Goal: Task Accomplishment & Management: Manage account settings

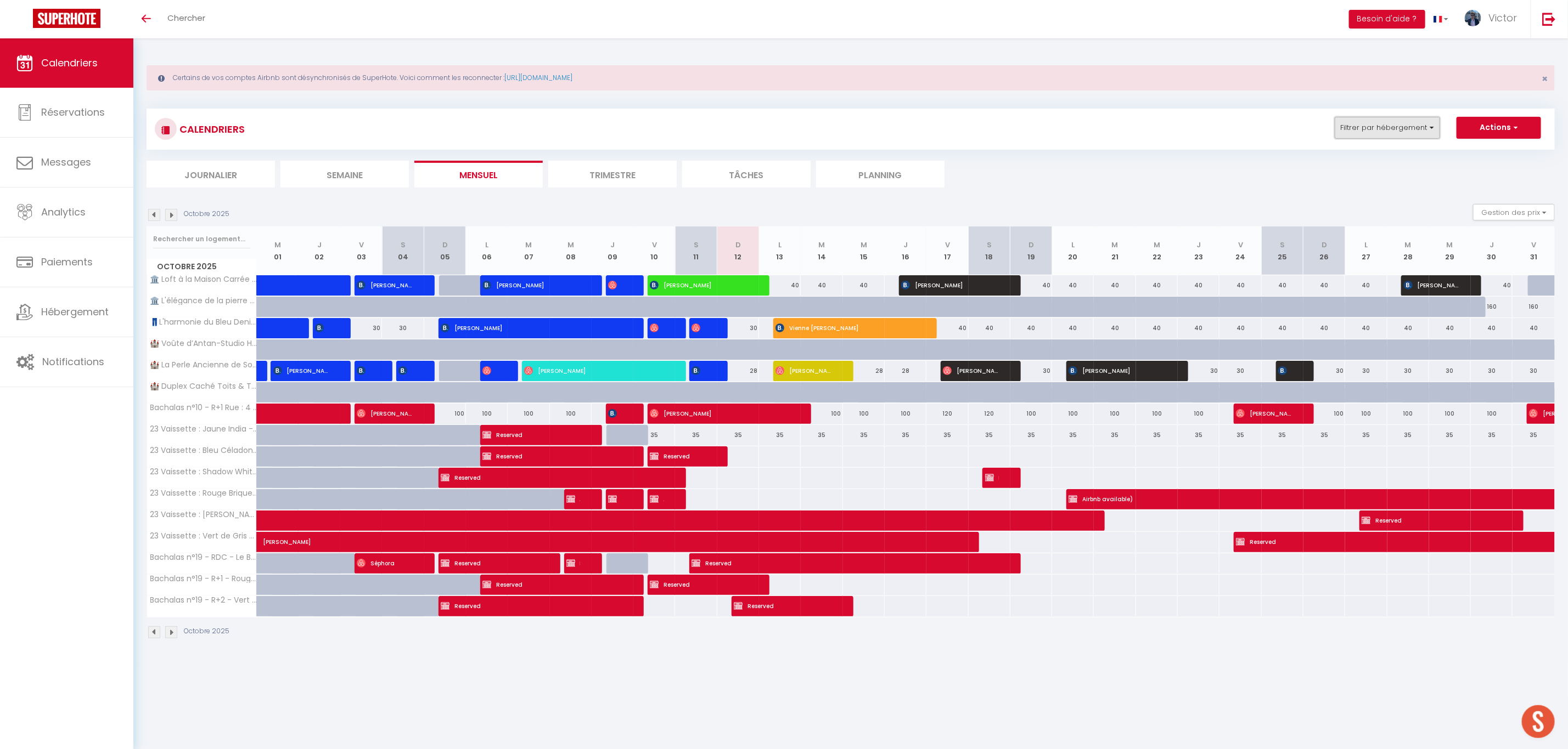
click at [1377, 127] on button "Filtrer par hébergement" at bounding box center [1387, 128] width 105 height 22
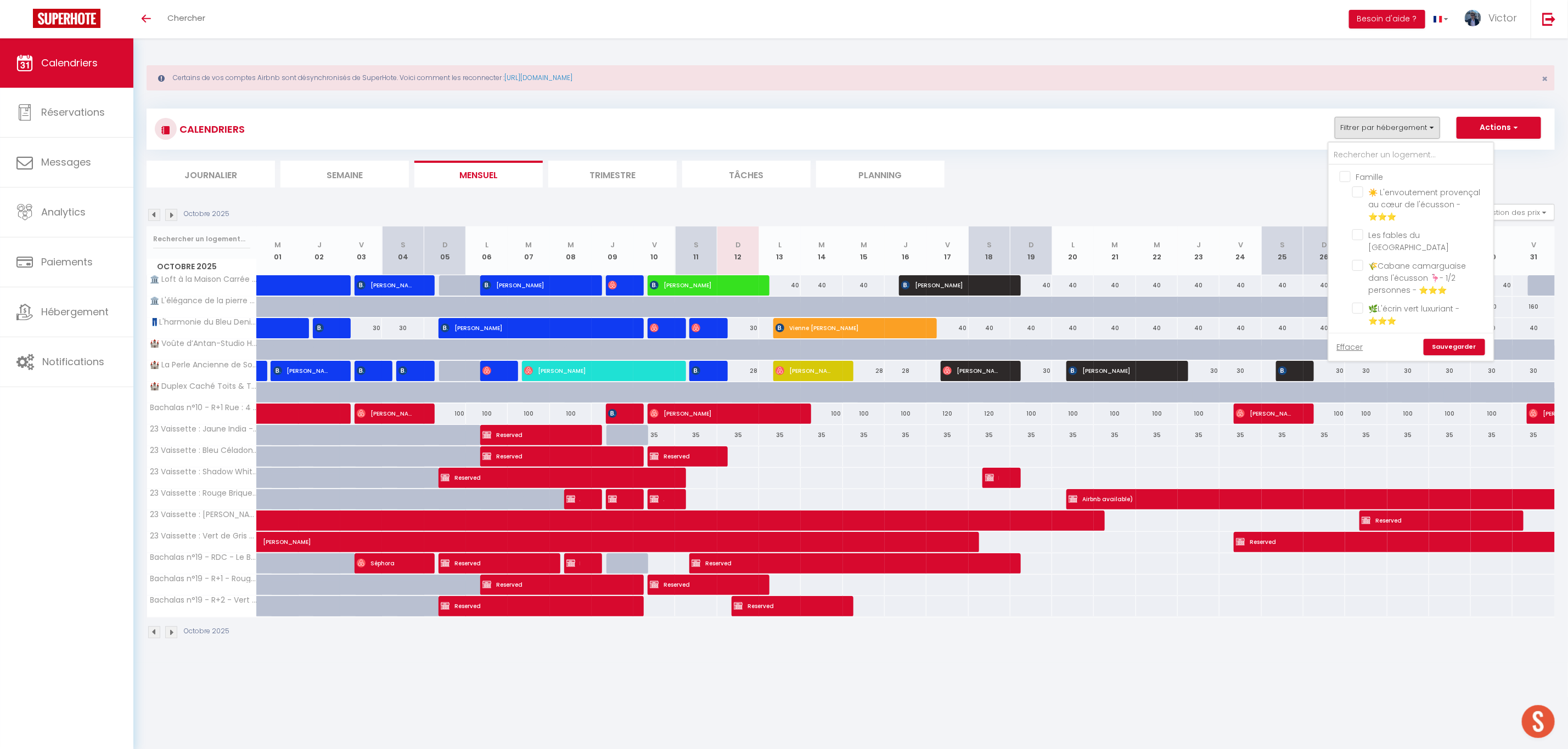
click at [1341, 178] on ul "Famille ☀️ L'envoutement provençal au cœur de l'écusson - ⭐⭐⭐ Les fables du [GE…" at bounding box center [1411, 317] width 165 height 306
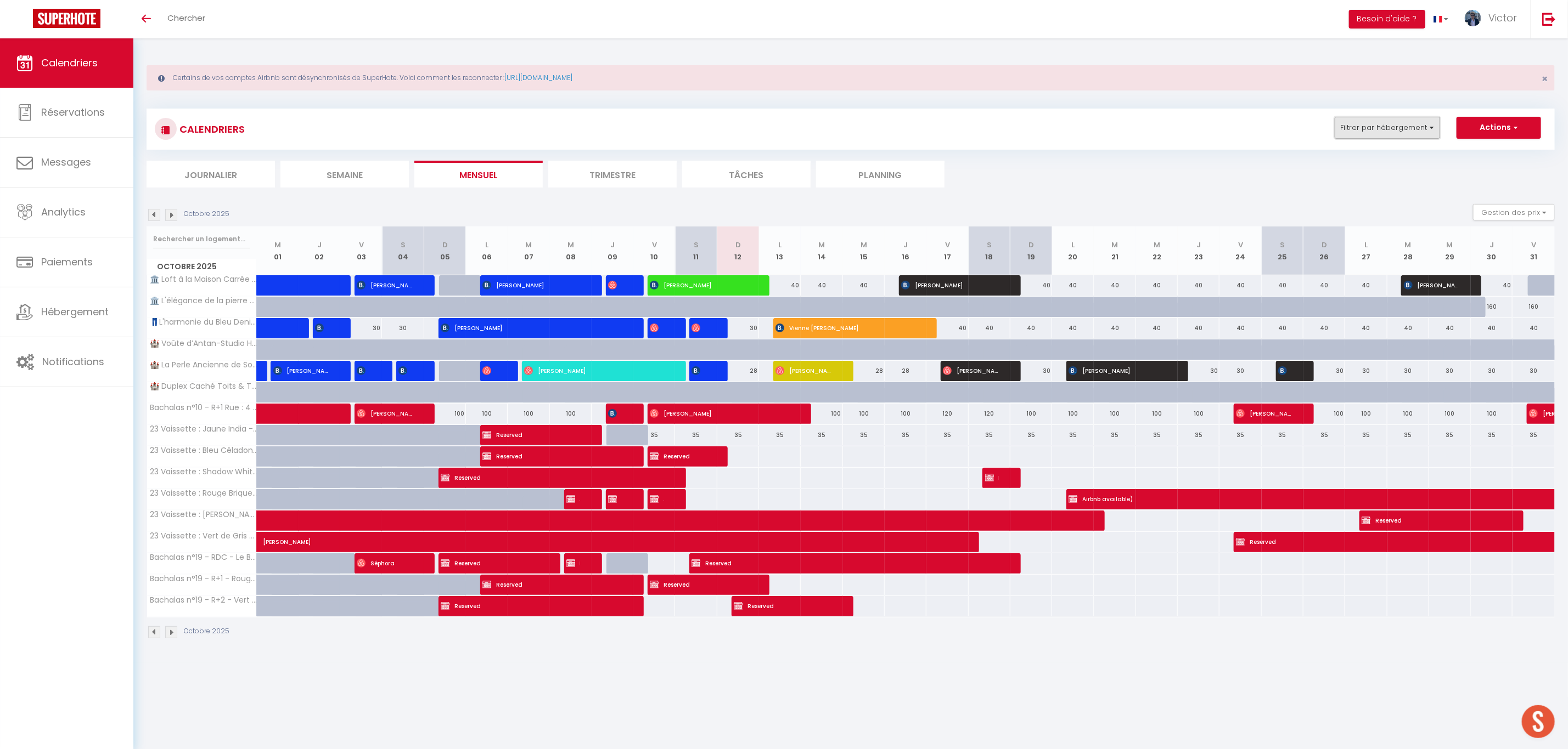
click at [1373, 132] on button "Filtrer par hébergement" at bounding box center [1387, 128] width 105 height 22
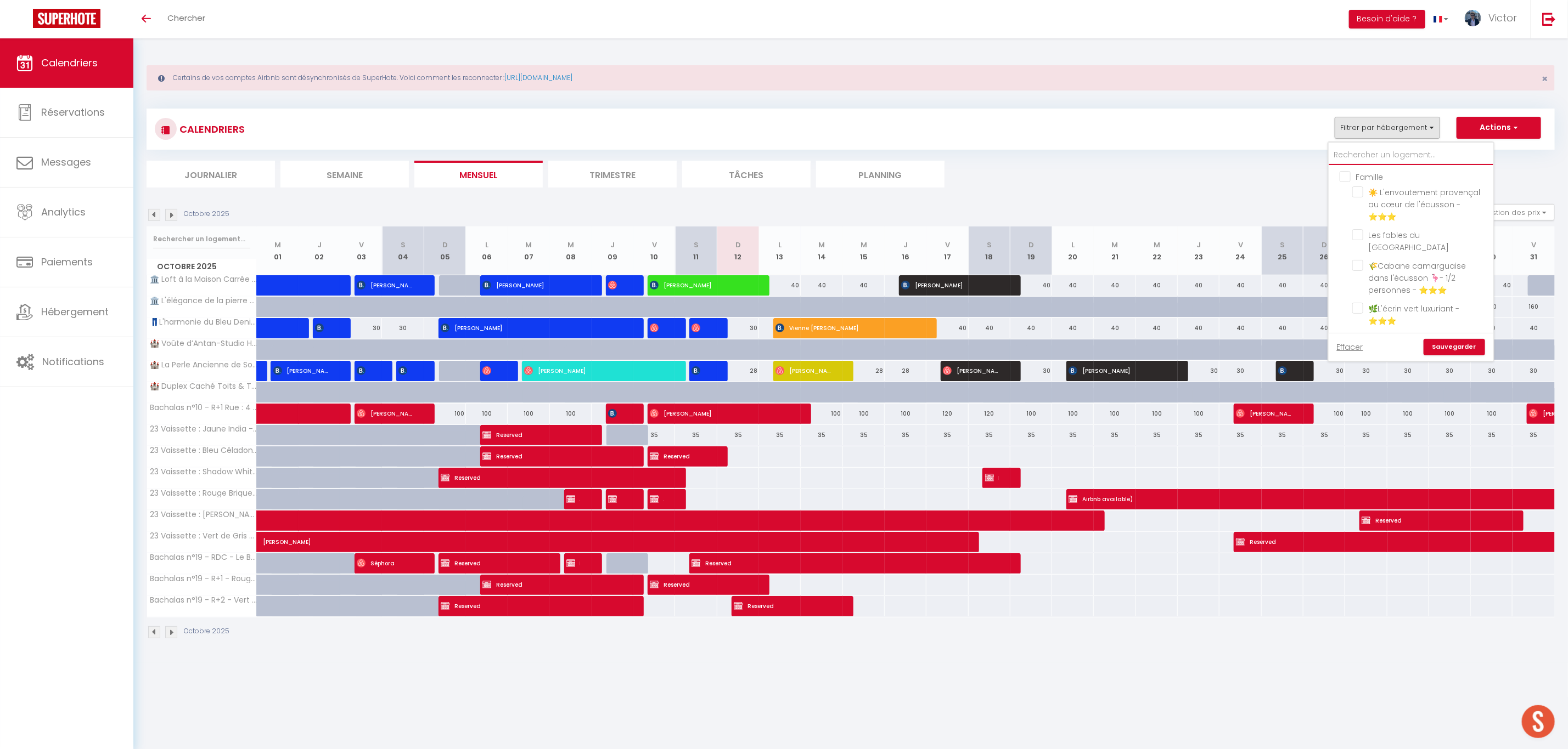
click at [1346, 164] on input "text" at bounding box center [1411, 155] width 165 height 20
click at [1350, 234] on input "Perso" at bounding box center [1422, 235] width 165 height 11
checkbox input "true"
checkbox input "false"
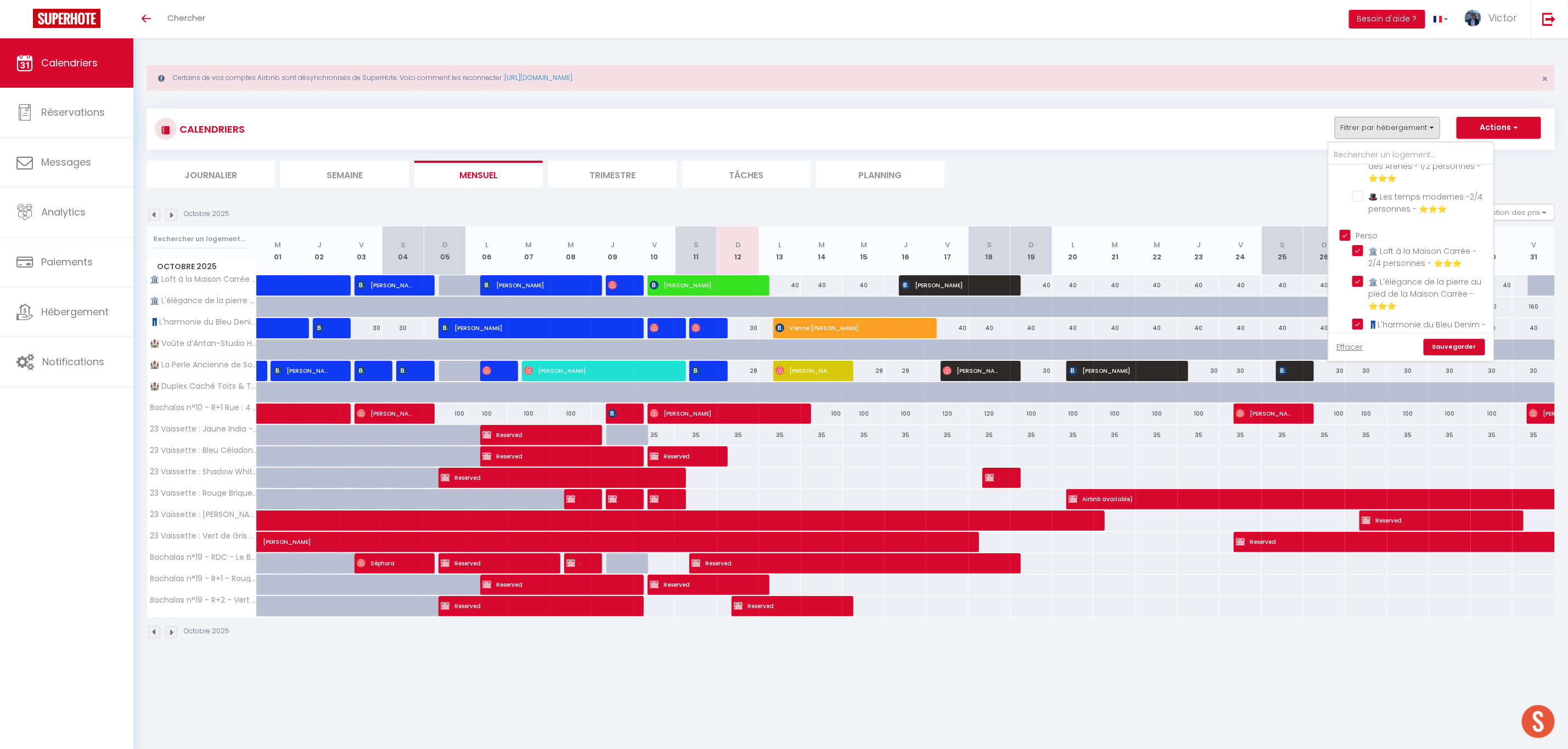
checkbox input "false"
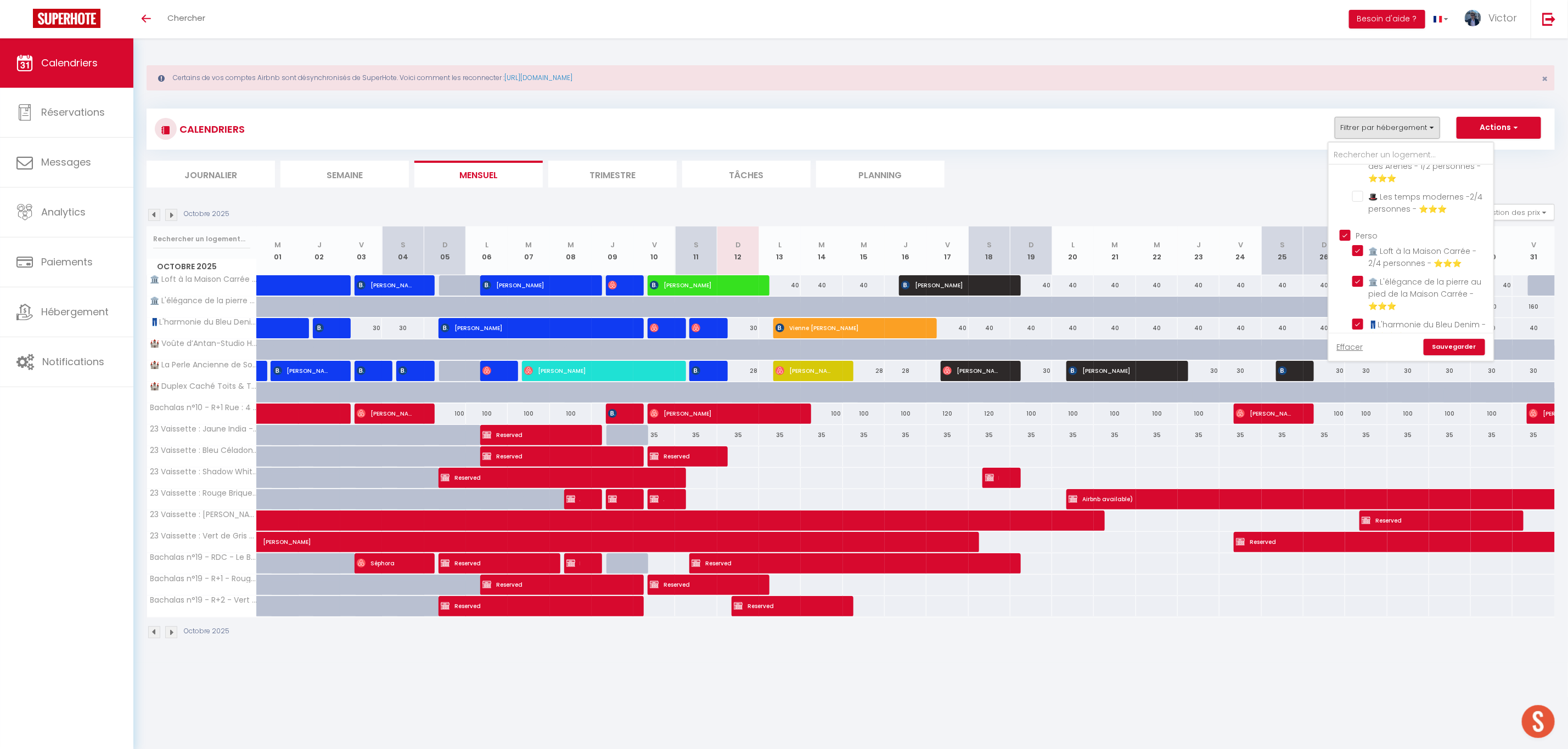
checkbox input "false"
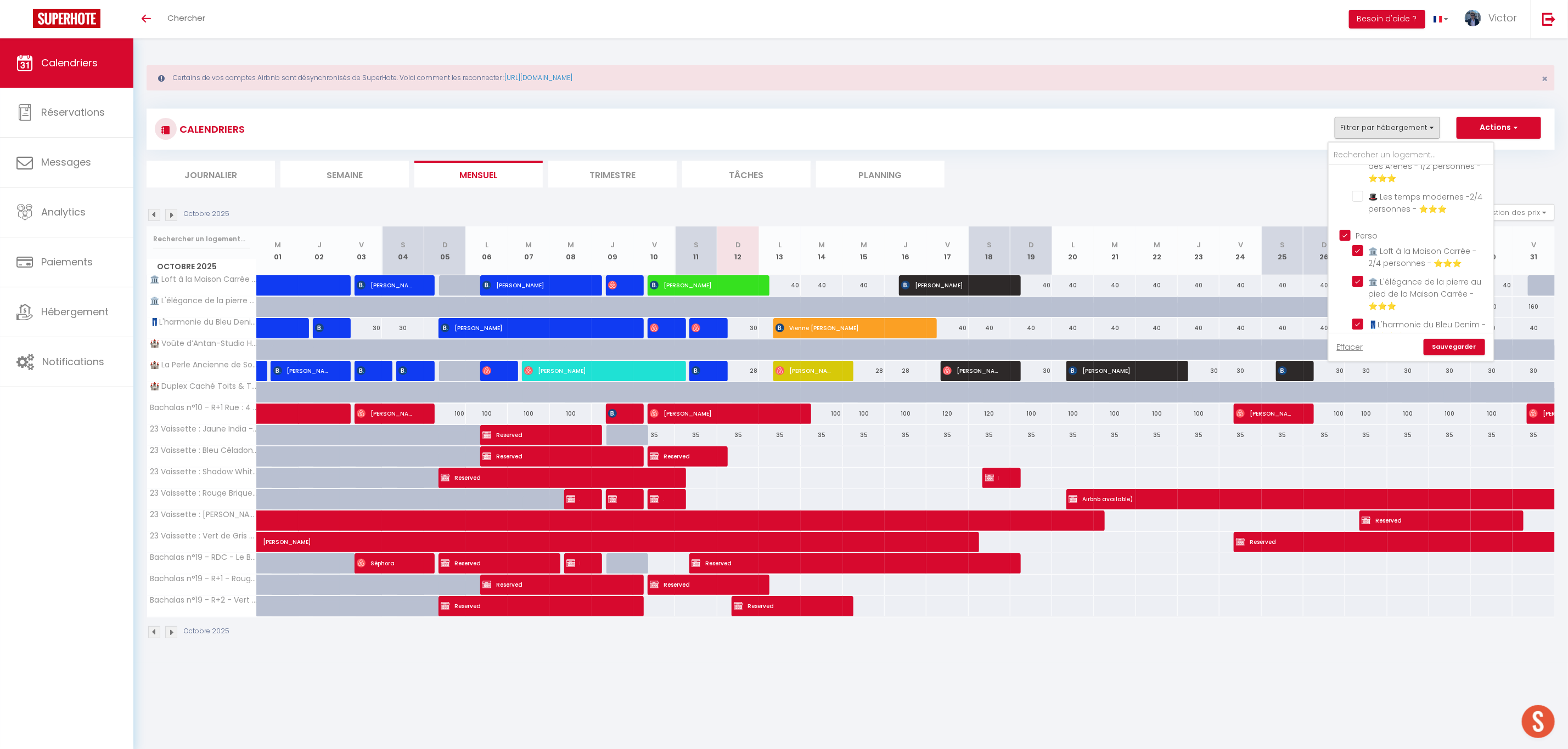
checkbox input "false"
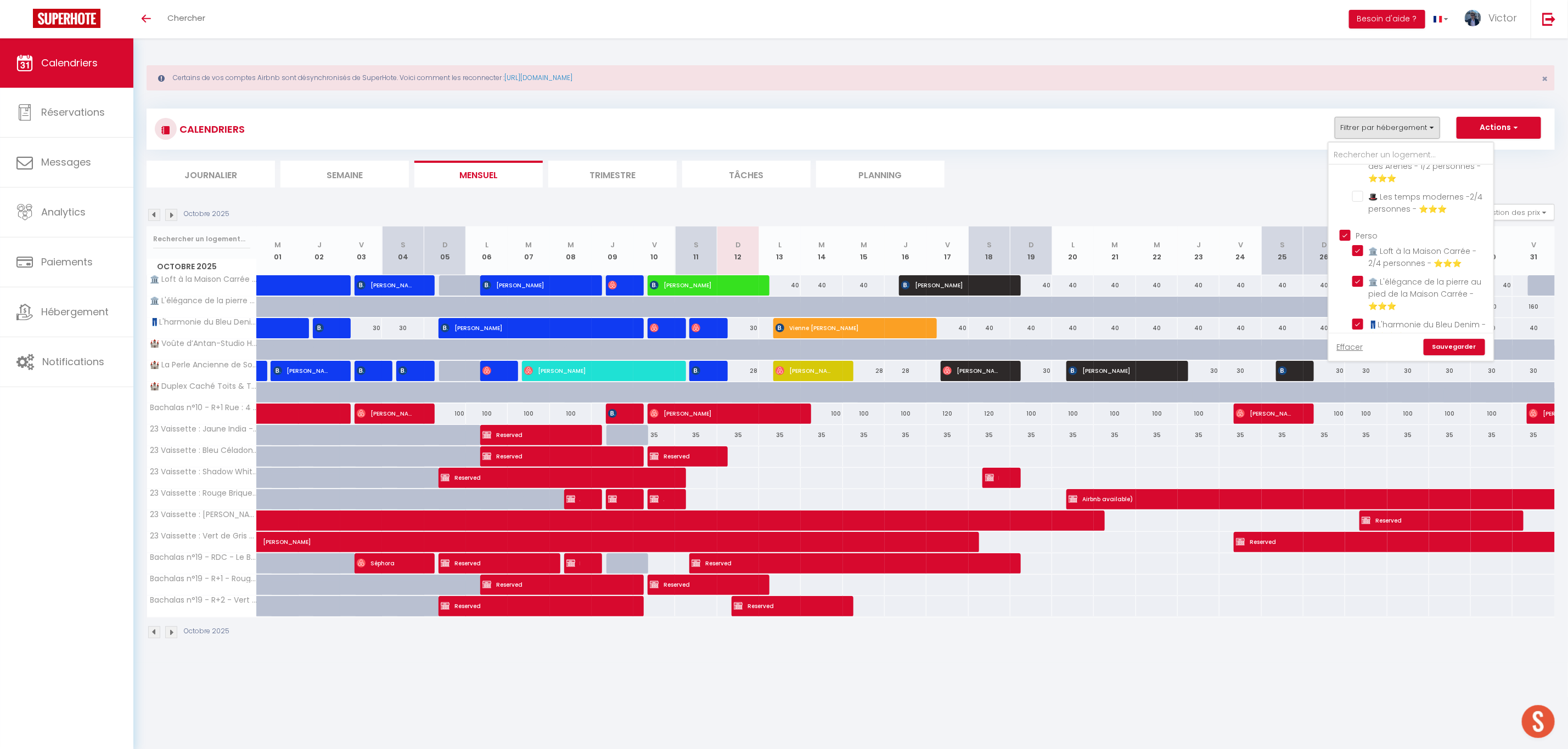
checkbox input "false"
checkbox input "true"
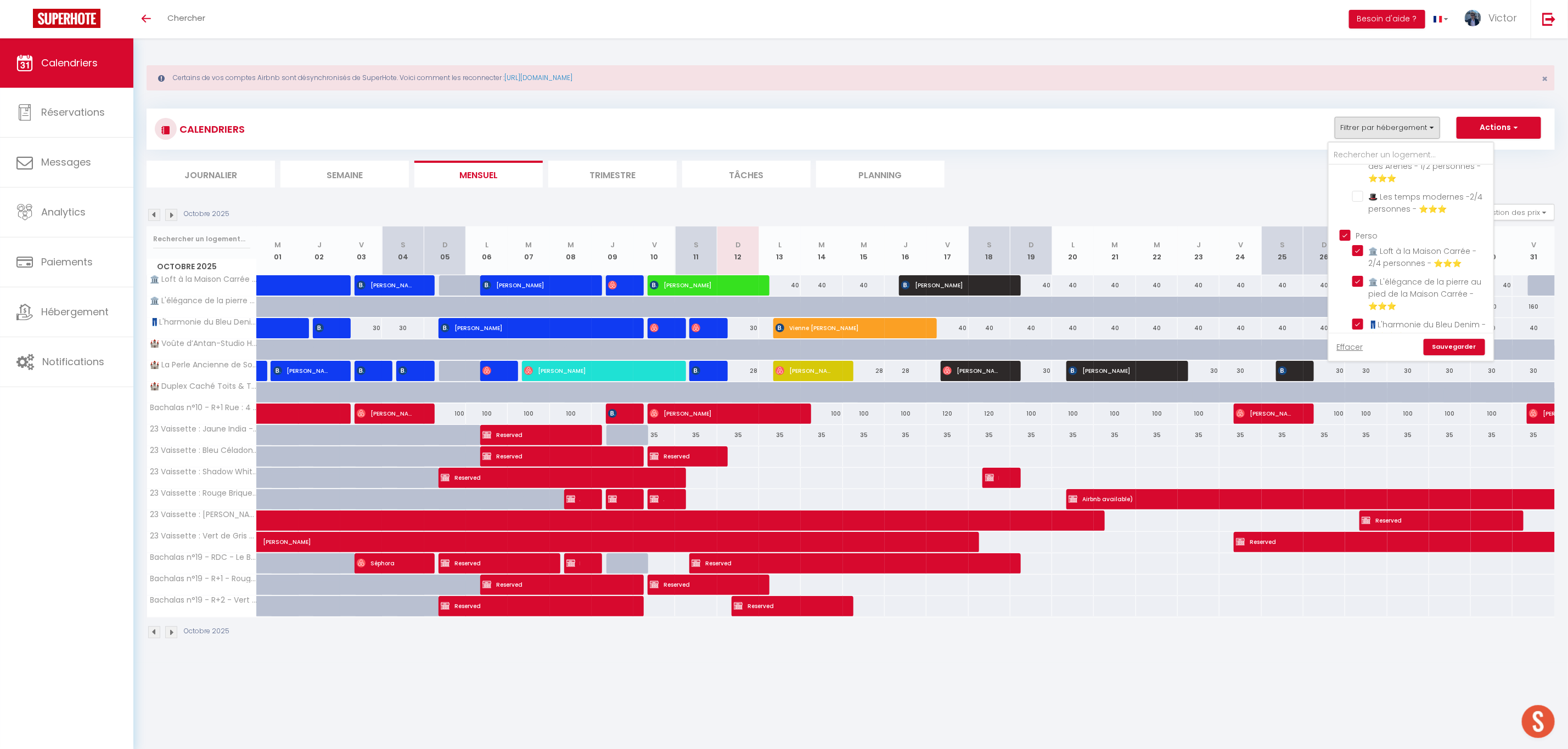
click at [1350, 234] on input "Perso" at bounding box center [1422, 235] width 165 height 11
checkbox input "false"
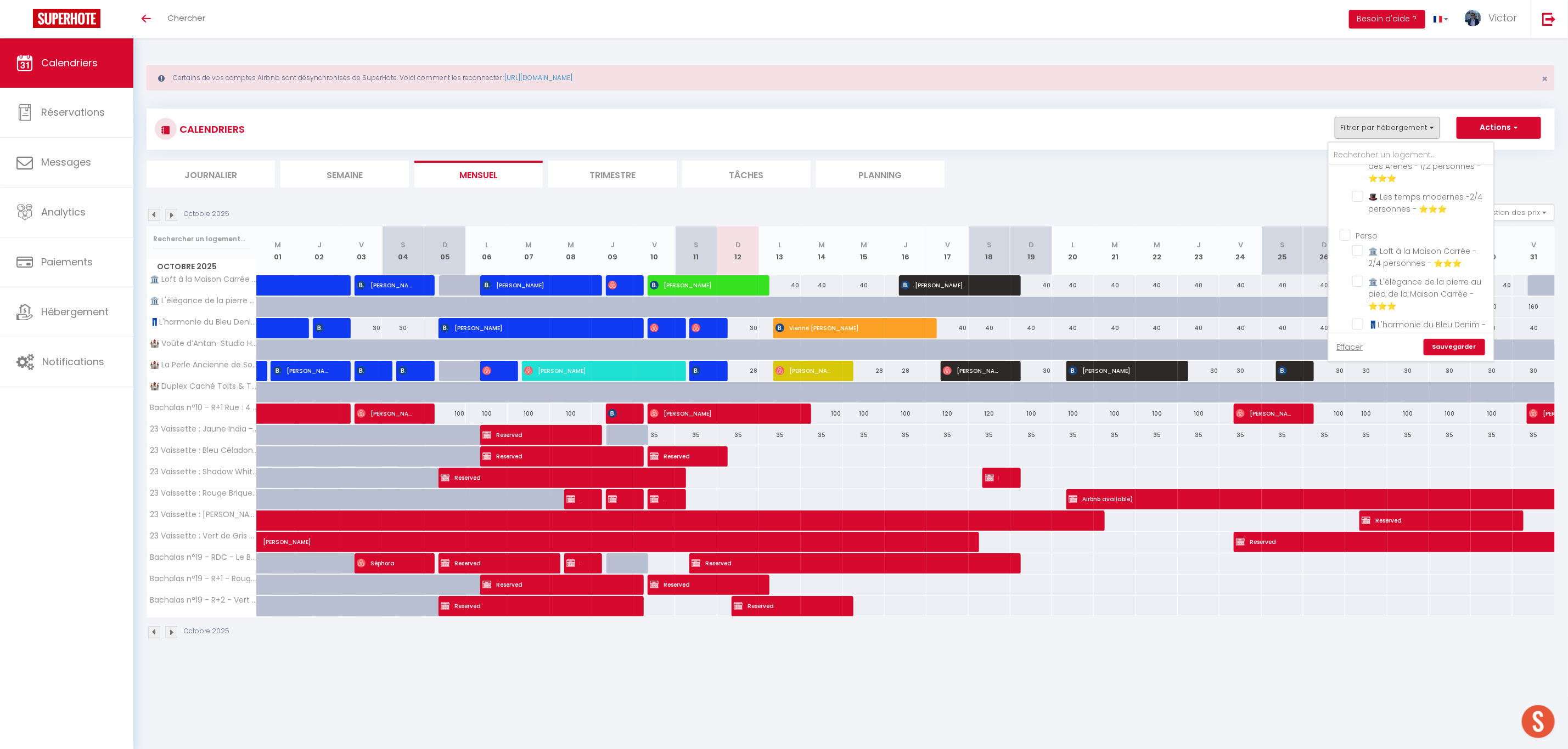
checkbox input "false"
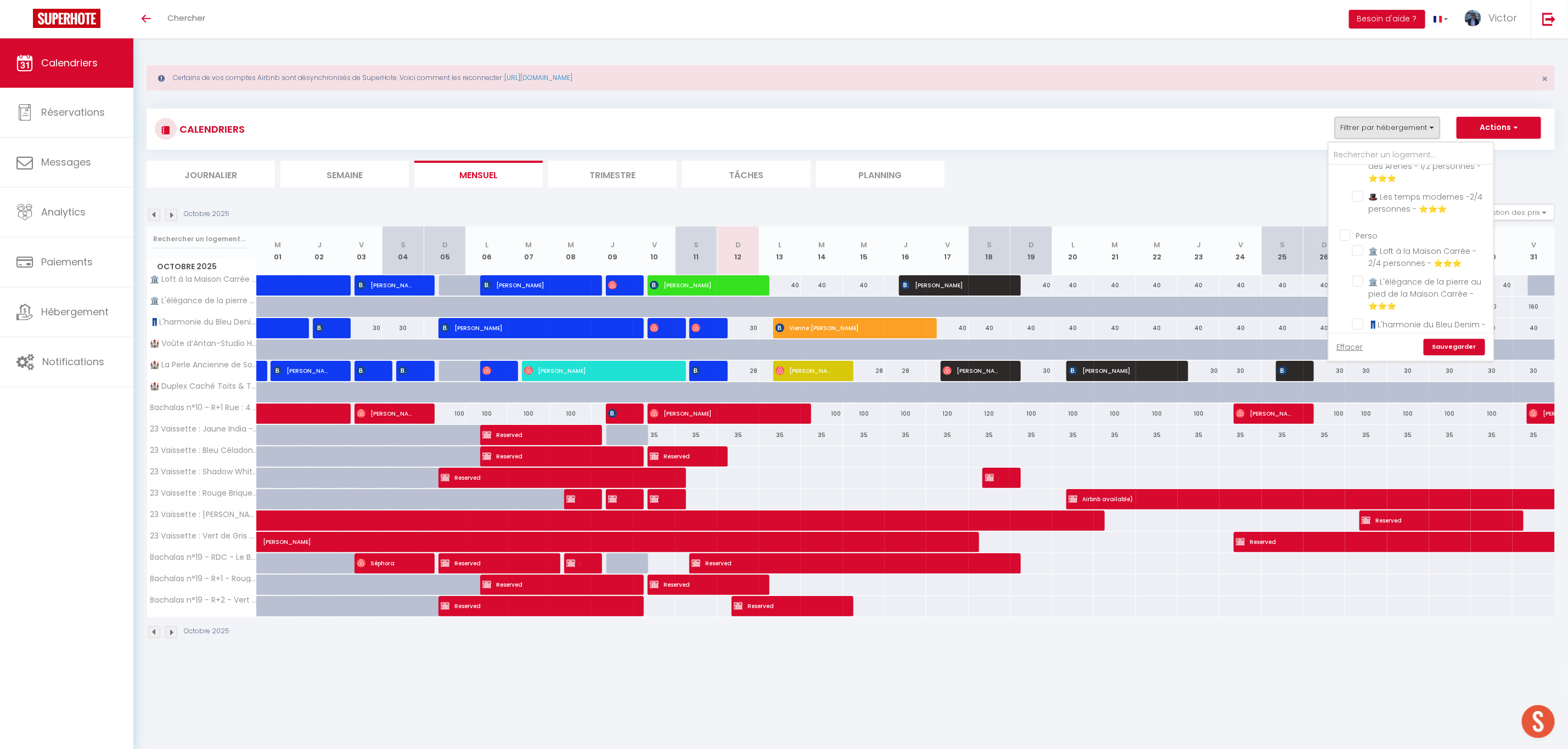
checkbox input "false"
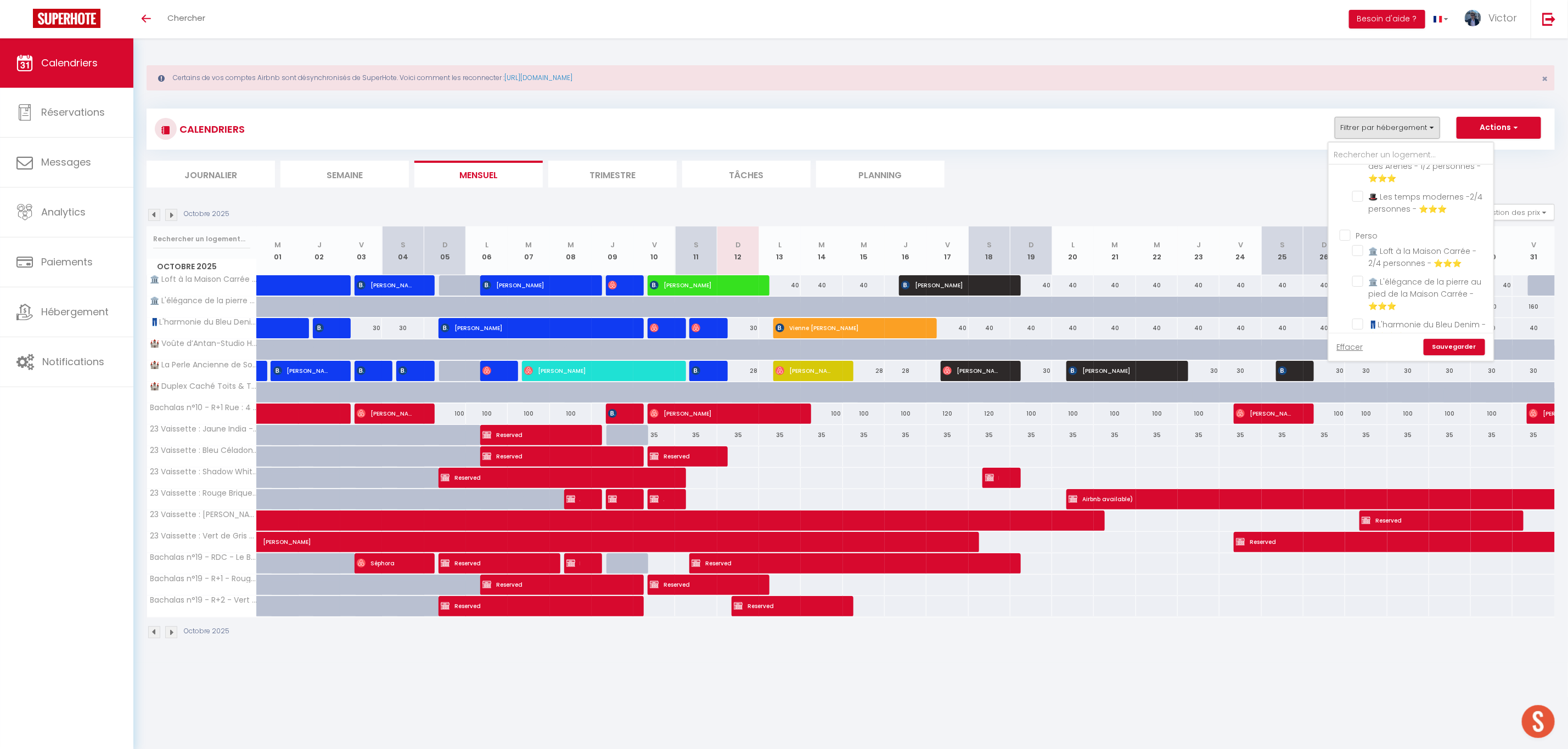
checkbox input "false"
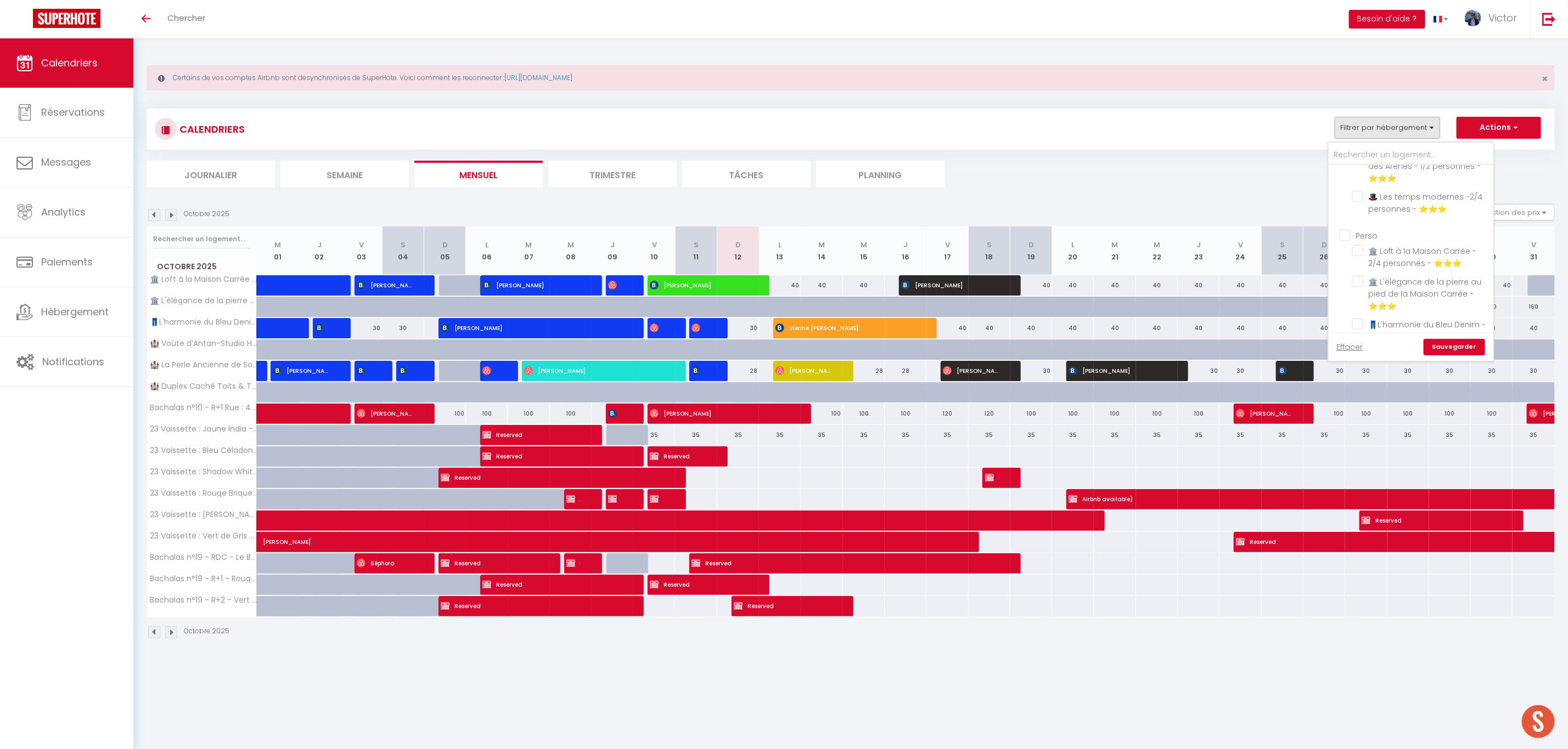
checkbox input "false"
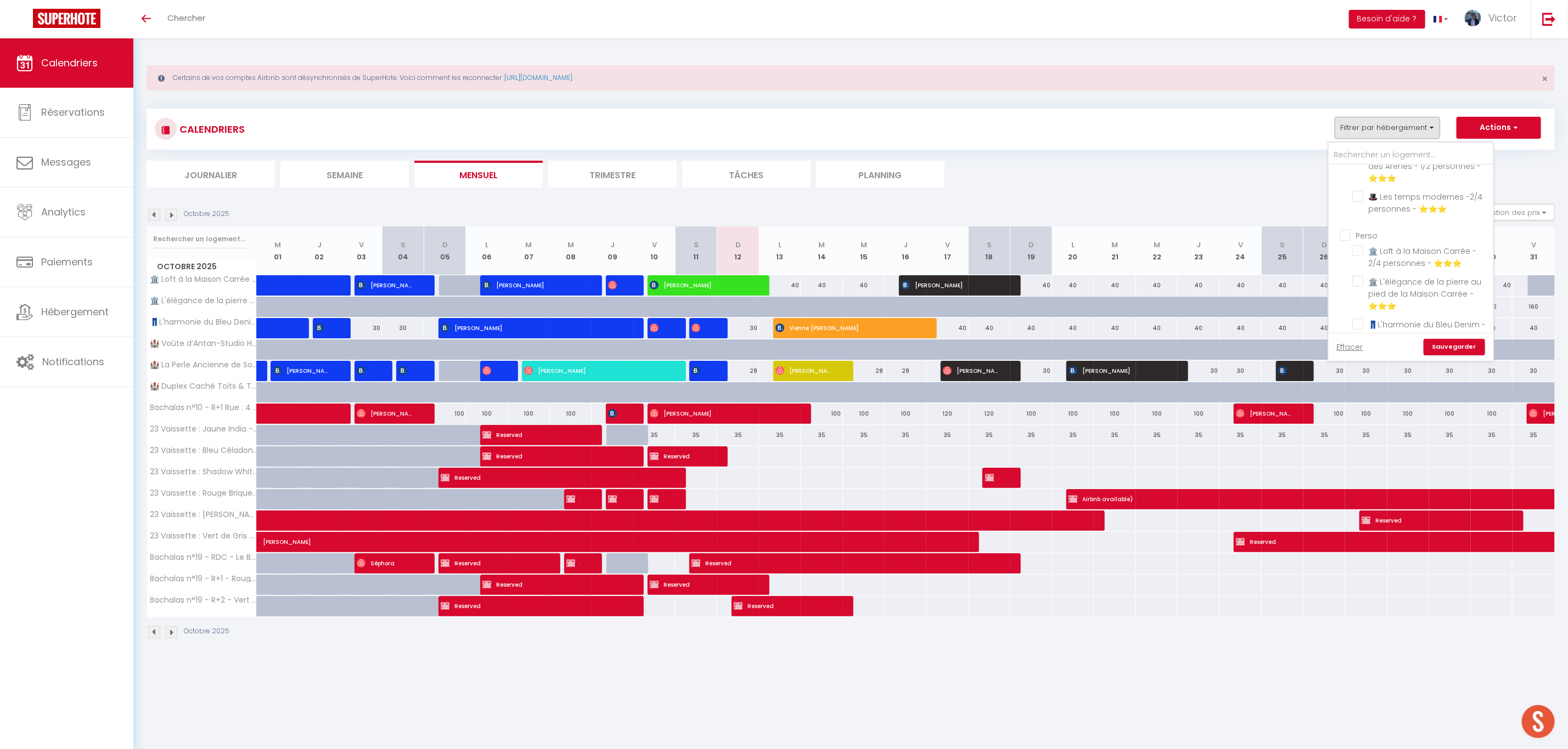
checkbox input "false"
click at [1349, 303] on input "Ménages" at bounding box center [1422, 308] width 165 height 11
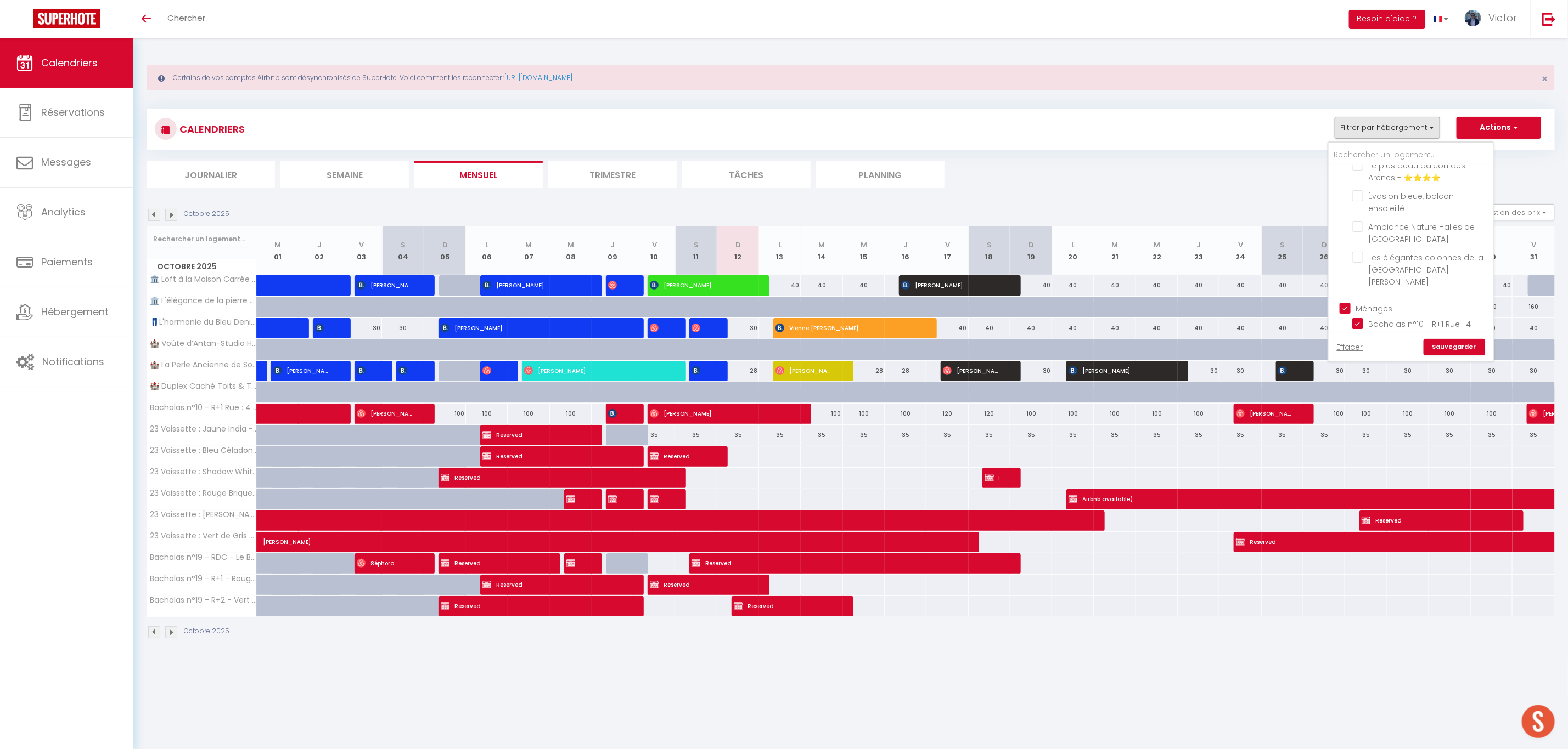
checkbox input "false"
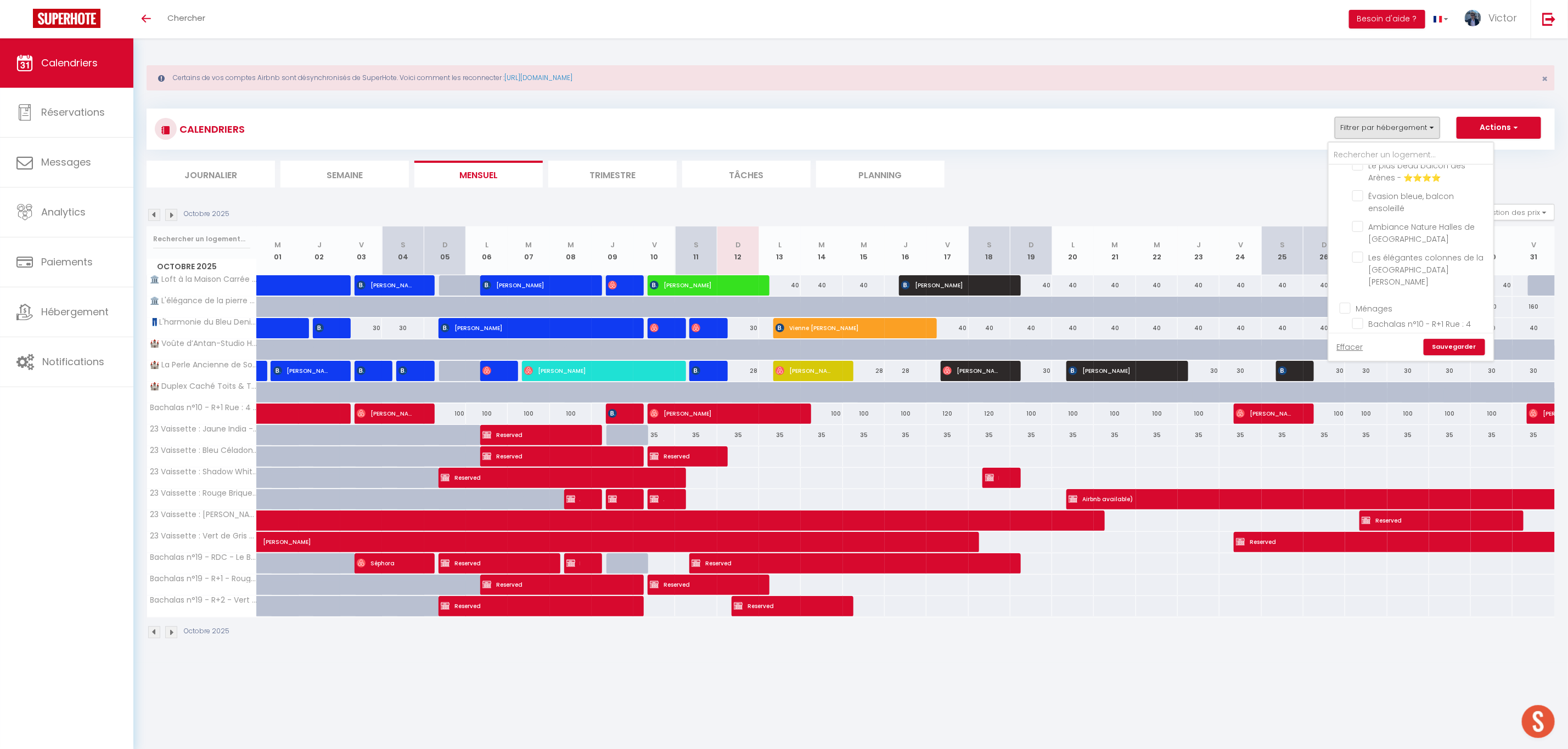
checkbox input "false"
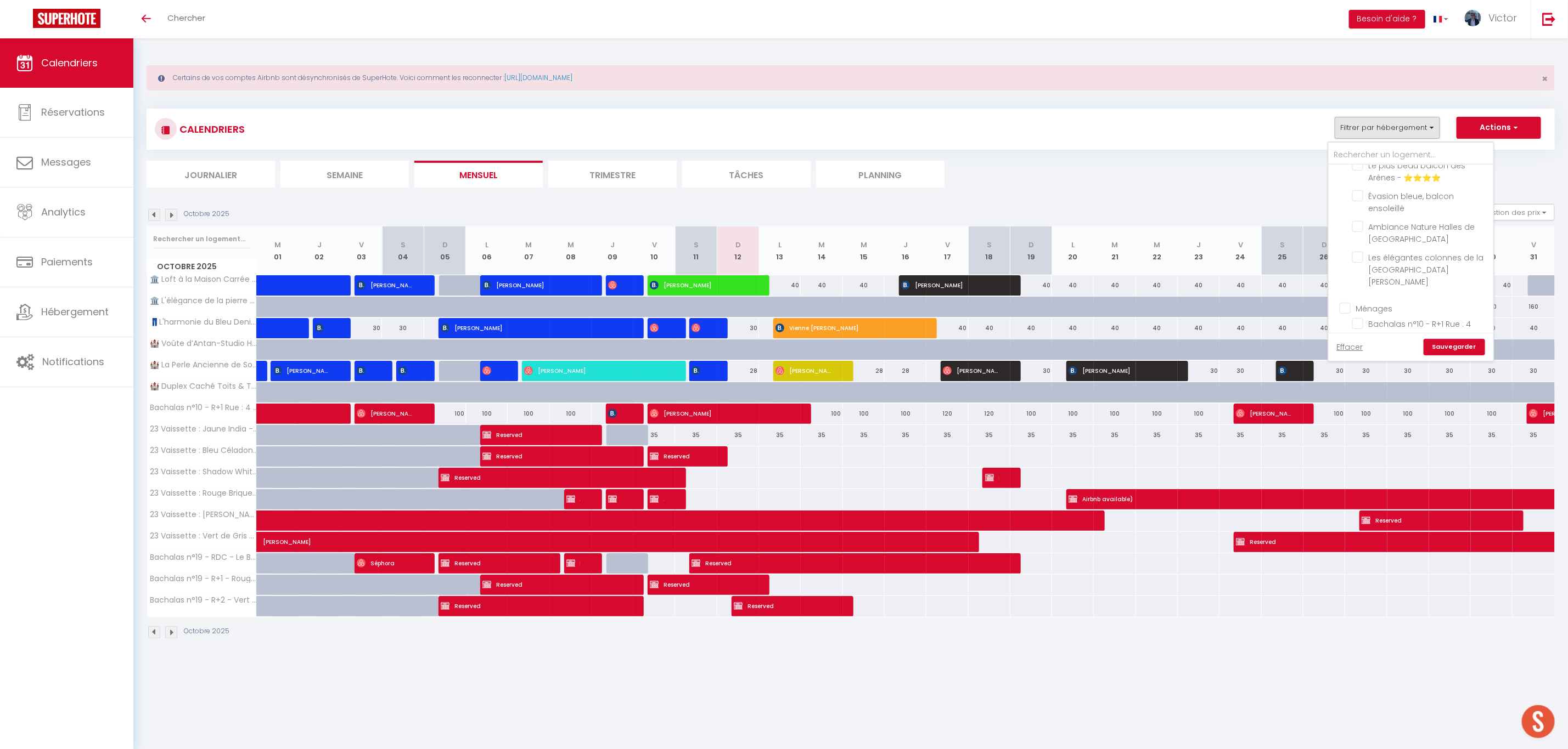
checkbox input "false"
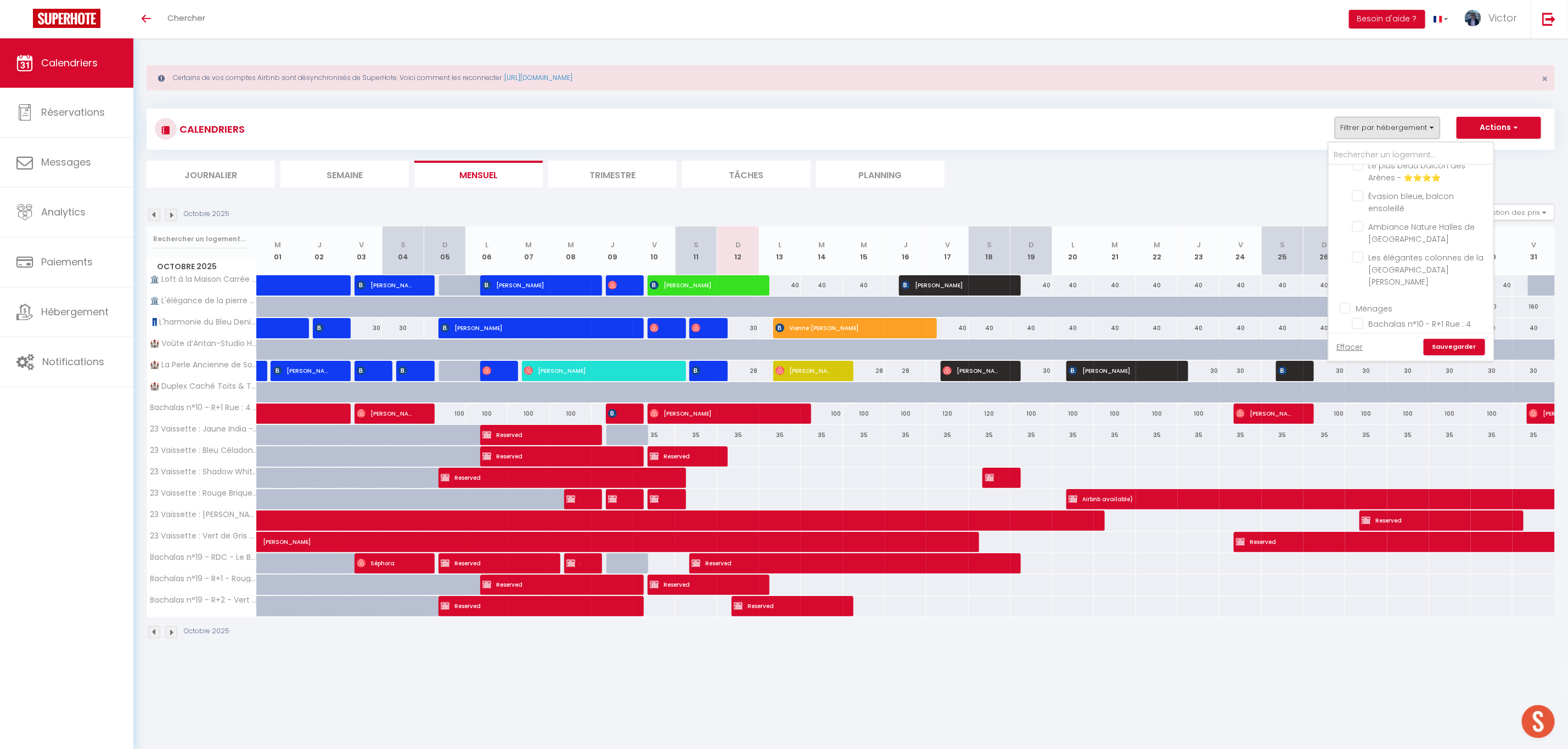
checkbox input "false"
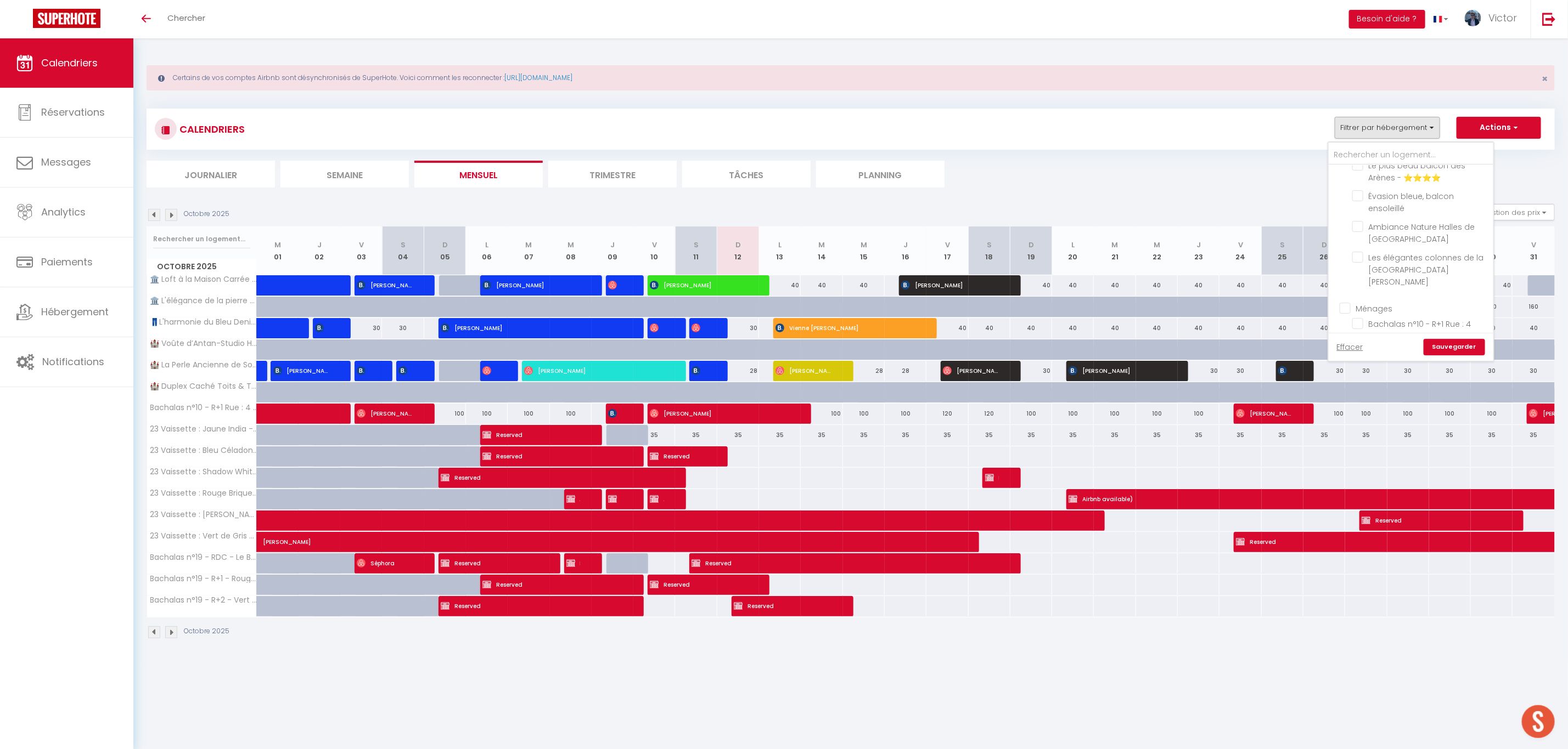
checkbox input "false"
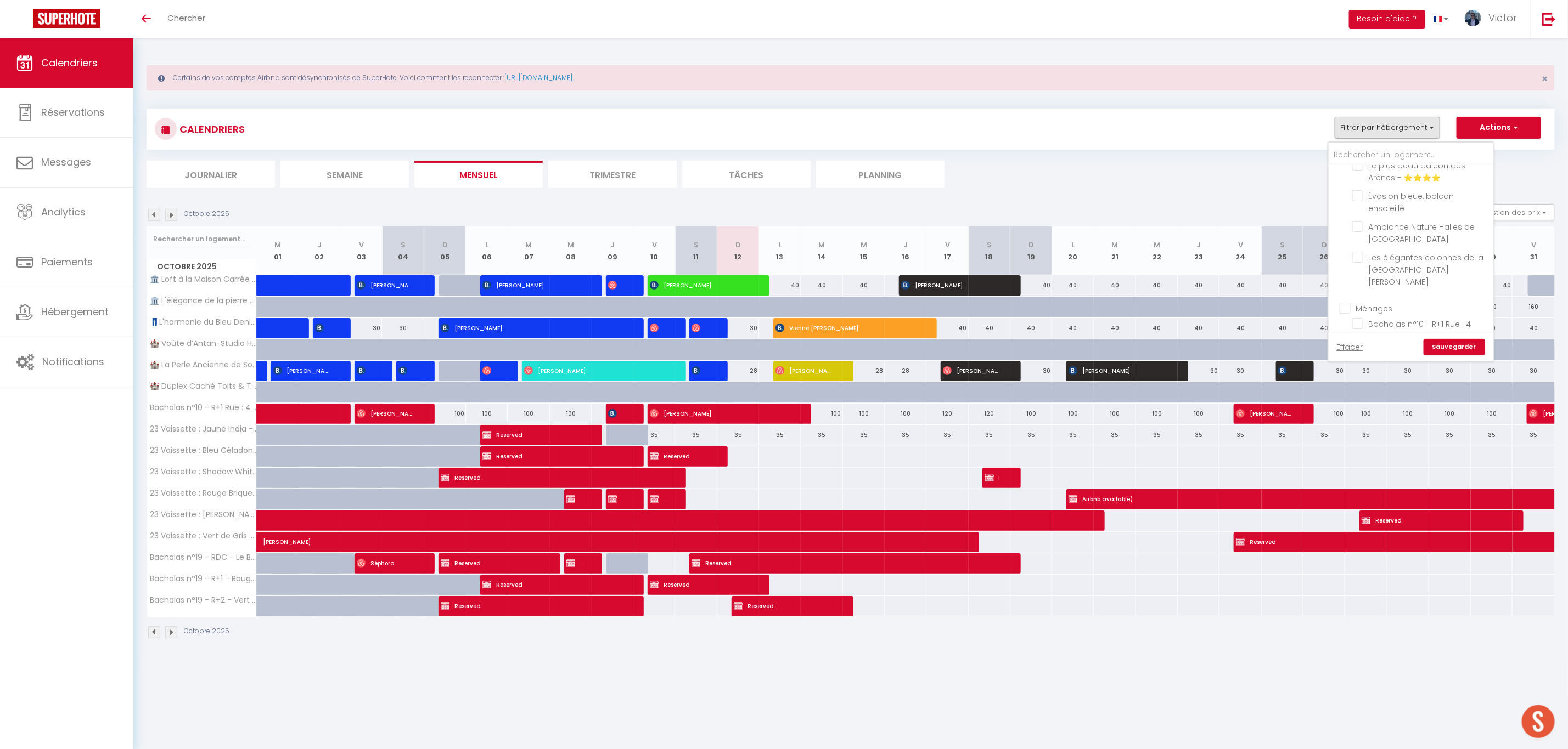
checkbox input "false"
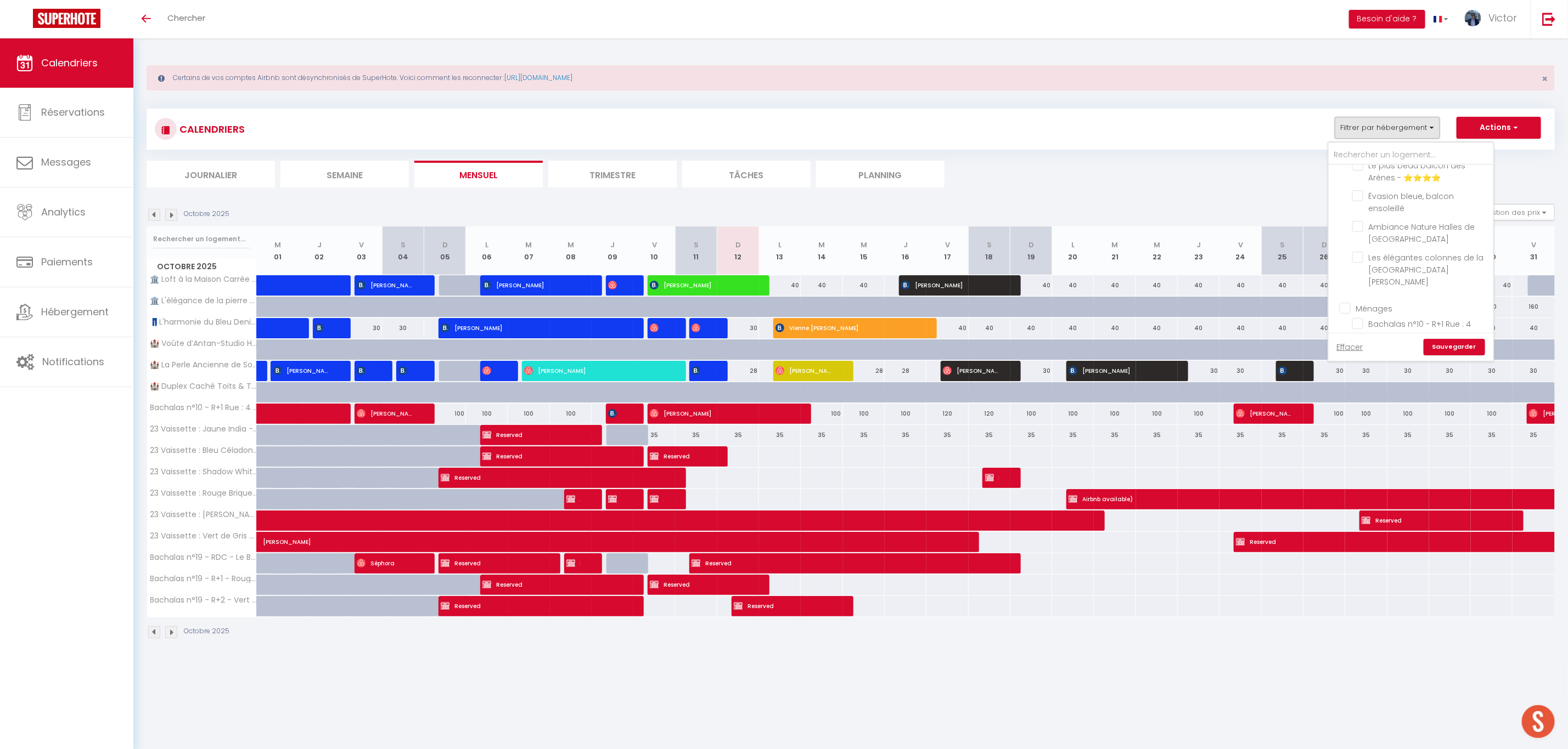
checkbox input "false"
click at [1477, 352] on link "Sauvegarder" at bounding box center [1454, 347] width 61 height 16
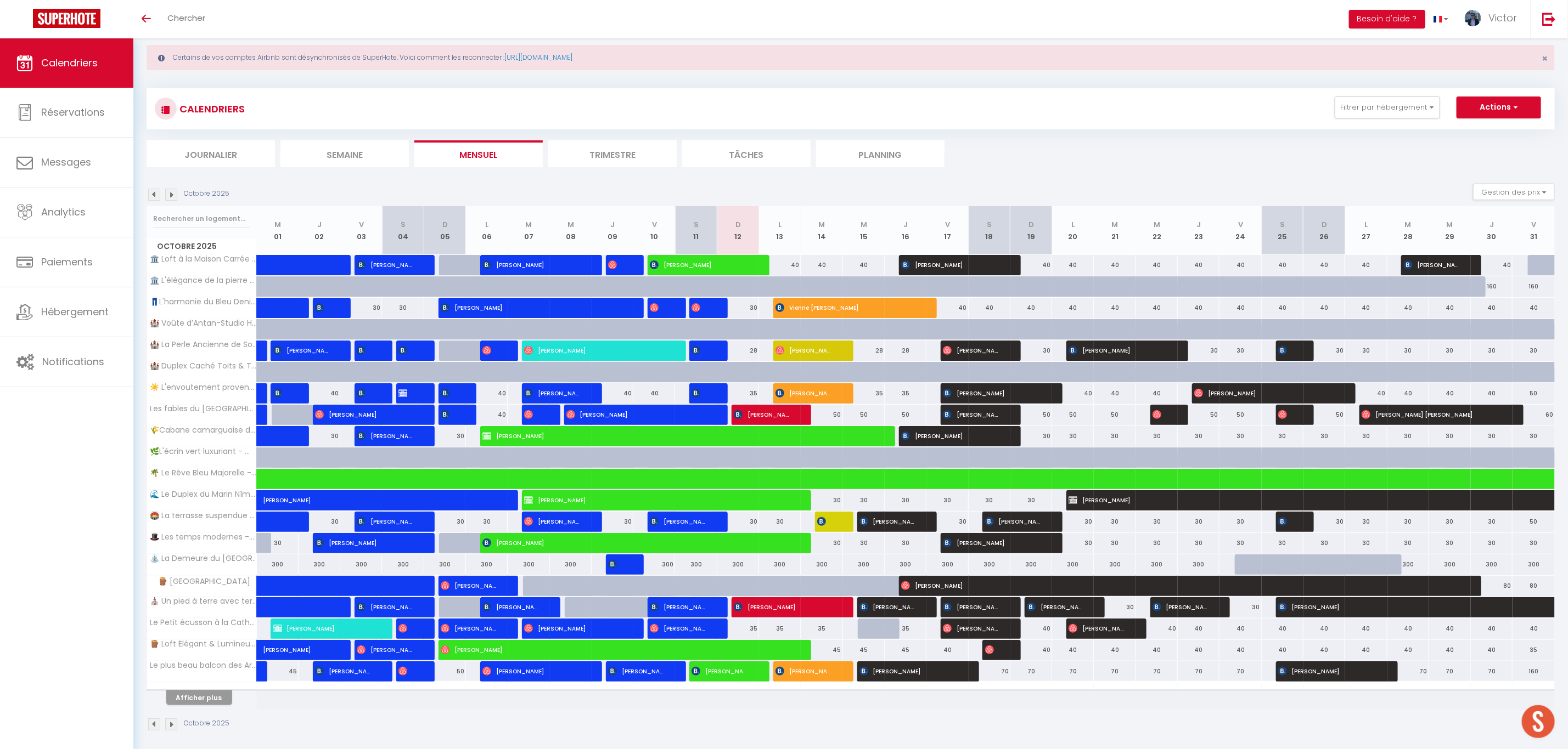
scroll to position [38, 0]
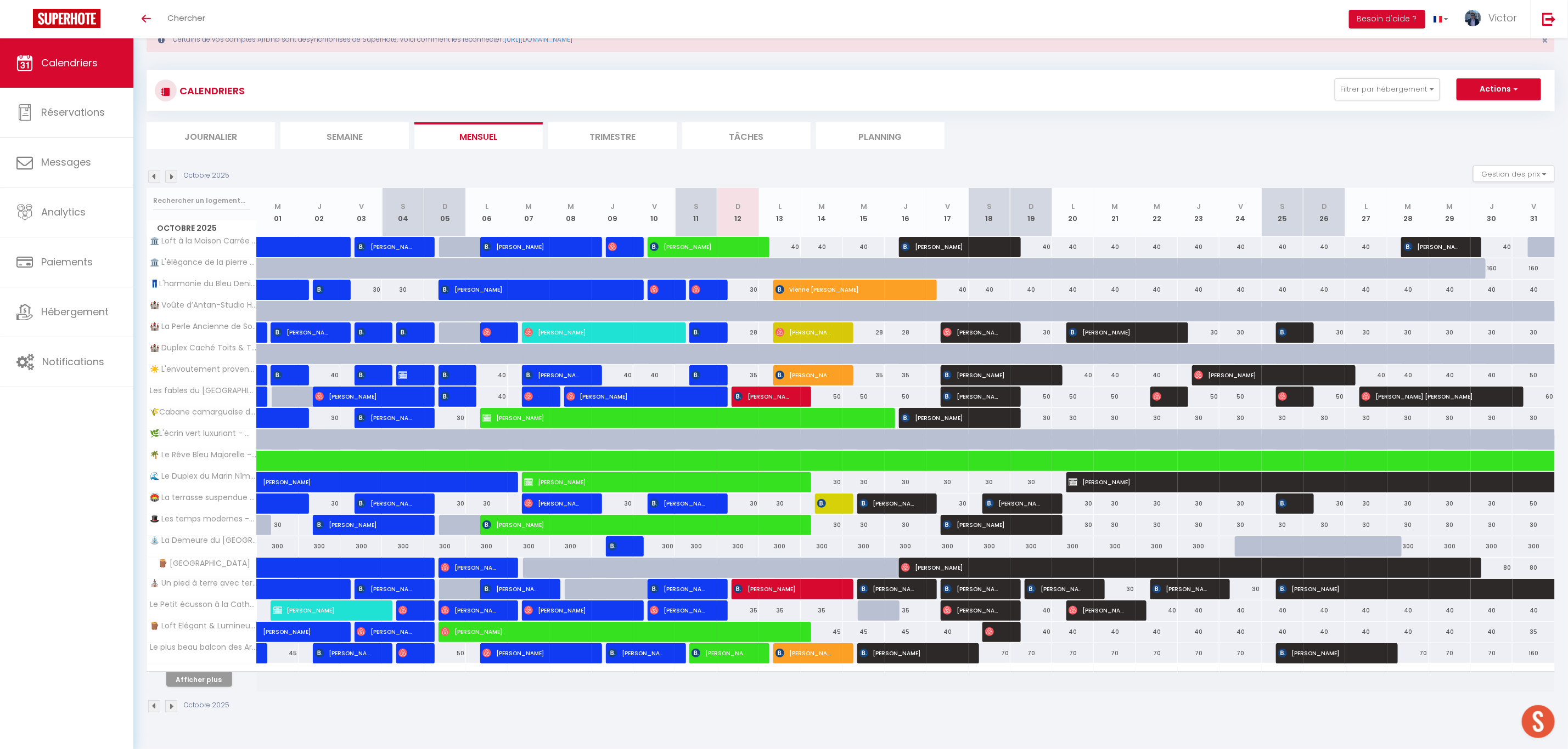
click at [175, 178] on img at bounding box center [171, 176] width 12 height 12
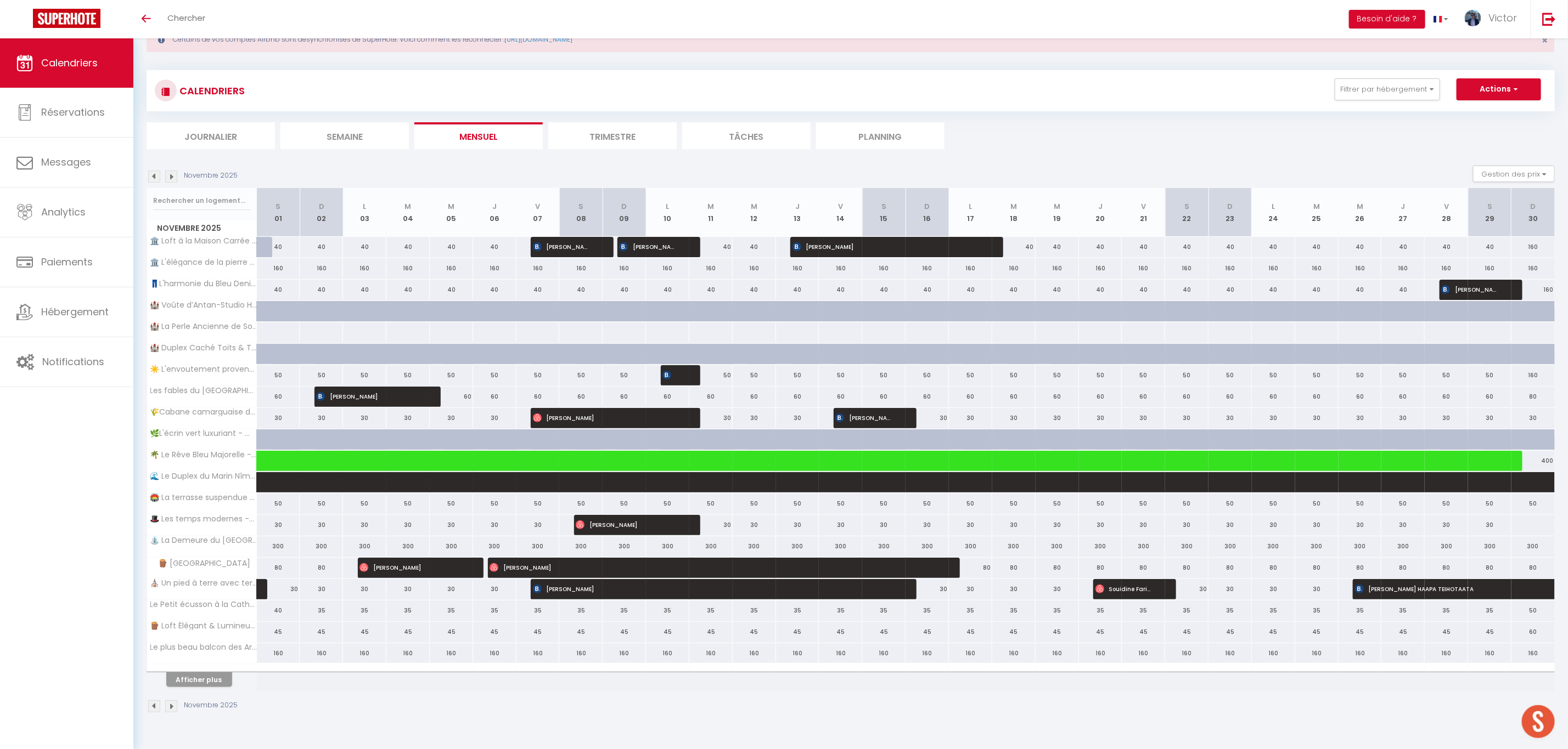
click at [155, 180] on img at bounding box center [154, 176] width 12 height 12
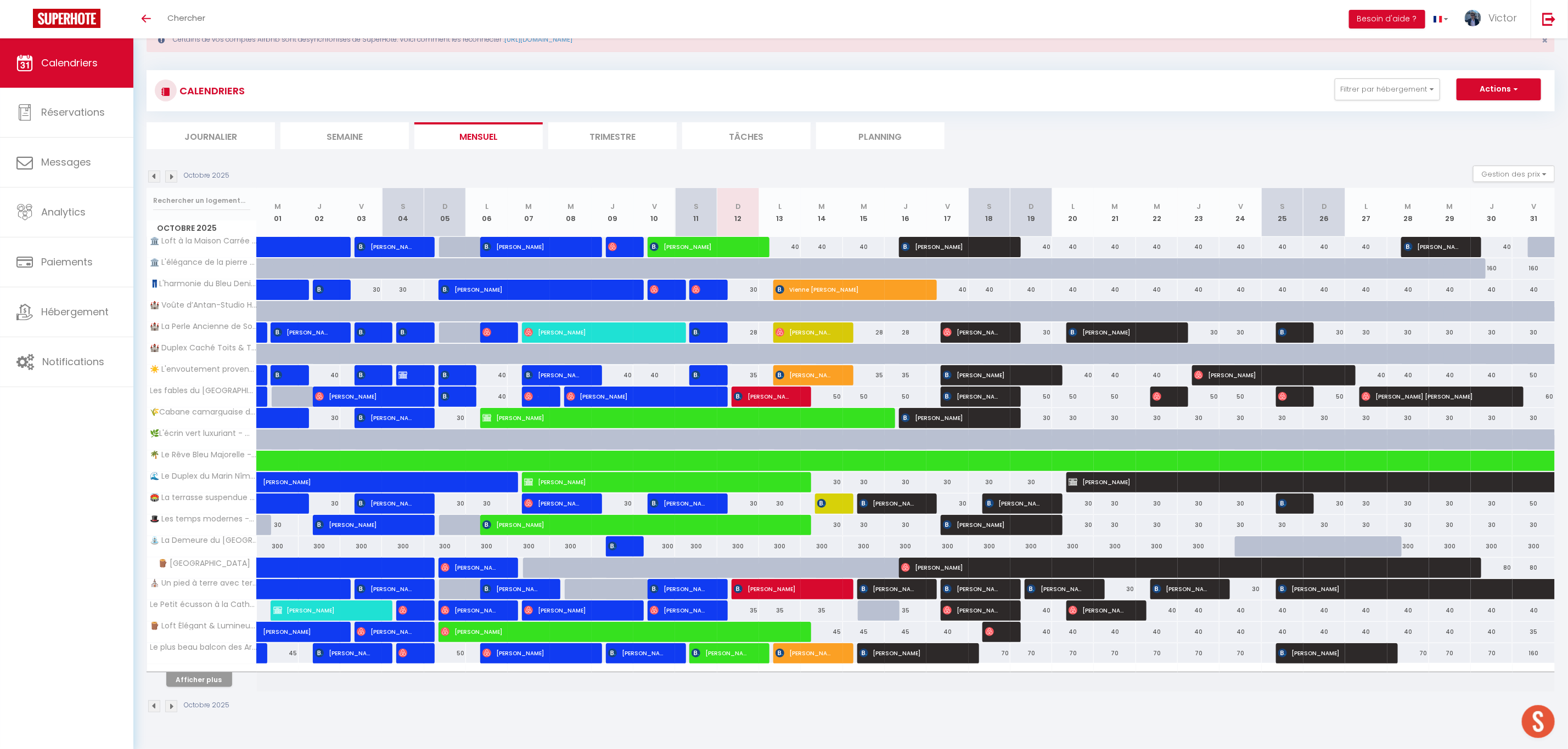
click at [165, 176] on img at bounding box center [171, 176] width 12 height 12
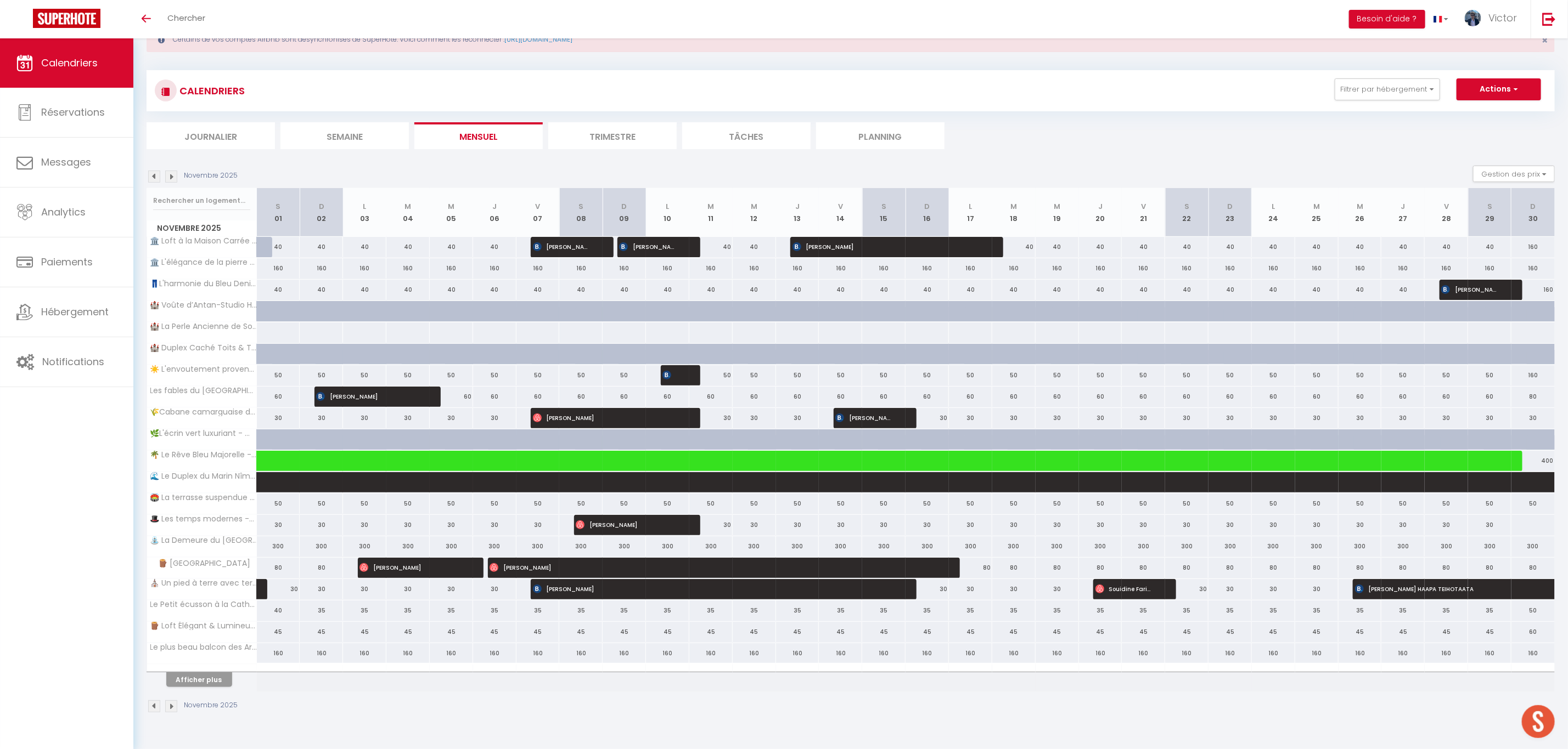
click at [269, 335] on div at bounding box center [278, 332] width 44 height 20
type input "[DATE]"
type input "Dim 02 Novembre 2025"
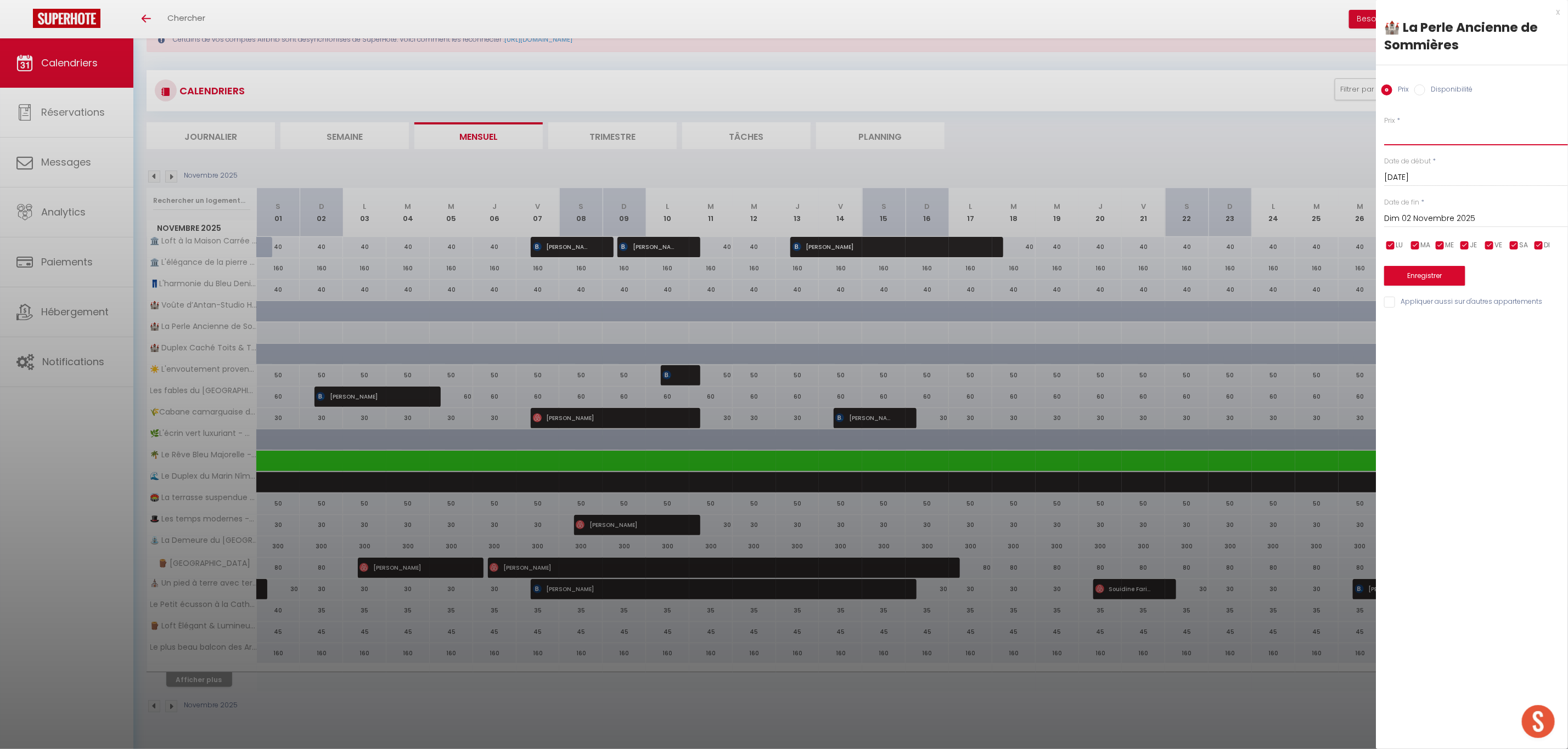
click at [1413, 131] on input "Prix" at bounding box center [1476, 135] width 184 height 20
type input "40"
drag, startPoint x: 1404, startPoint y: 219, endPoint x: 1415, endPoint y: 217, distance: 11.2
click at [1404, 219] on input "Dim 02 Novembre 2025" at bounding box center [1476, 219] width 184 height 14
click at [1535, 234] on span ">" at bounding box center [1536, 238] width 23 height 22
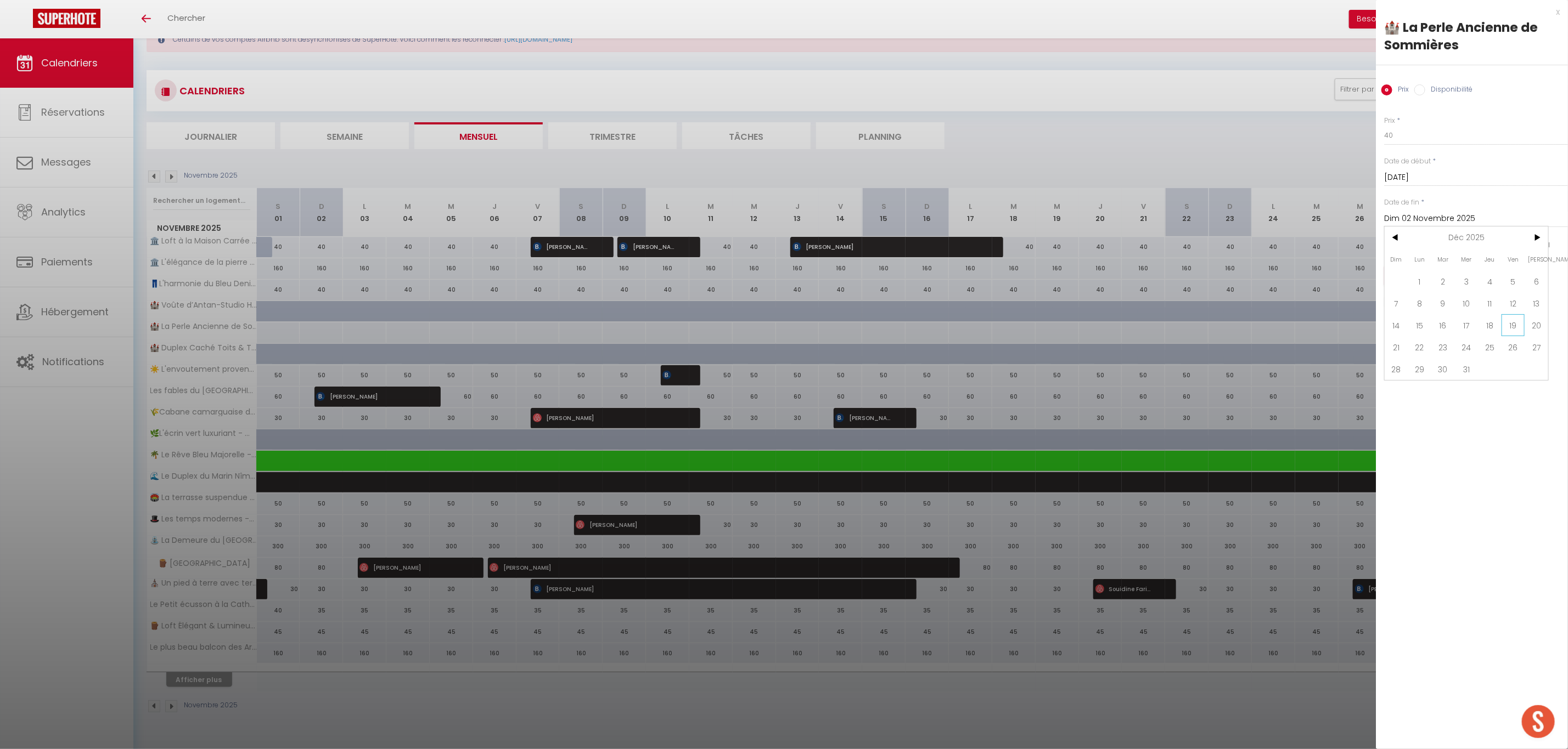
click at [1510, 319] on span "19" at bounding box center [1513, 325] width 23 height 22
type input "Ven 19 Décembre 2025"
click at [1424, 281] on button "Enregistrer" at bounding box center [1425, 276] width 81 height 20
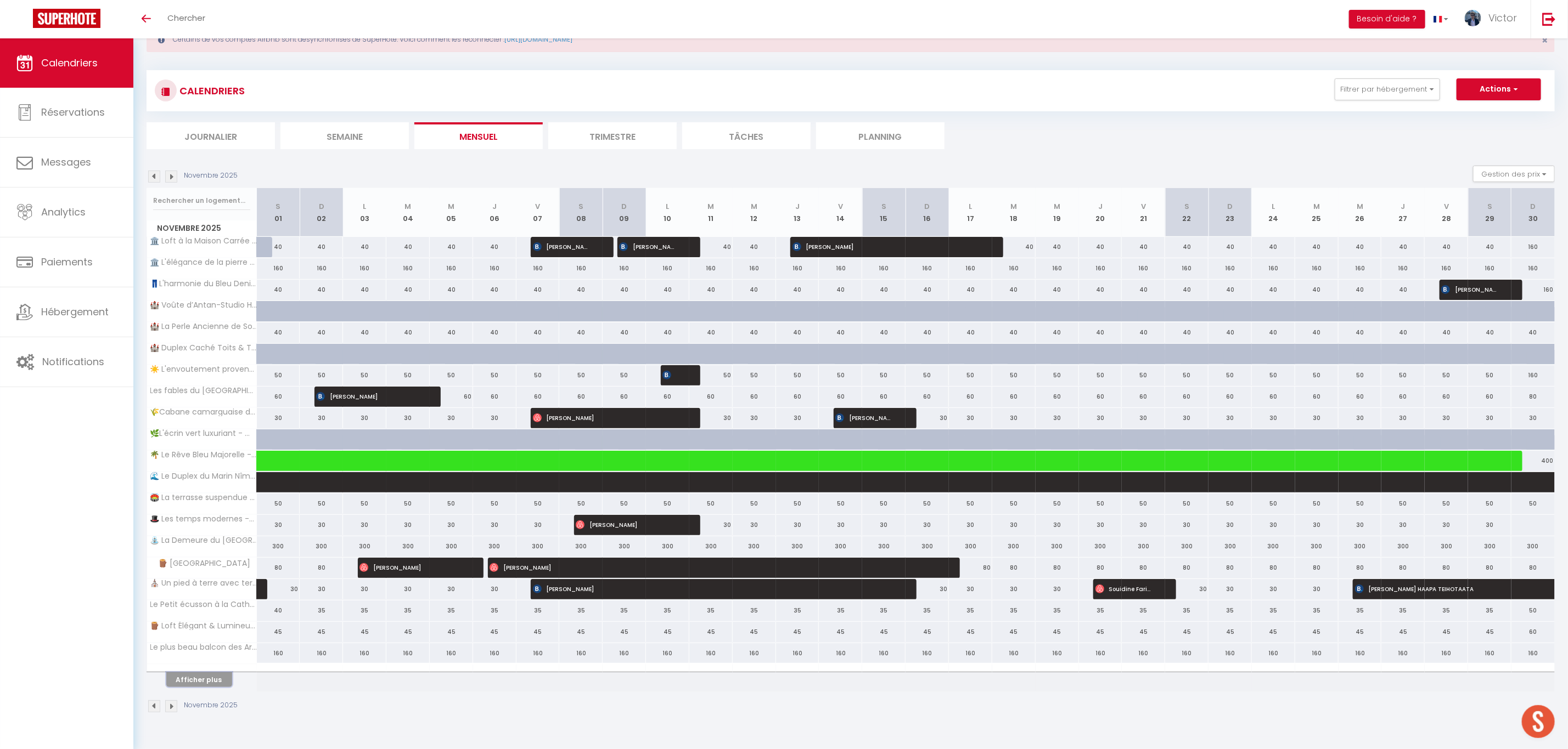
click at [189, 688] on button "Afficher plus" at bounding box center [199, 680] width 66 height 15
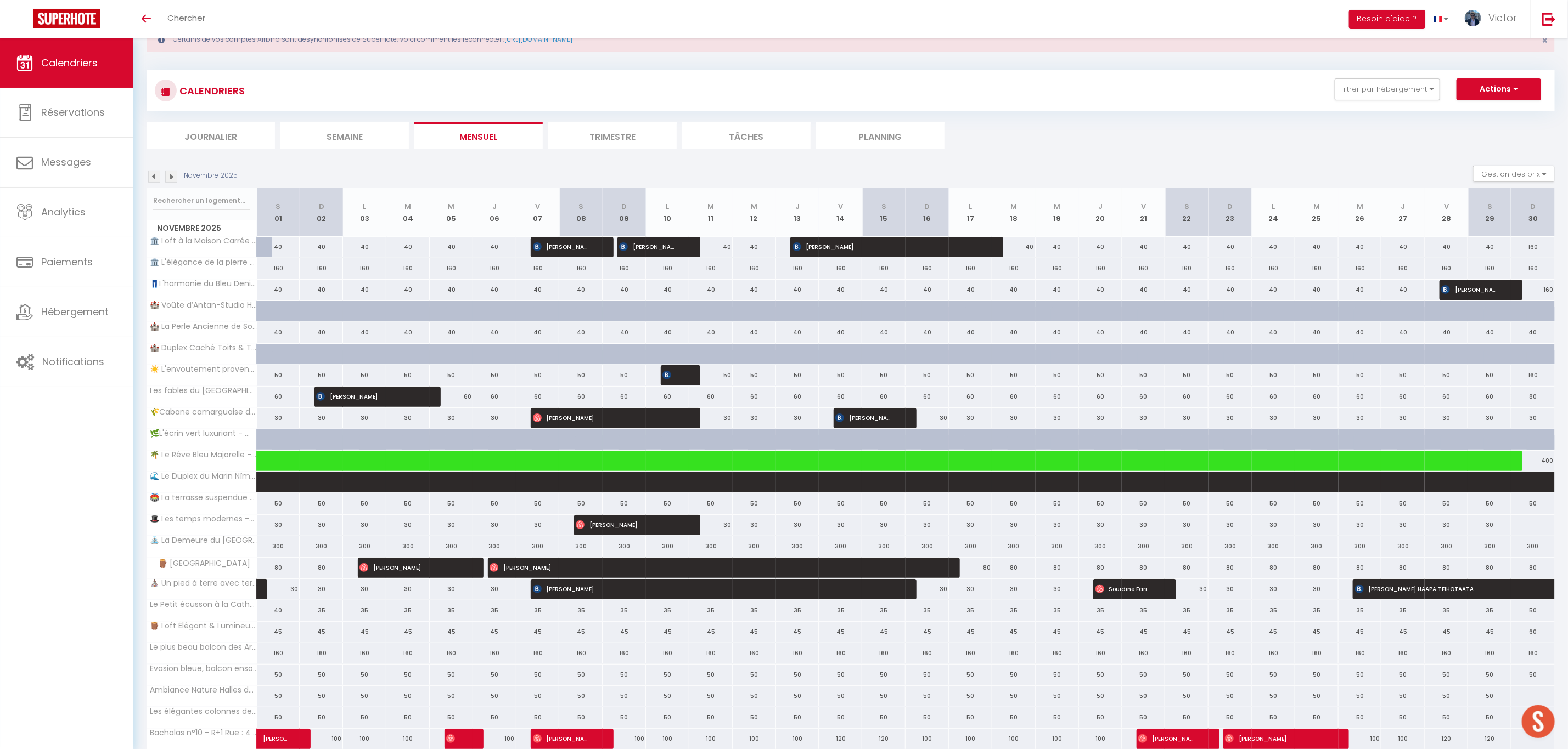
click at [279, 662] on div "160" at bounding box center [278, 653] width 43 height 20
type input "160"
type input "[DATE]"
type input "Dim 02 Novembre 2025"
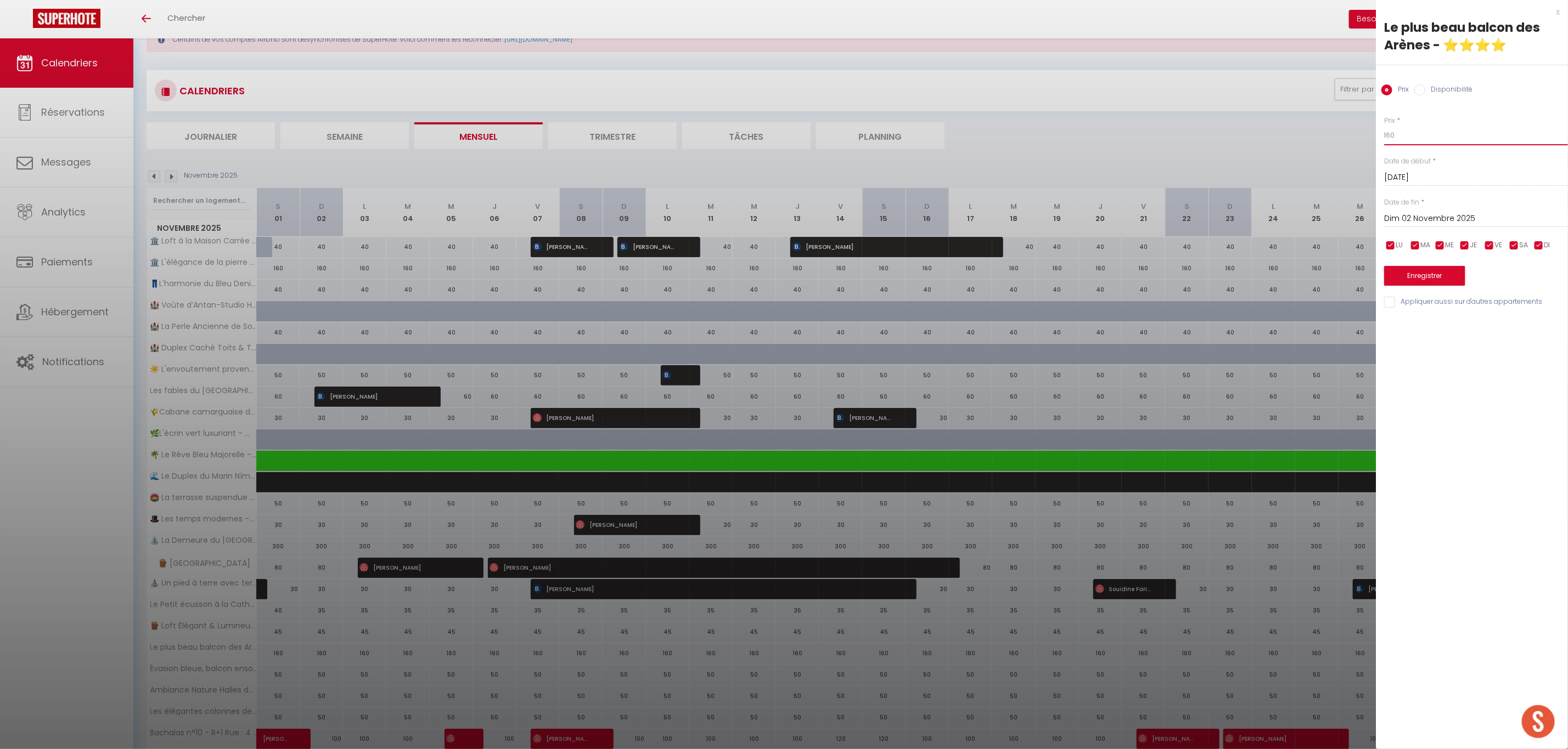
drag, startPoint x: 1406, startPoint y: 132, endPoint x: 1253, endPoint y: 136, distance: 153.1
click at [1262, 136] on body "🟢 Des questions ou besoin d'assistance pour la migration AirBnB? Prenez rdv >>>…" at bounding box center [784, 526] width 1568 height 1053
type input "90"
click at [1421, 220] on input "Dim 02 Novembre 2025" at bounding box center [1476, 219] width 184 height 14
click at [1540, 244] on span ">" at bounding box center [1536, 238] width 23 height 22
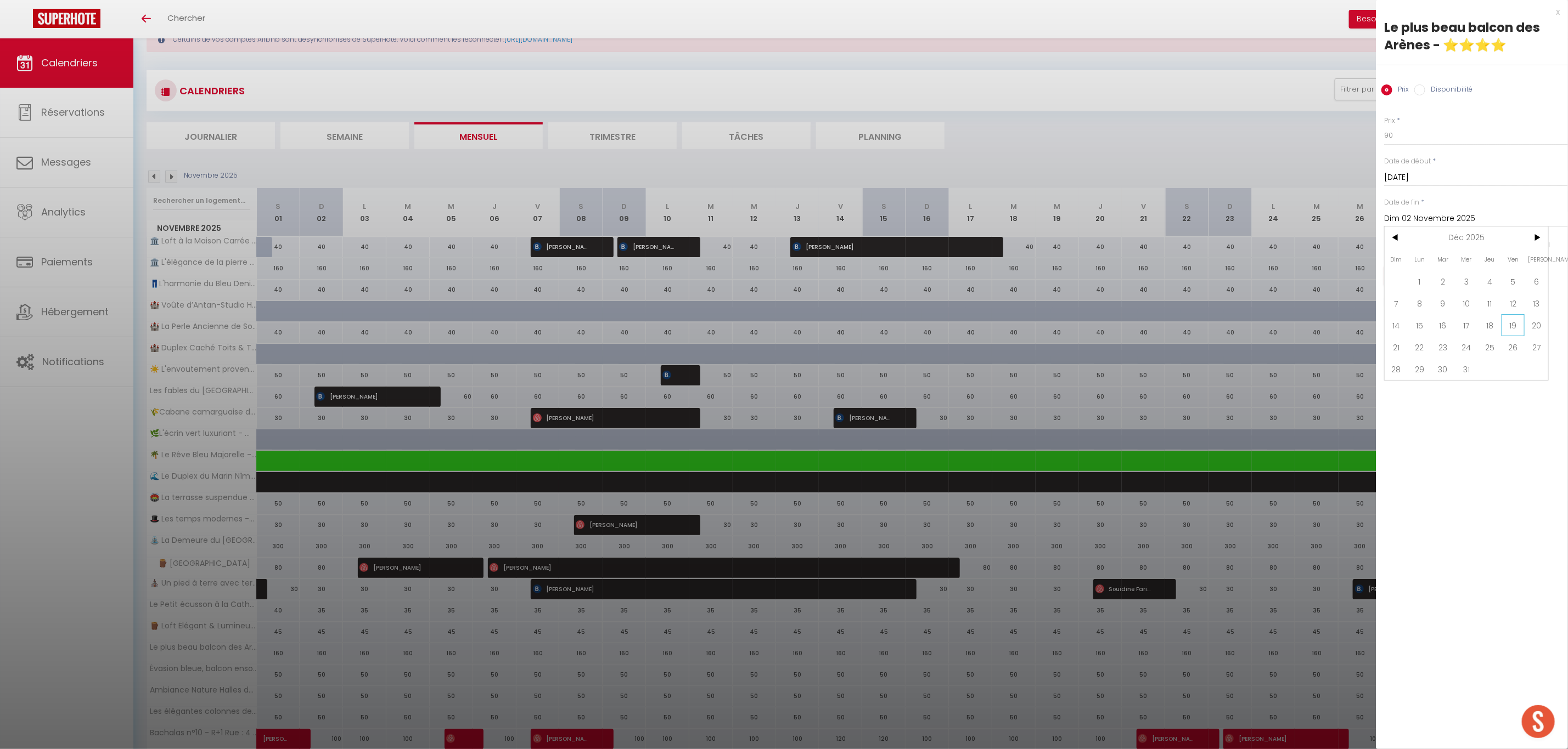
click at [1510, 321] on span "19" at bounding box center [1513, 325] width 23 height 22
type input "Ven 19 Décembre 2025"
click at [1417, 271] on button "Enregistrer" at bounding box center [1425, 276] width 81 height 20
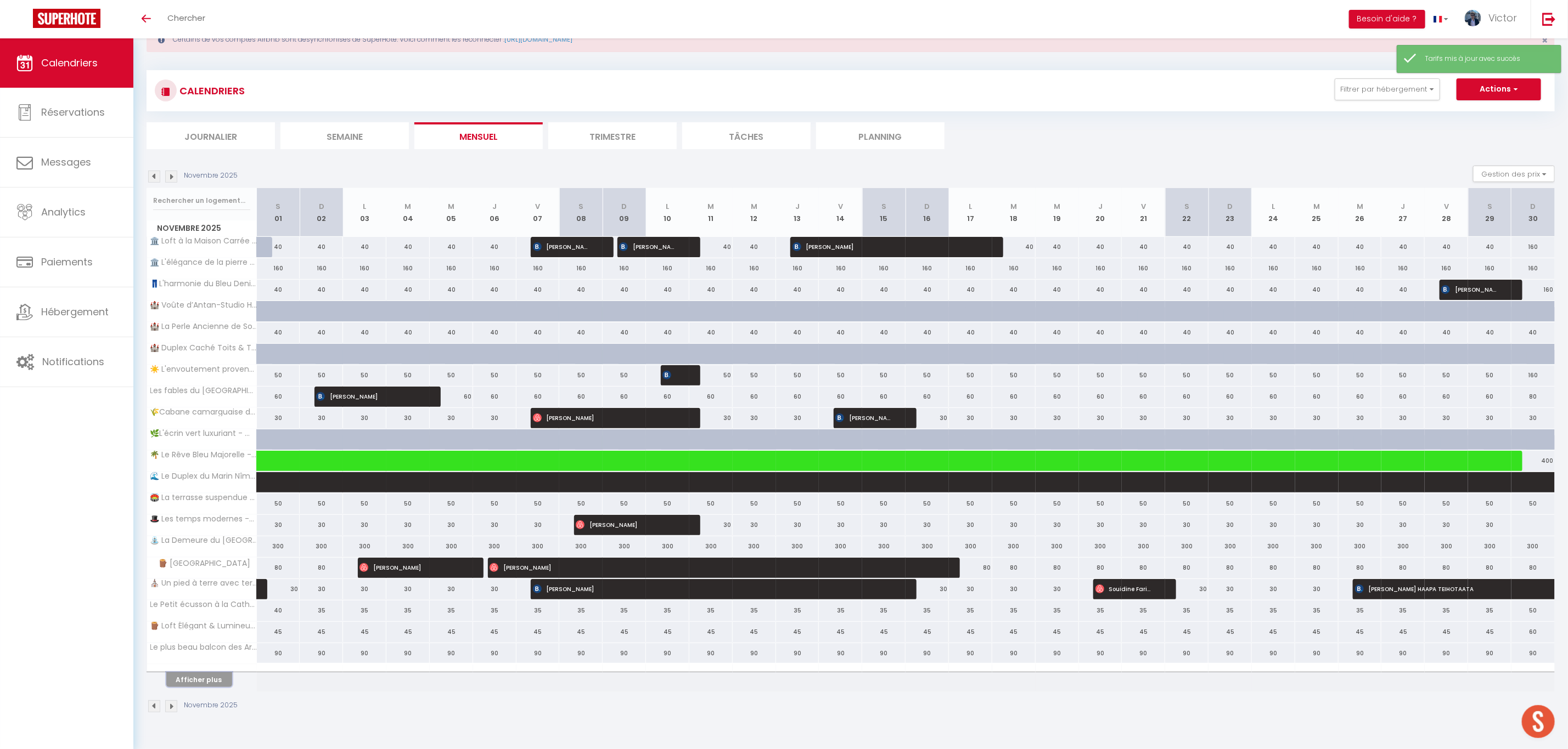
click at [216, 678] on button "Afficher plus" at bounding box center [199, 680] width 66 height 15
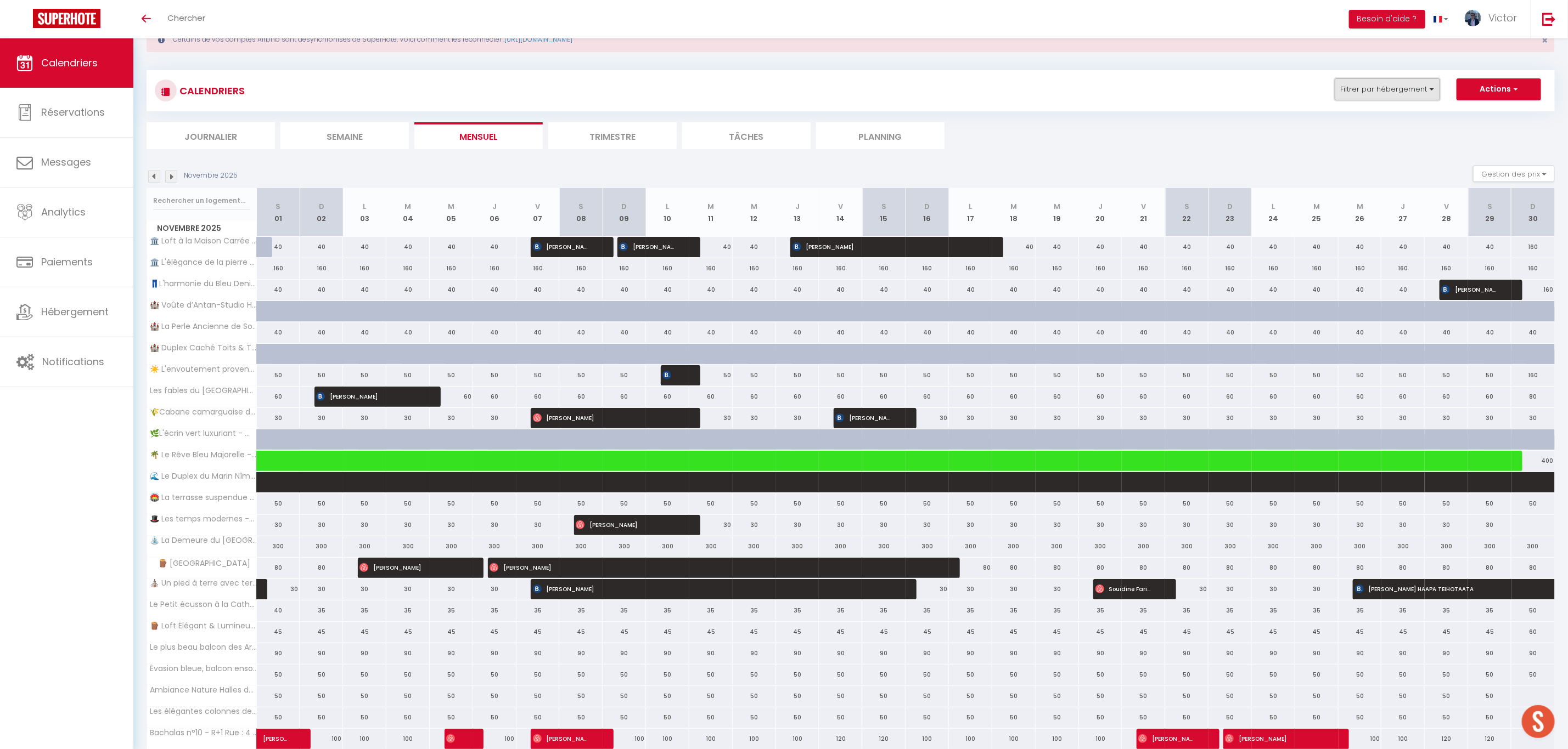
click at [1375, 82] on button "Filtrer par hébergement" at bounding box center [1387, 89] width 105 height 22
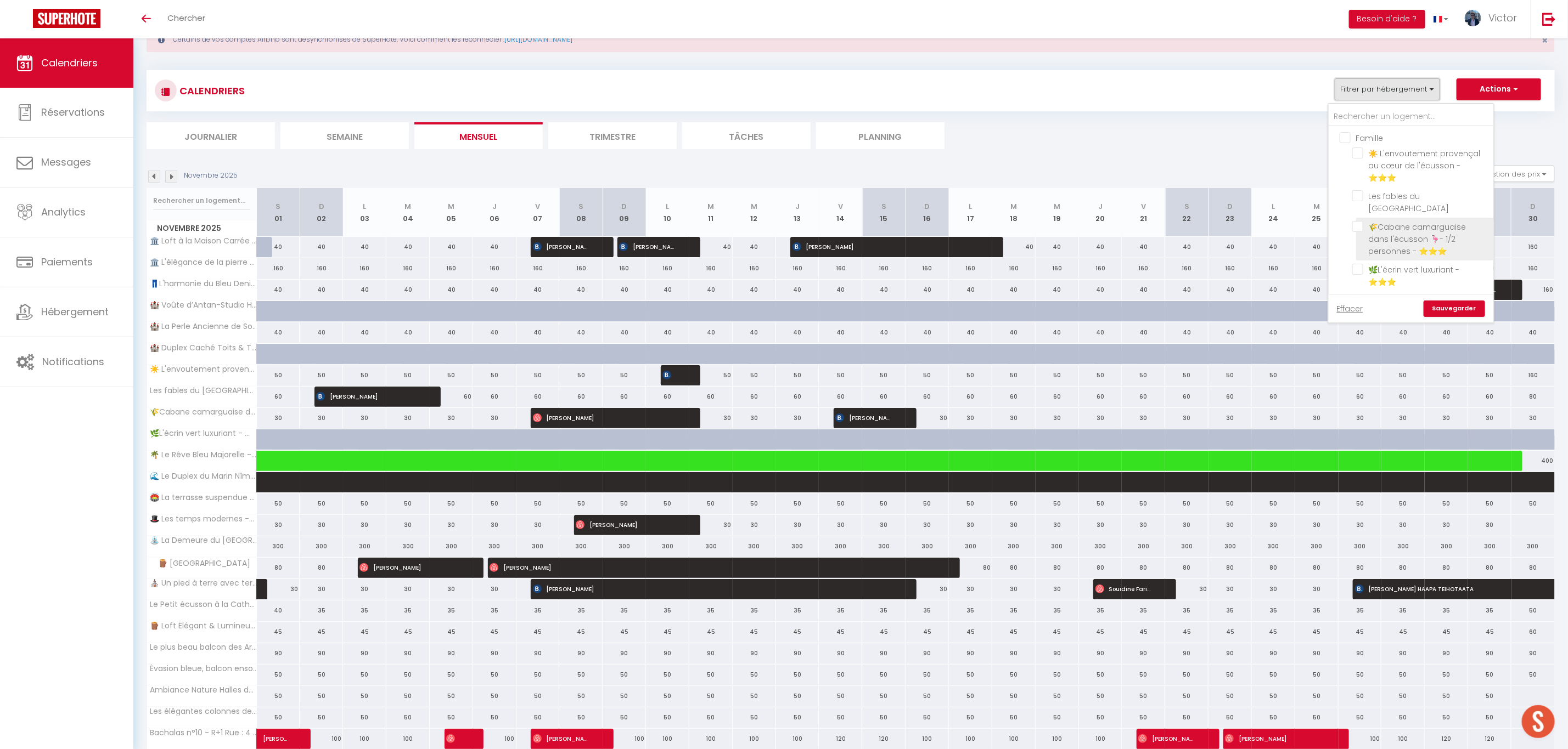
scroll to position [0, 0]
click at [1344, 138] on input "Famille" at bounding box center [1422, 138] width 165 height 11
checkbox input "true"
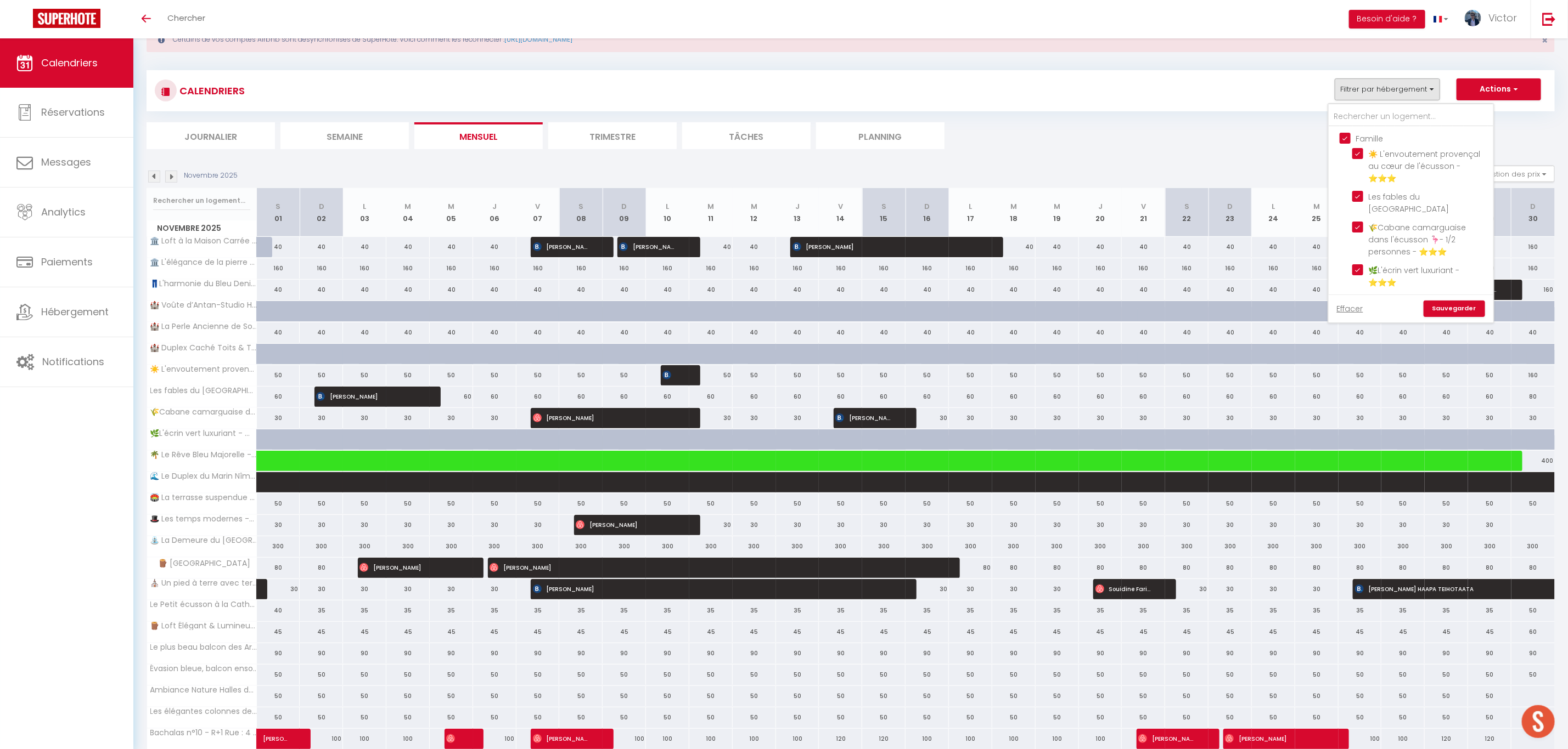
checkbox input "true"
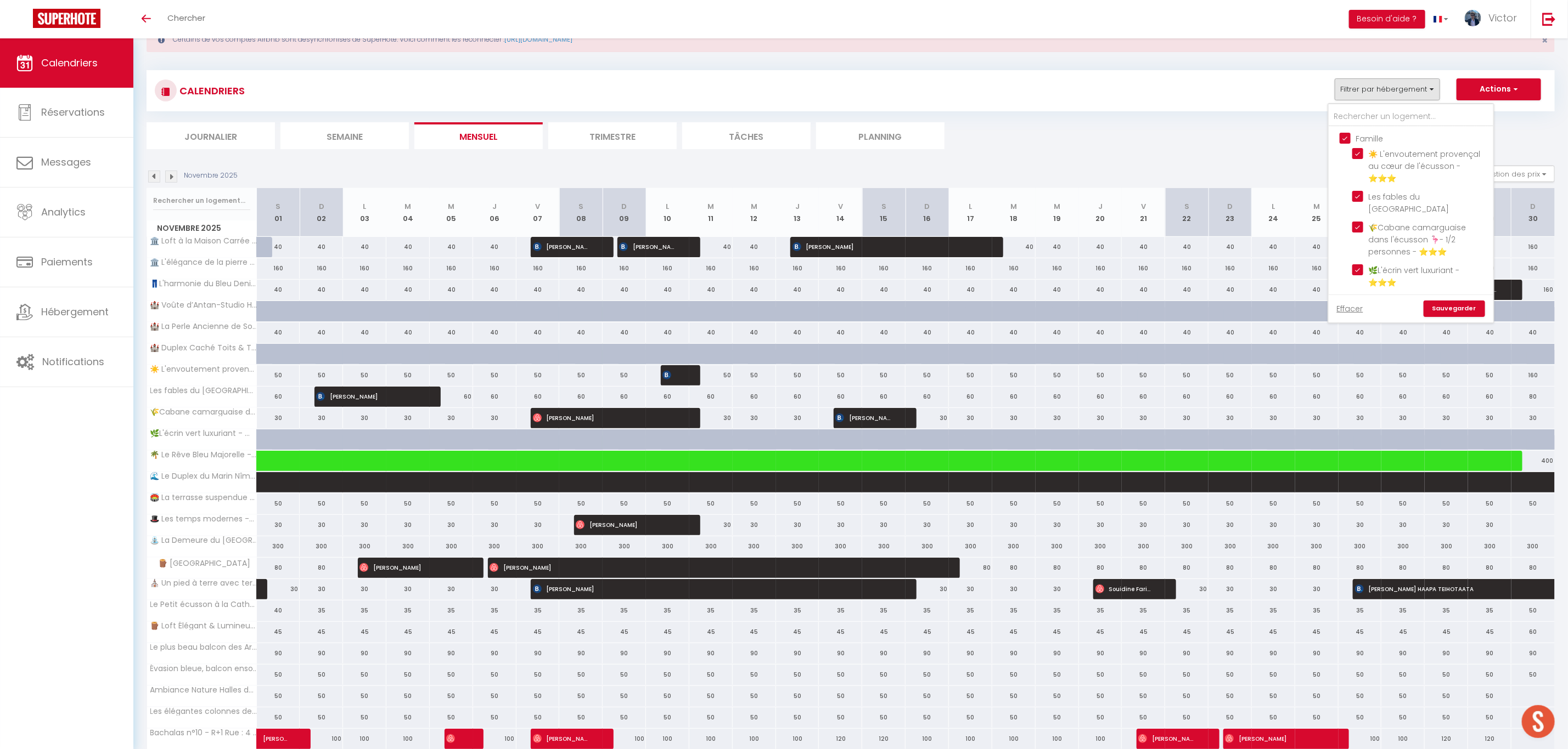
checkbox input "true"
checkbox input "false"
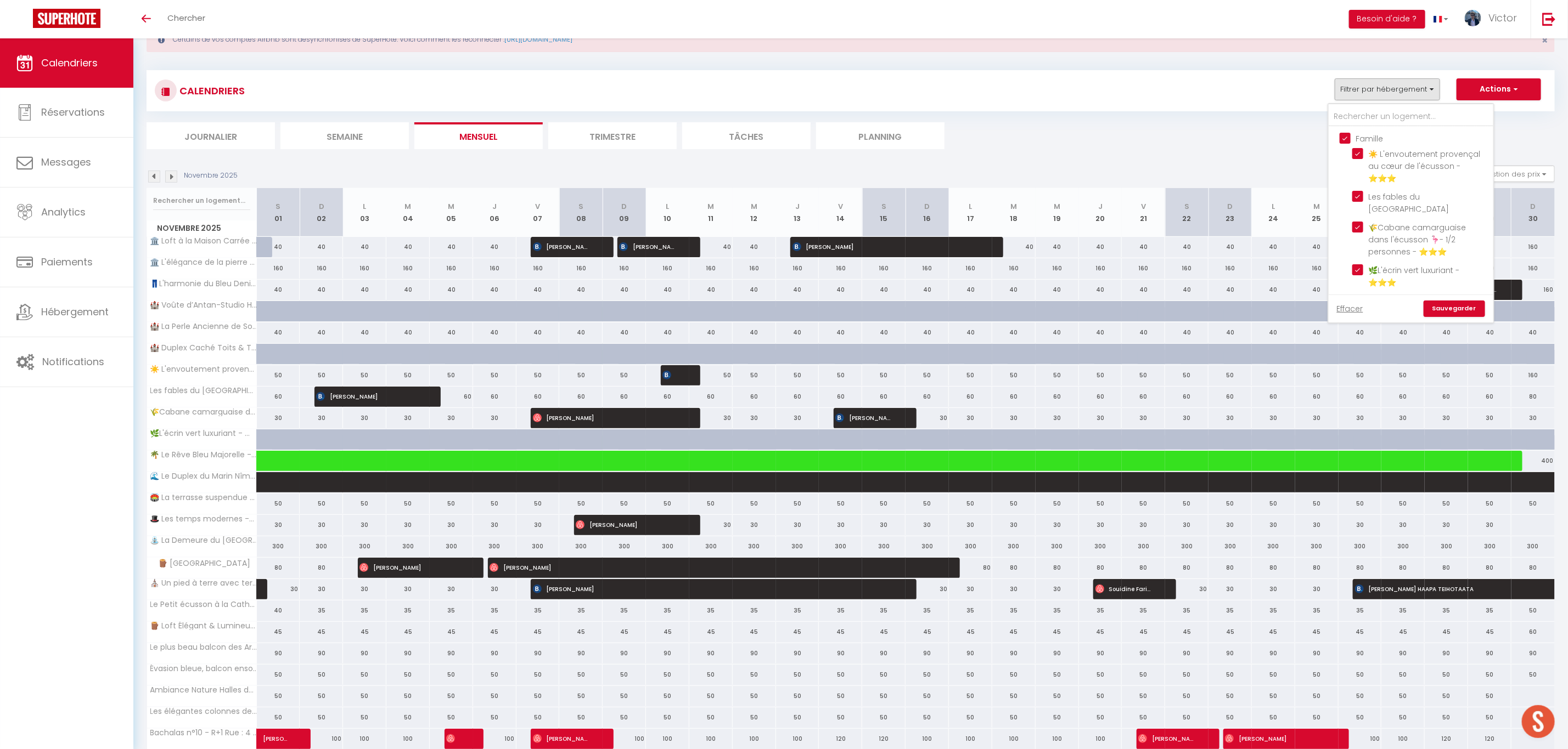
checkbox input "false"
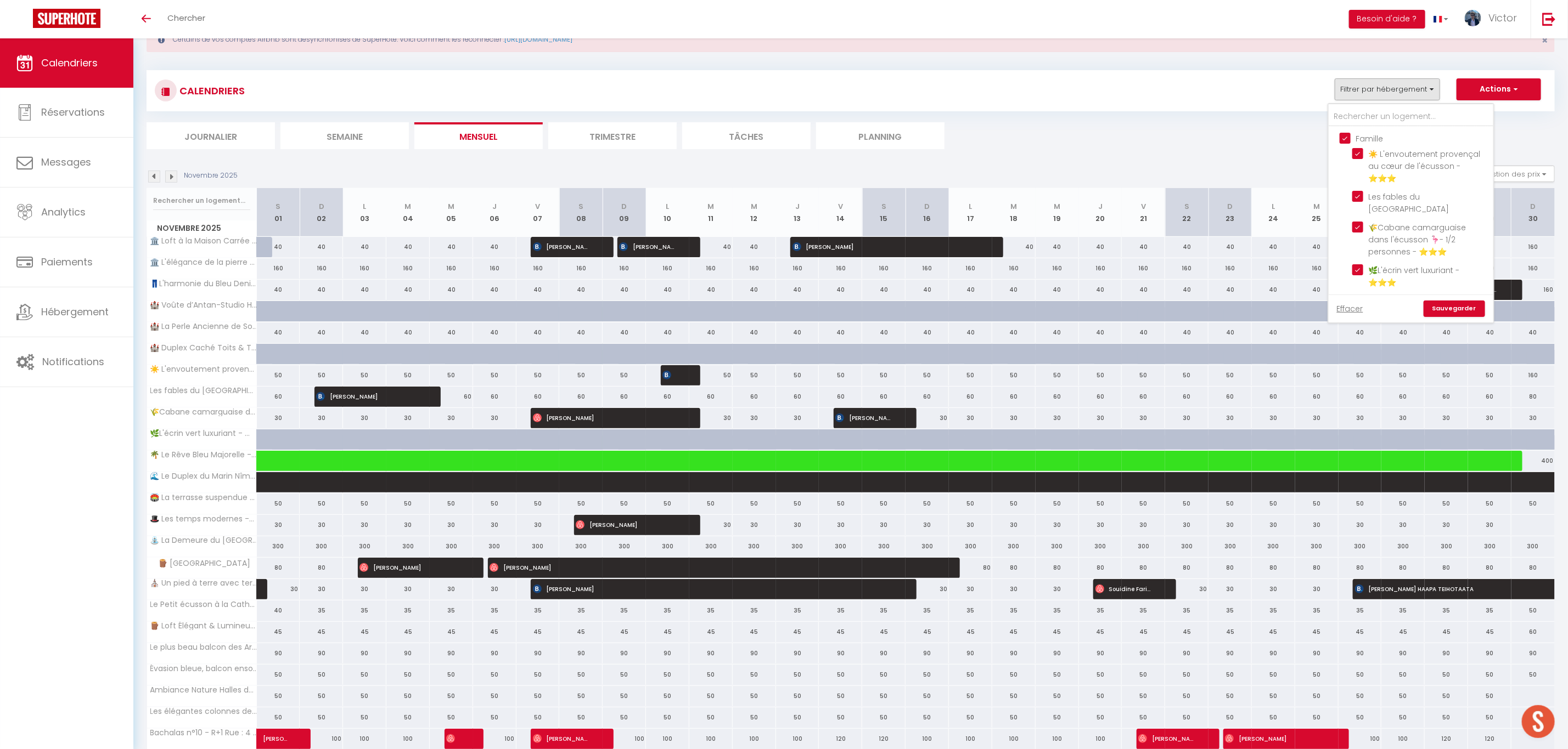
checkbox input "false"
click at [1351, 202] on input "Perso" at bounding box center [1422, 196] width 165 height 11
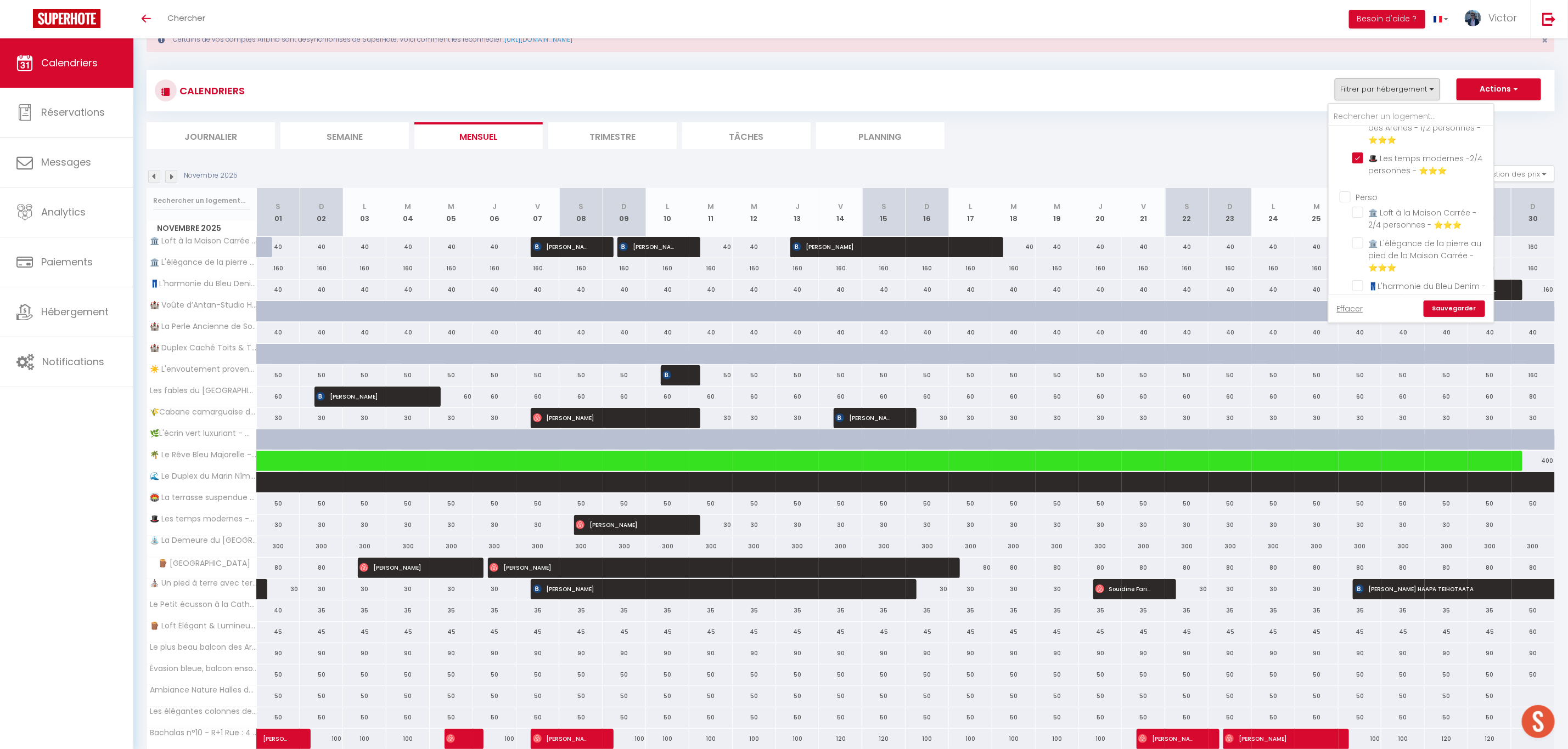
checkbox input "true"
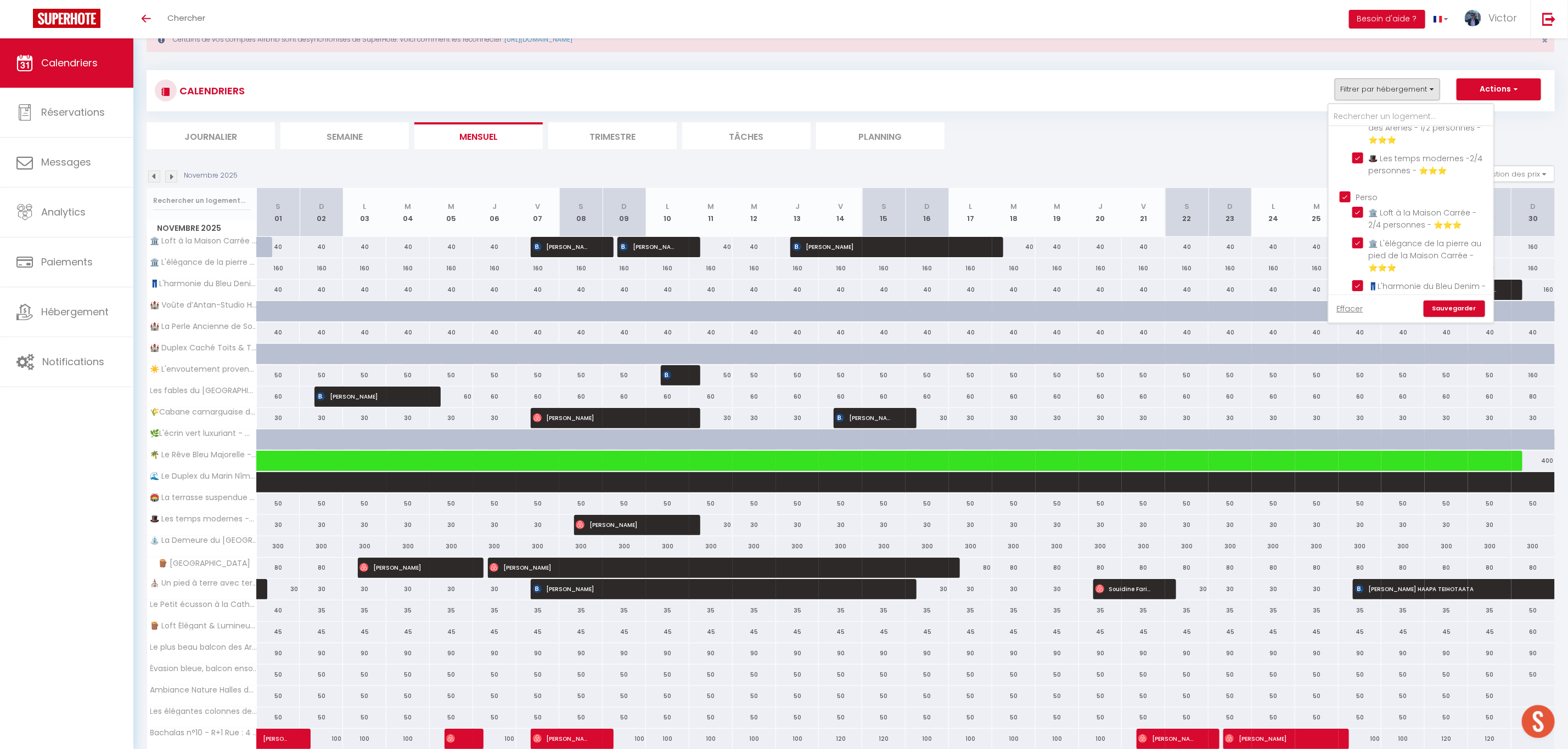
checkbox input "true"
checkbox input "false"
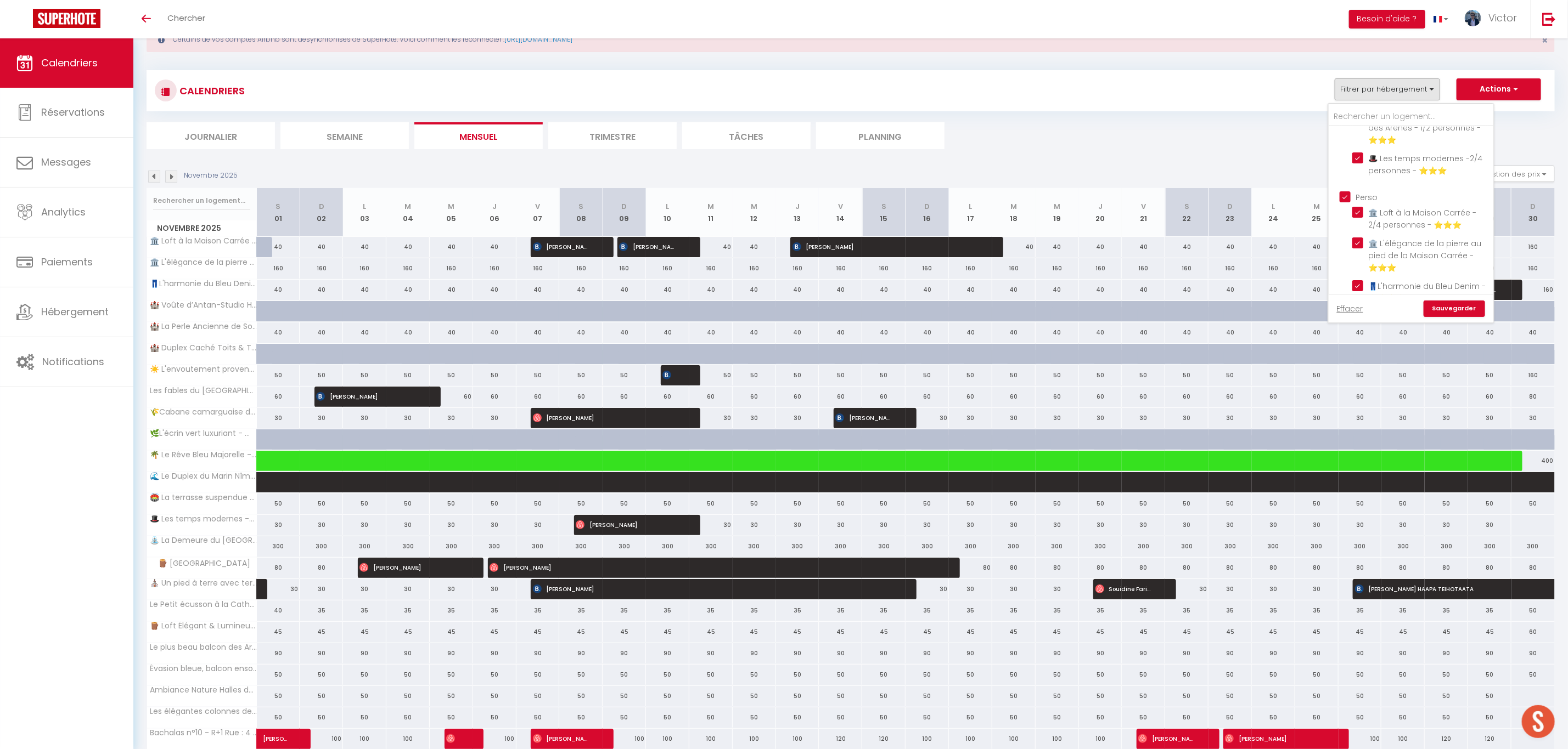
checkbox input "false"
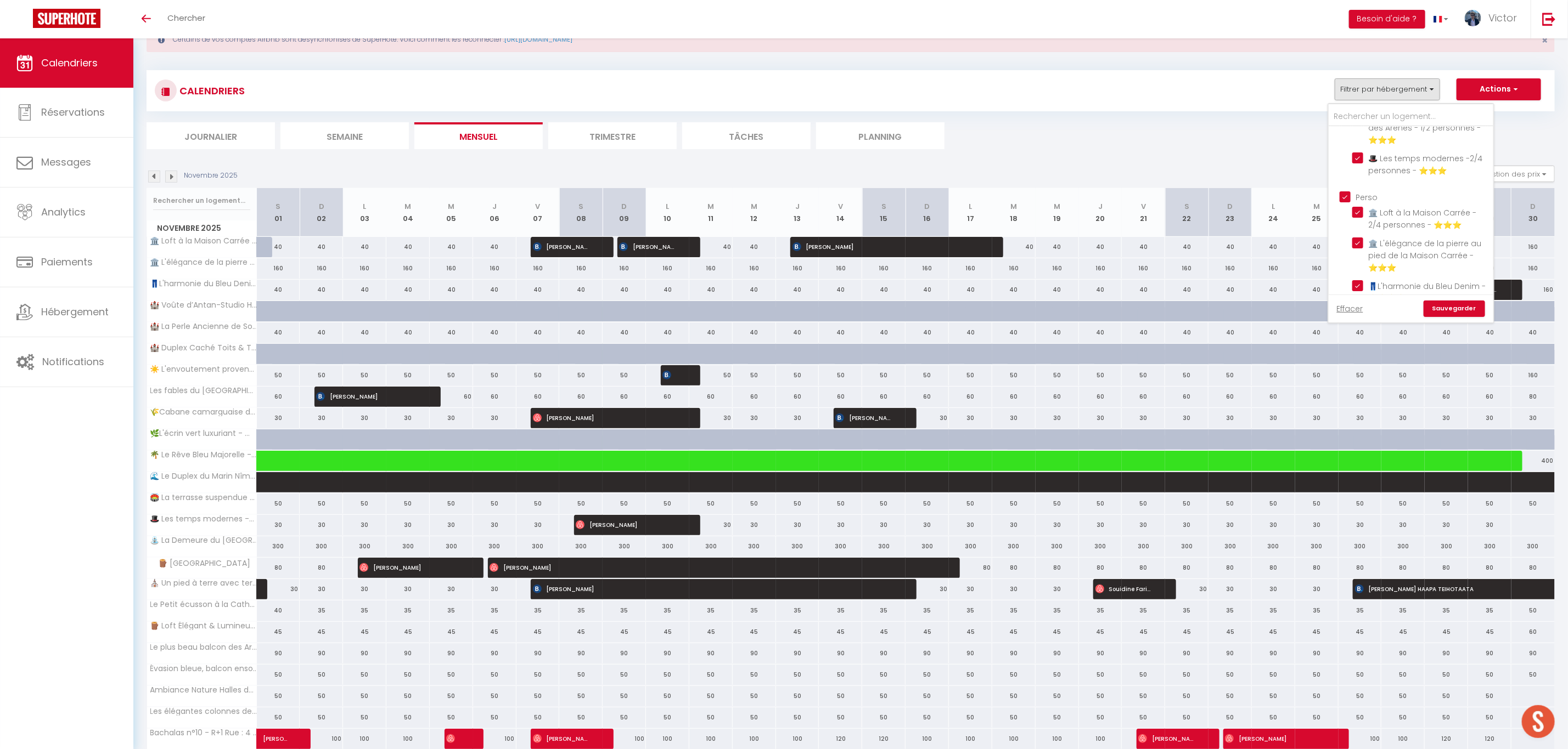
checkbox input "false"
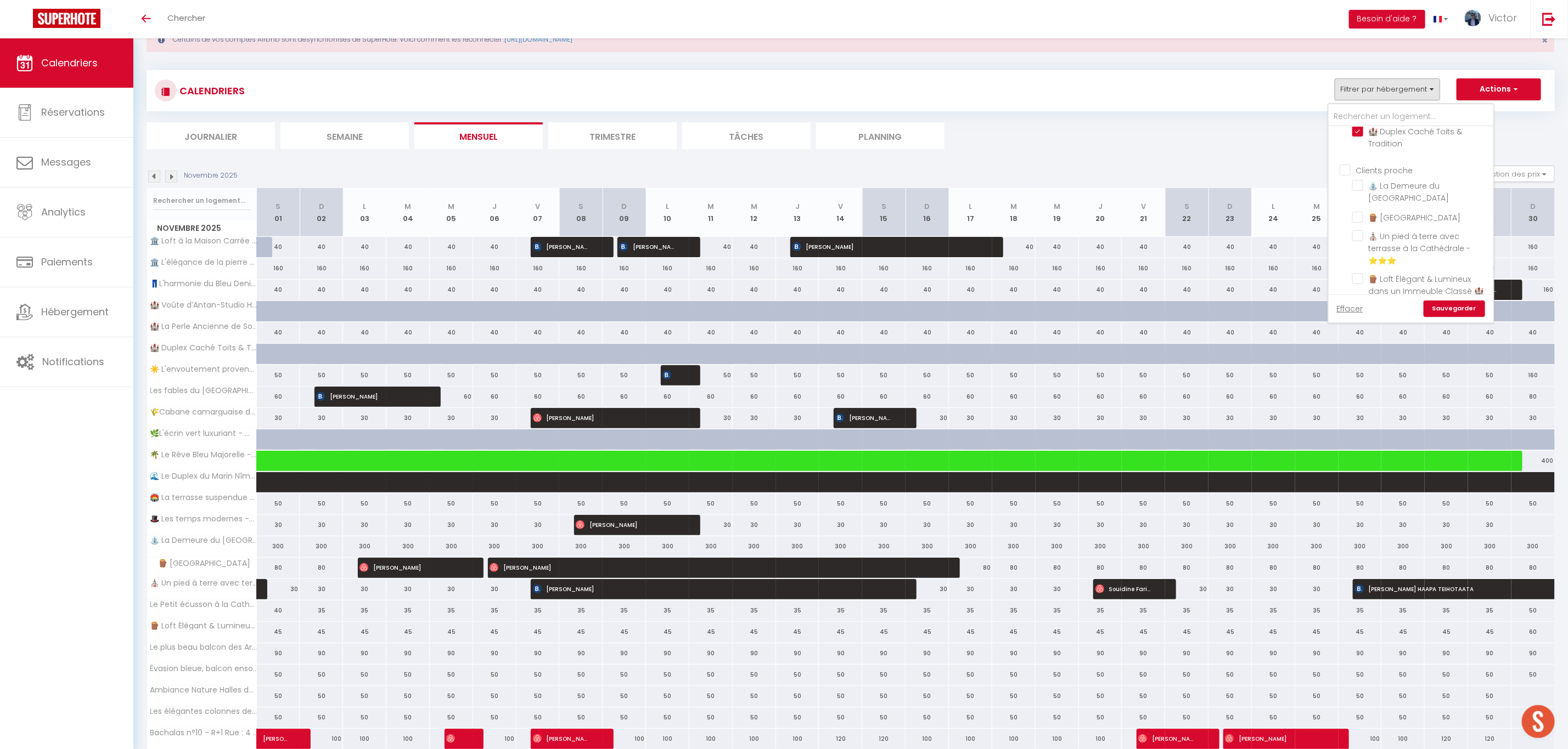
click at [1344, 170] on input "Clients proche" at bounding box center [1422, 169] width 165 height 11
checkbox input "true"
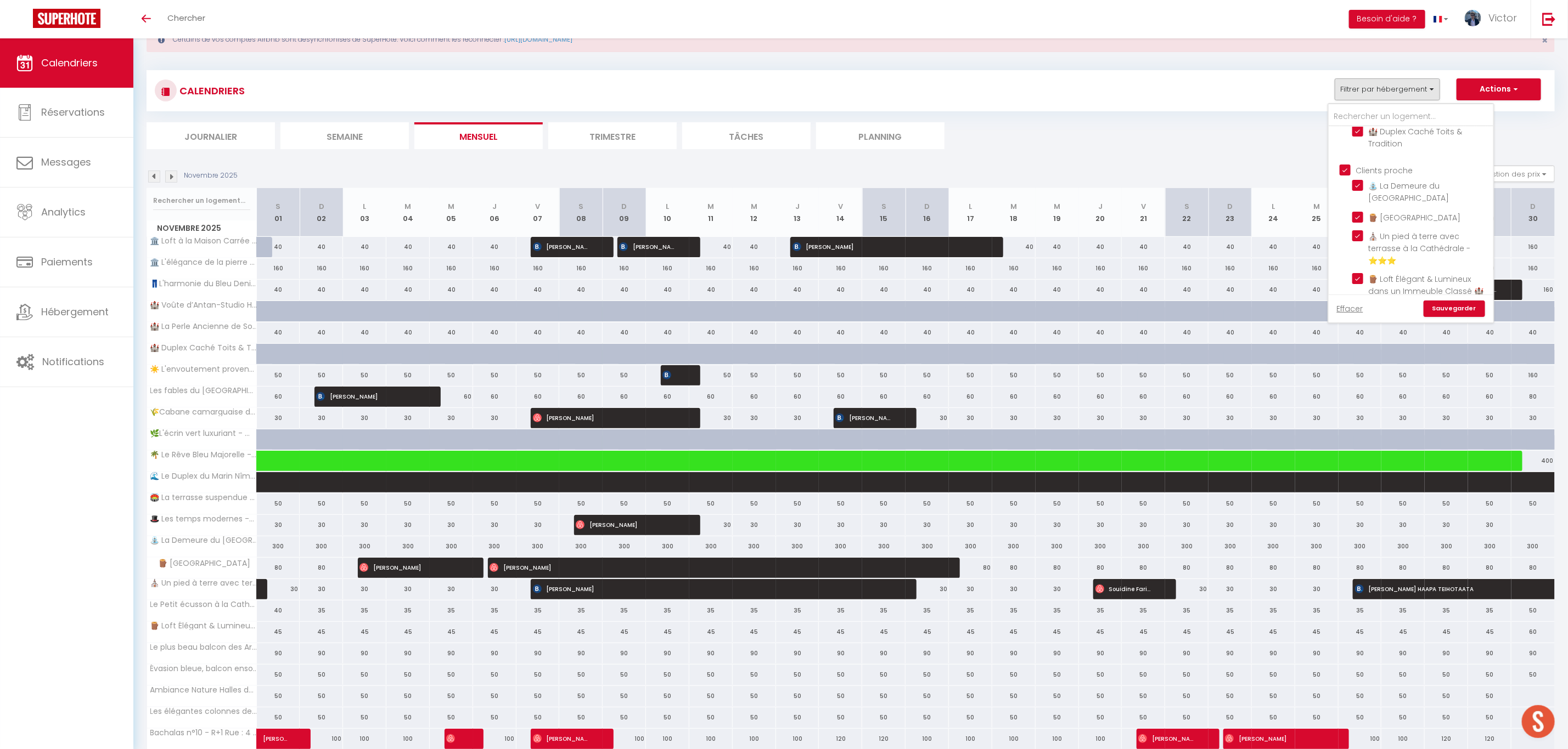
checkbox input "true"
checkbox input "false"
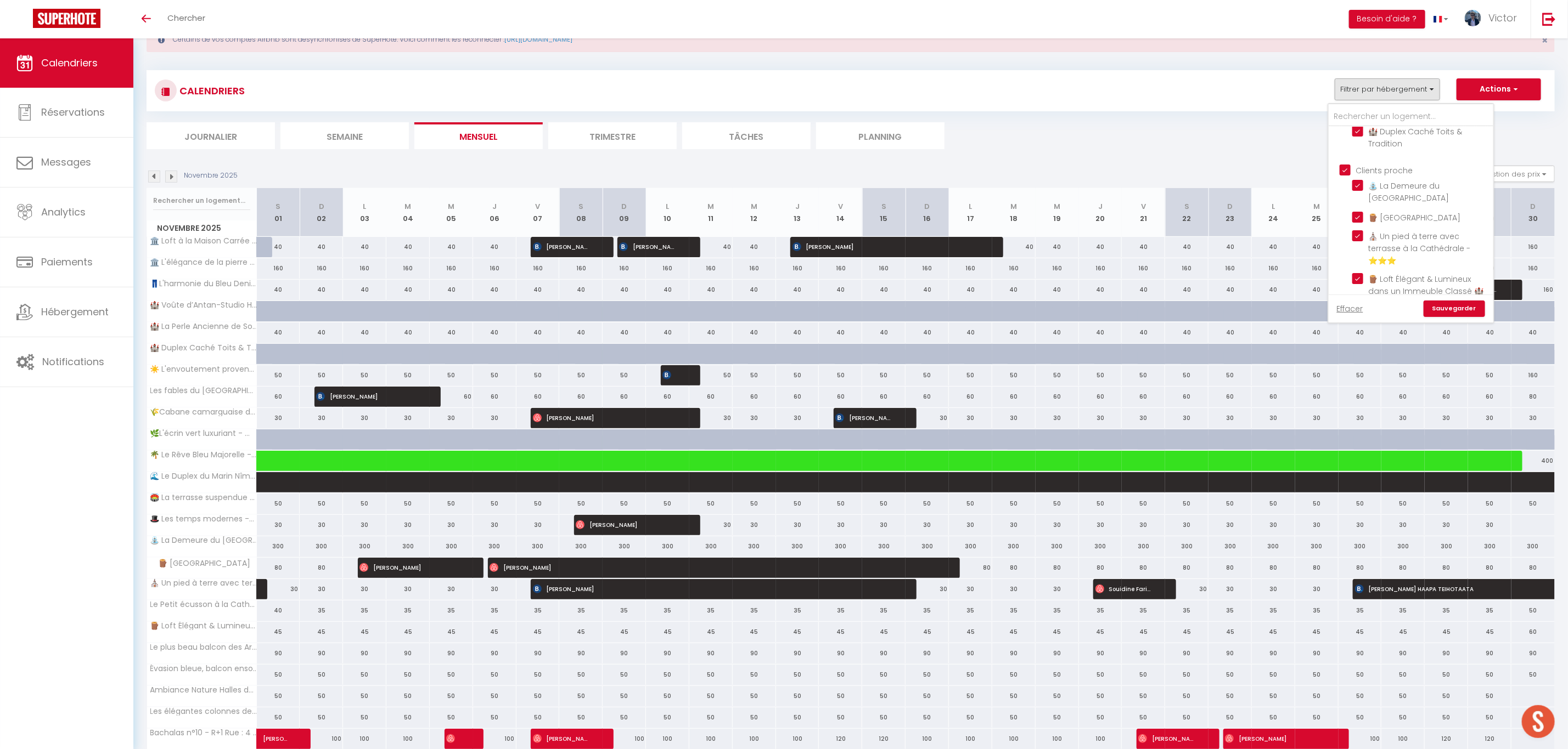
checkbox input "false"
click at [1359, 183] on input "⛲ La Demeure du [GEOGRAPHIC_DATA]" at bounding box center [1421, 185] width 137 height 11
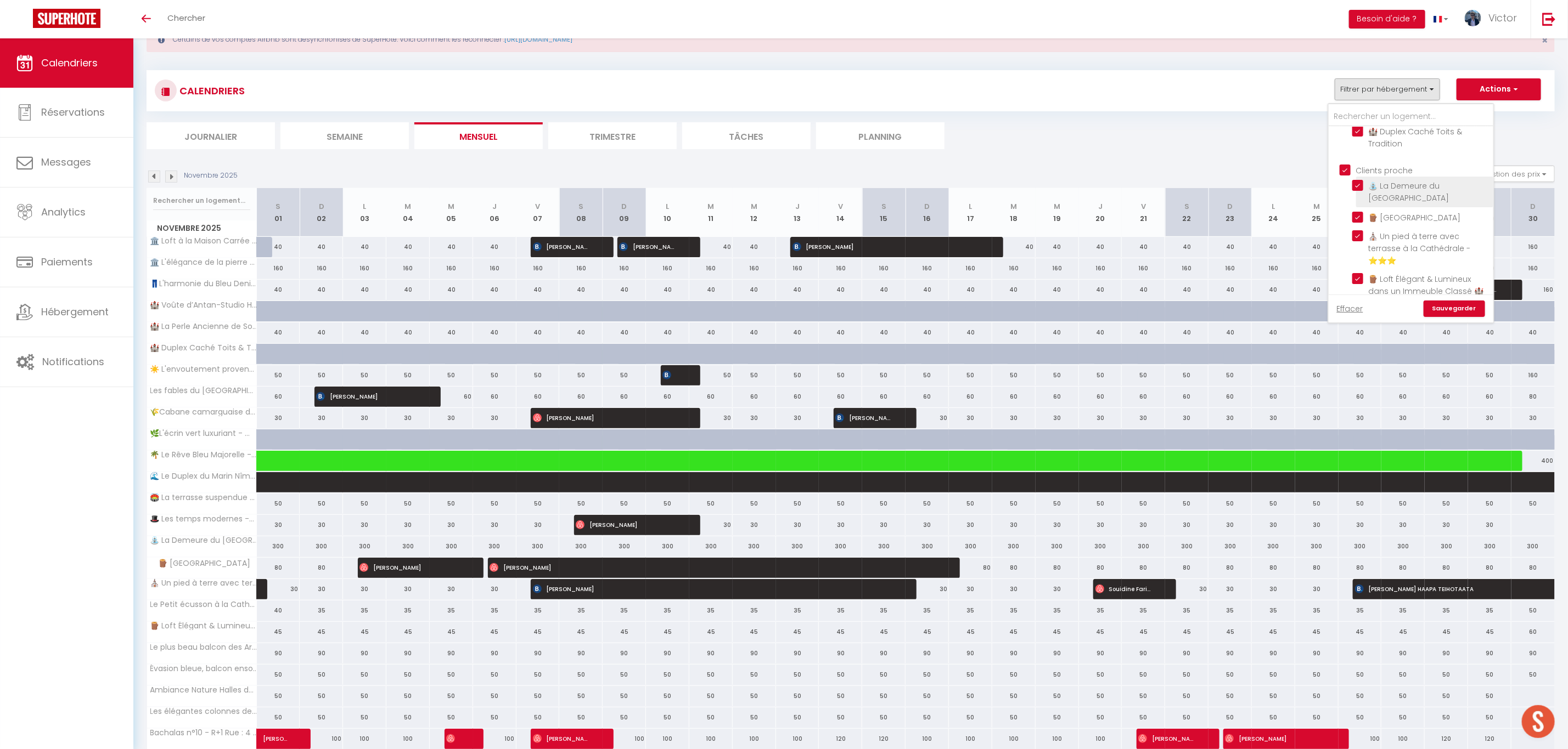
checkbox input "false"
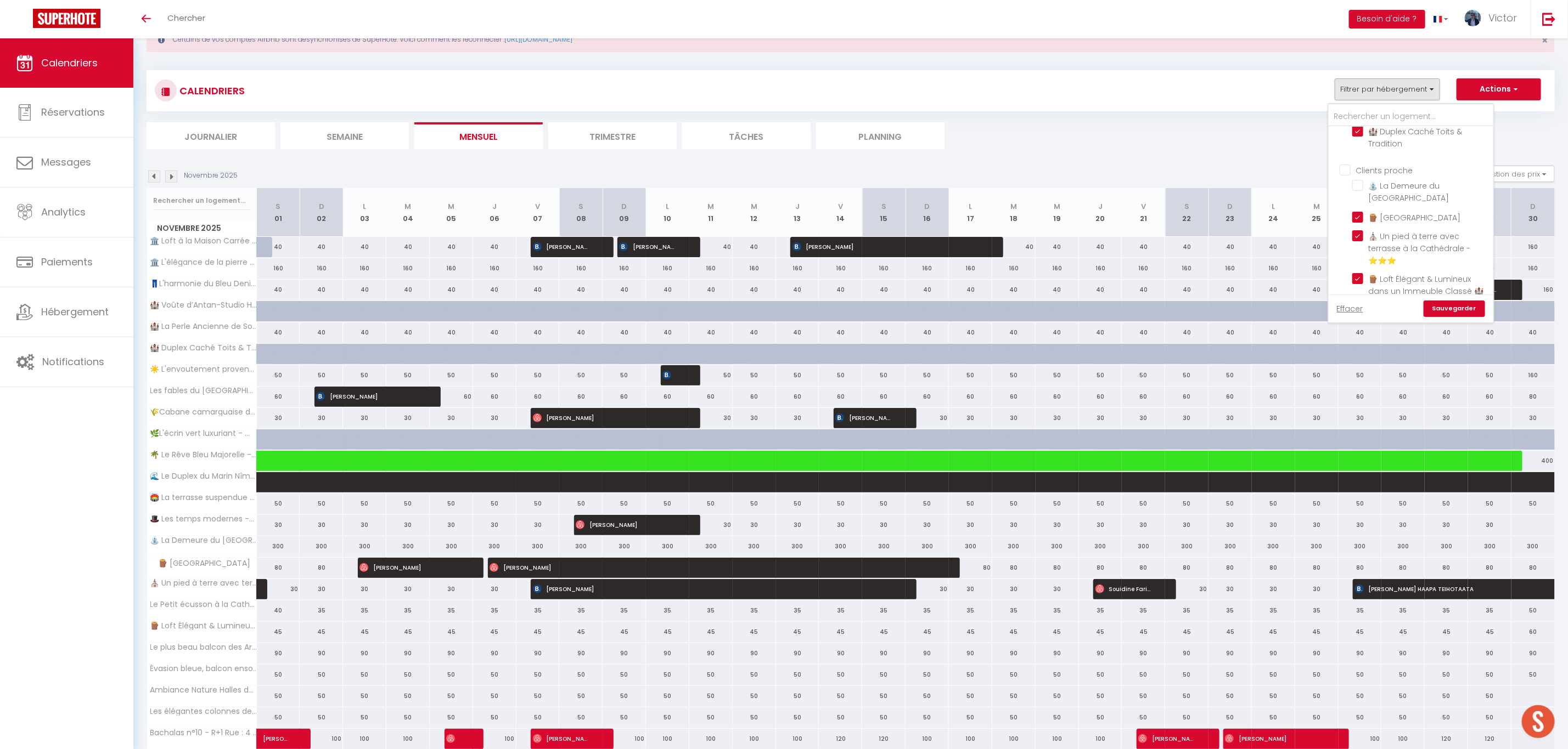
checkbox input "false"
click at [1359, 212] on input "🪵 [GEOGRAPHIC_DATA]" at bounding box center [1421, 216] width 137 height 11
checkbox input "false"
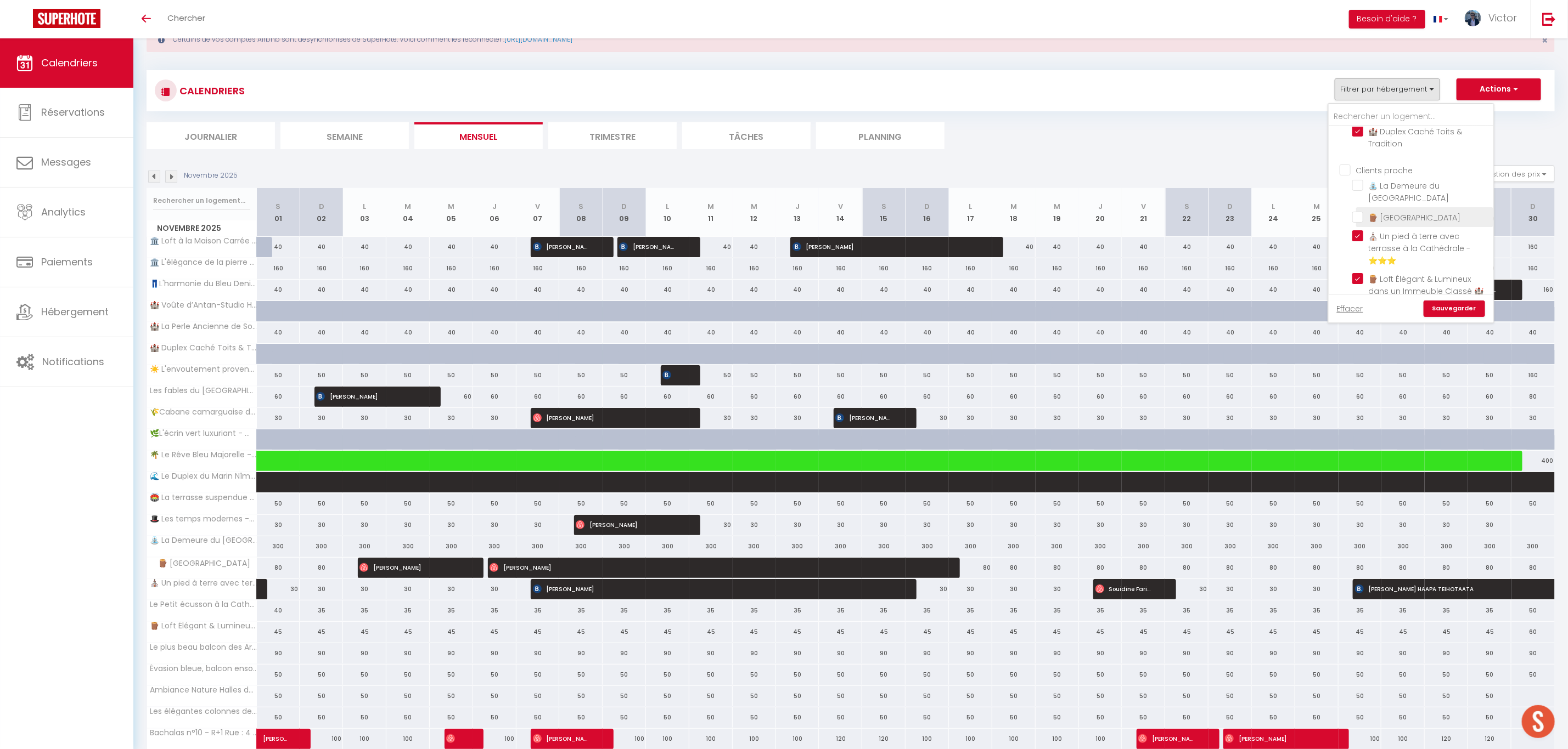
checkbox input "false"
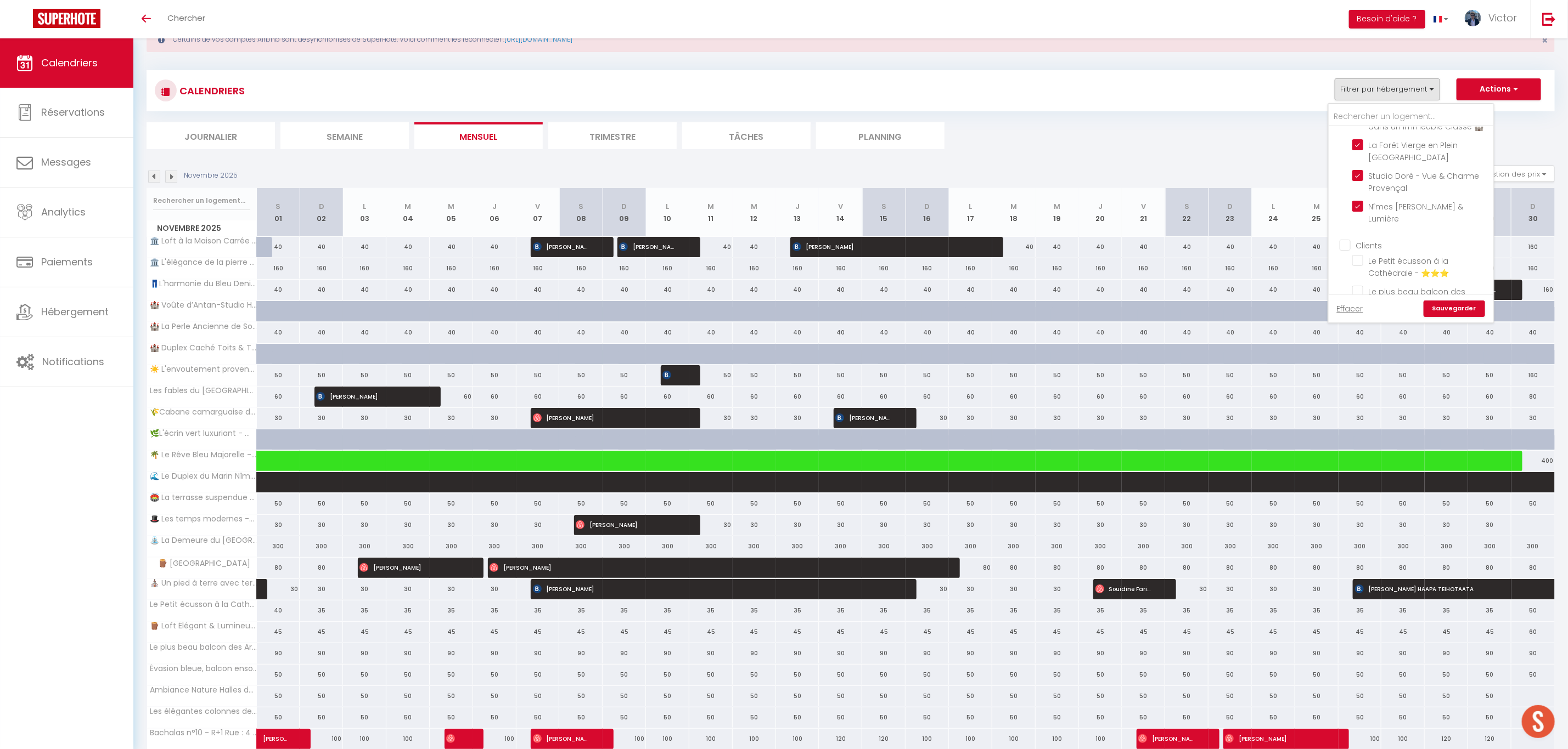
click at [1346, 250] on input "Clients" at bounding box center [1422, 244] width 165 height 11
checkbox input "true"
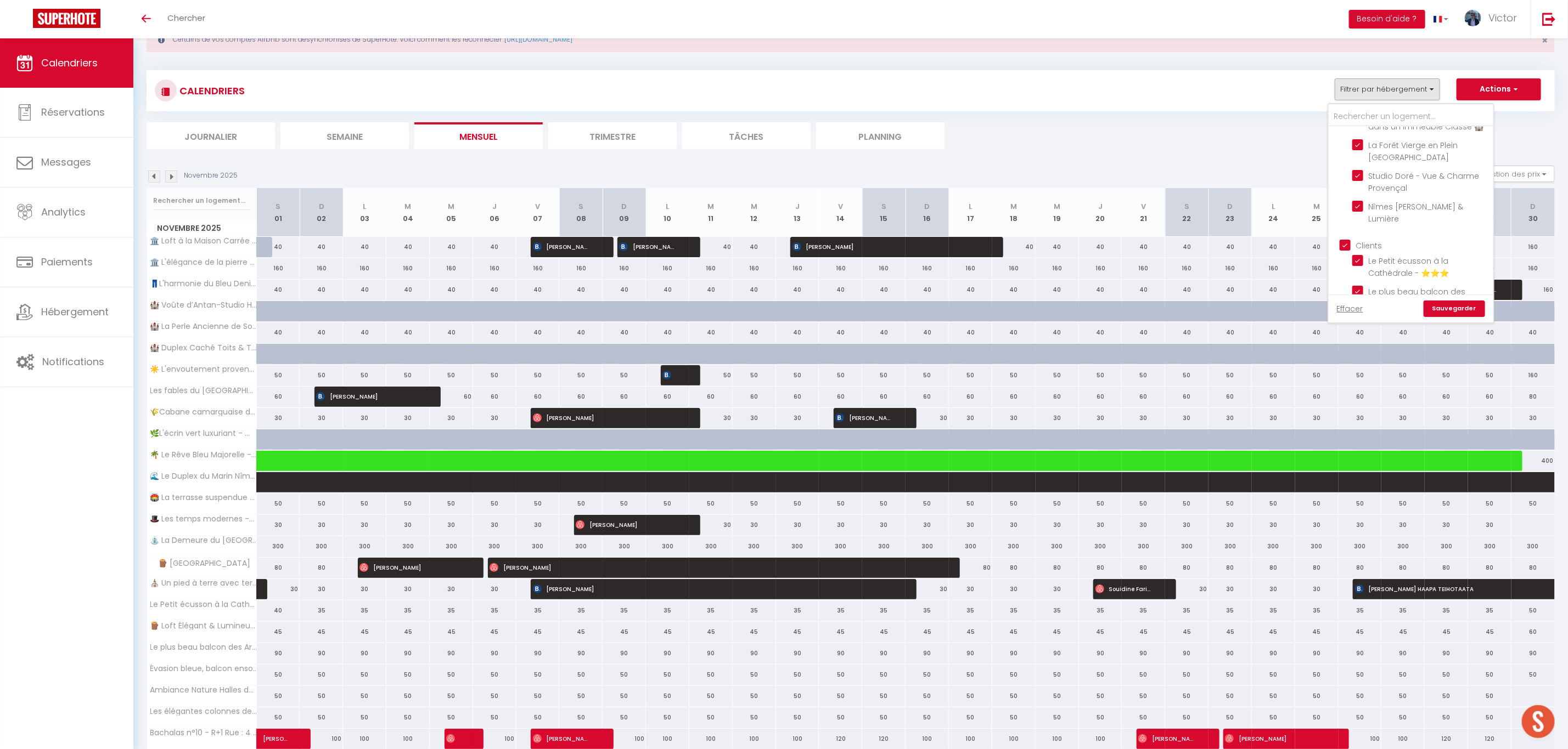
checkbox input "true"
click at [1451, 306] on link "Sauvegarder" at bounding box center [1454, 308] width 61 height 16
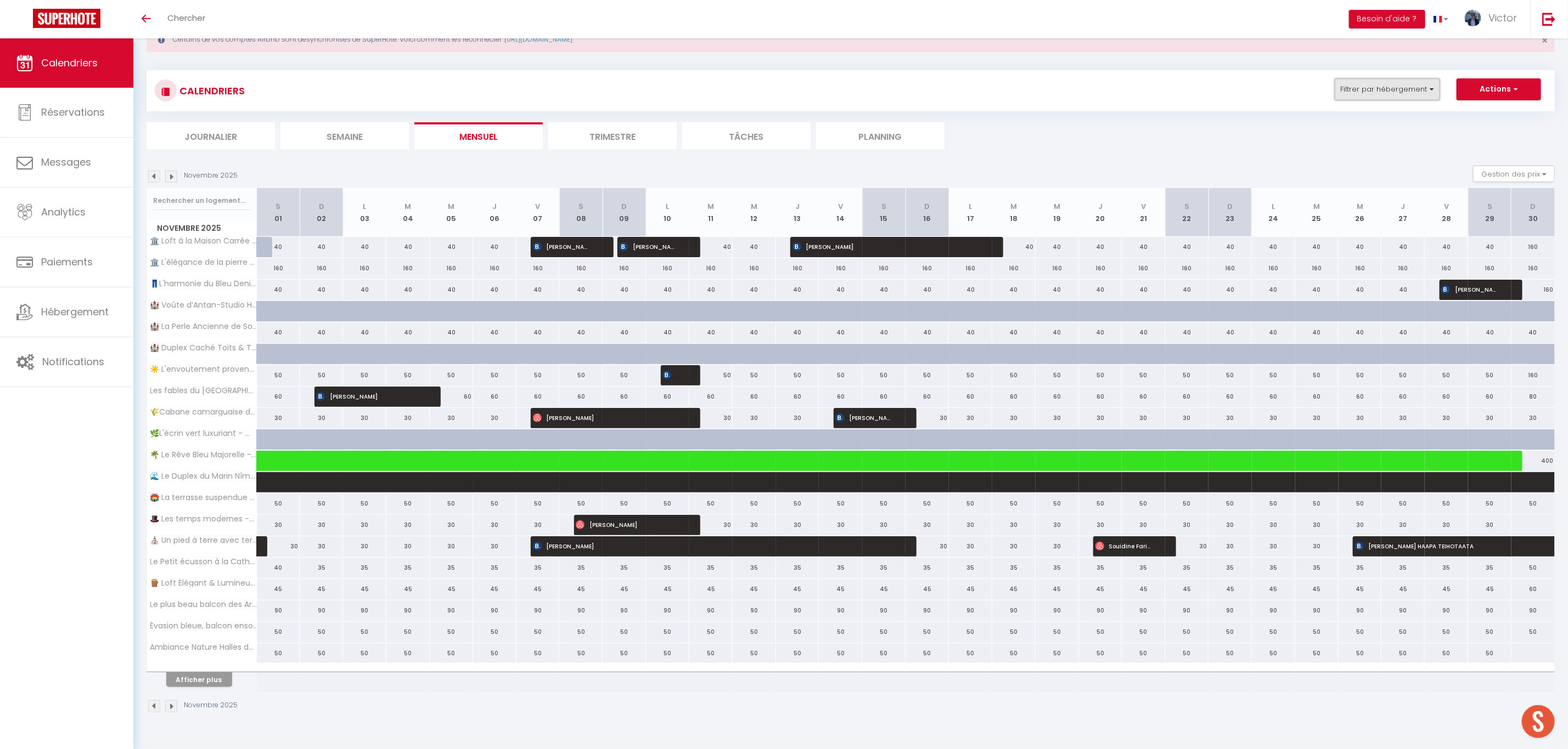
click at [1411, 86] on button "Filtrer par hébergement" at bounding box center [1387, 89] width 105 height 22
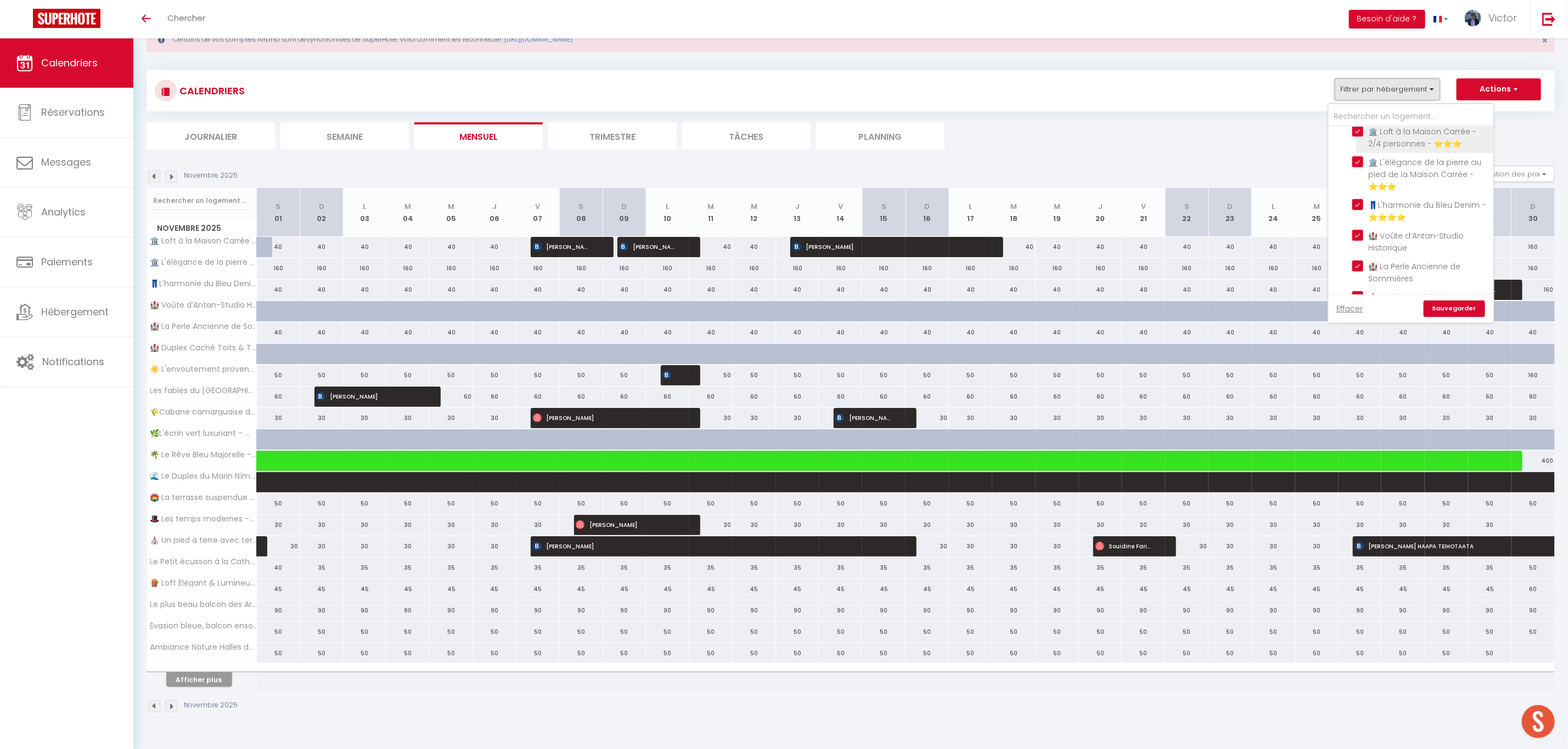
scroll to position [329, 0]
click at [1388, 236] on input "🏰 Voûte d’Antan-Studio Historique" at bounding box center [1421, 234] width 137 height 11
checkbox input "false"
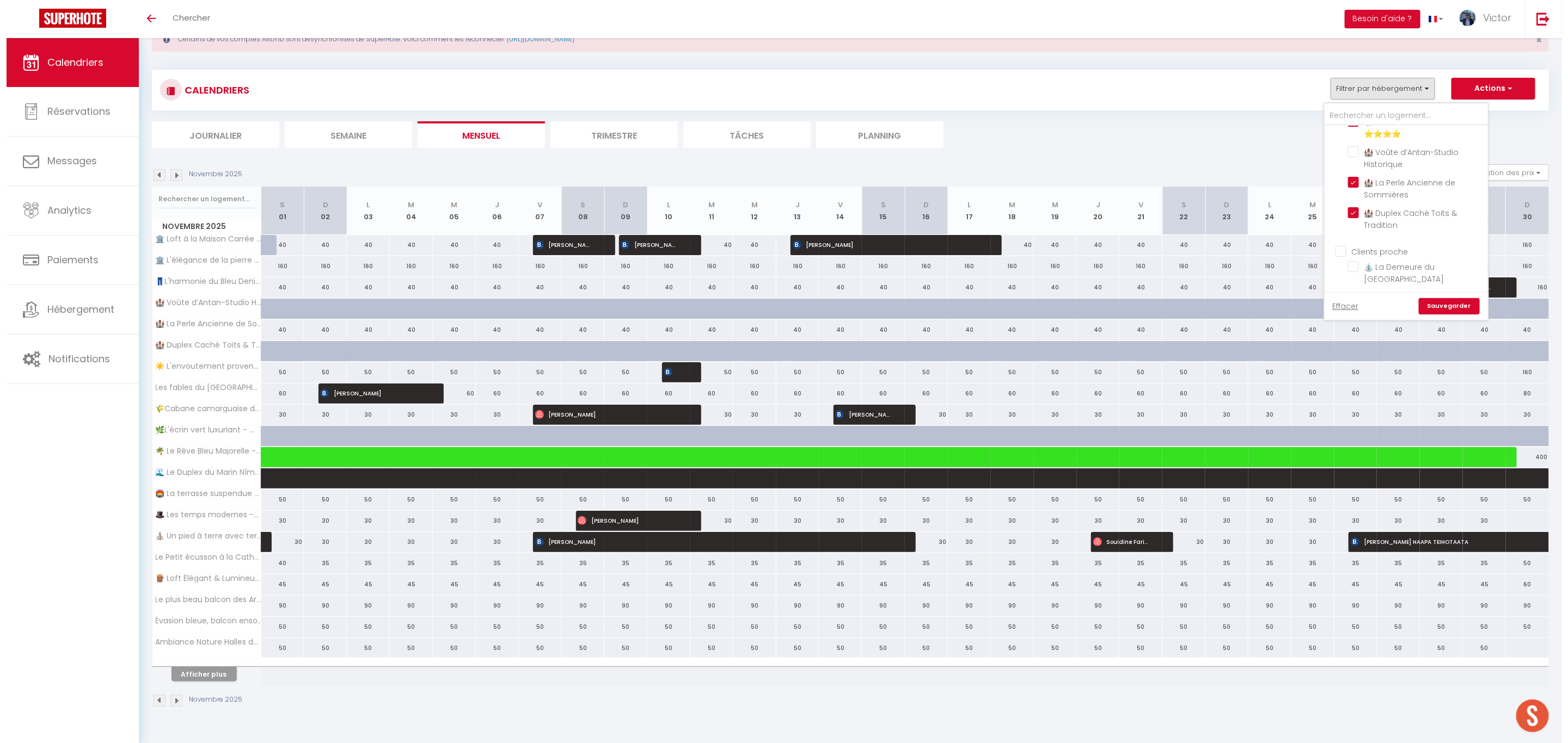
scroll to position [408, 0]
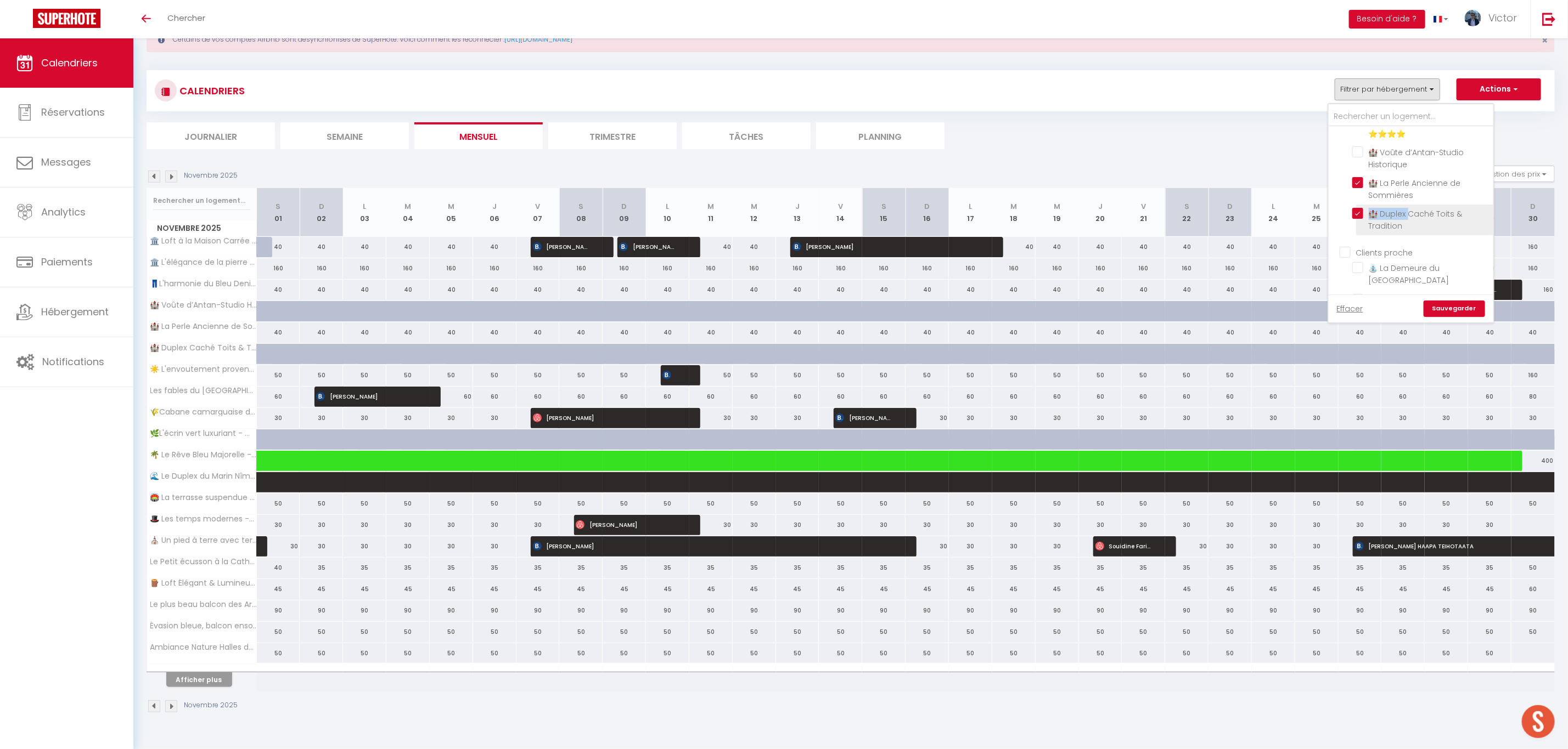
click at [1410, 218] on li "🏰 Duplex Caché Toits & Tradition" at bounding box center [1424, 220] width 137 height 31
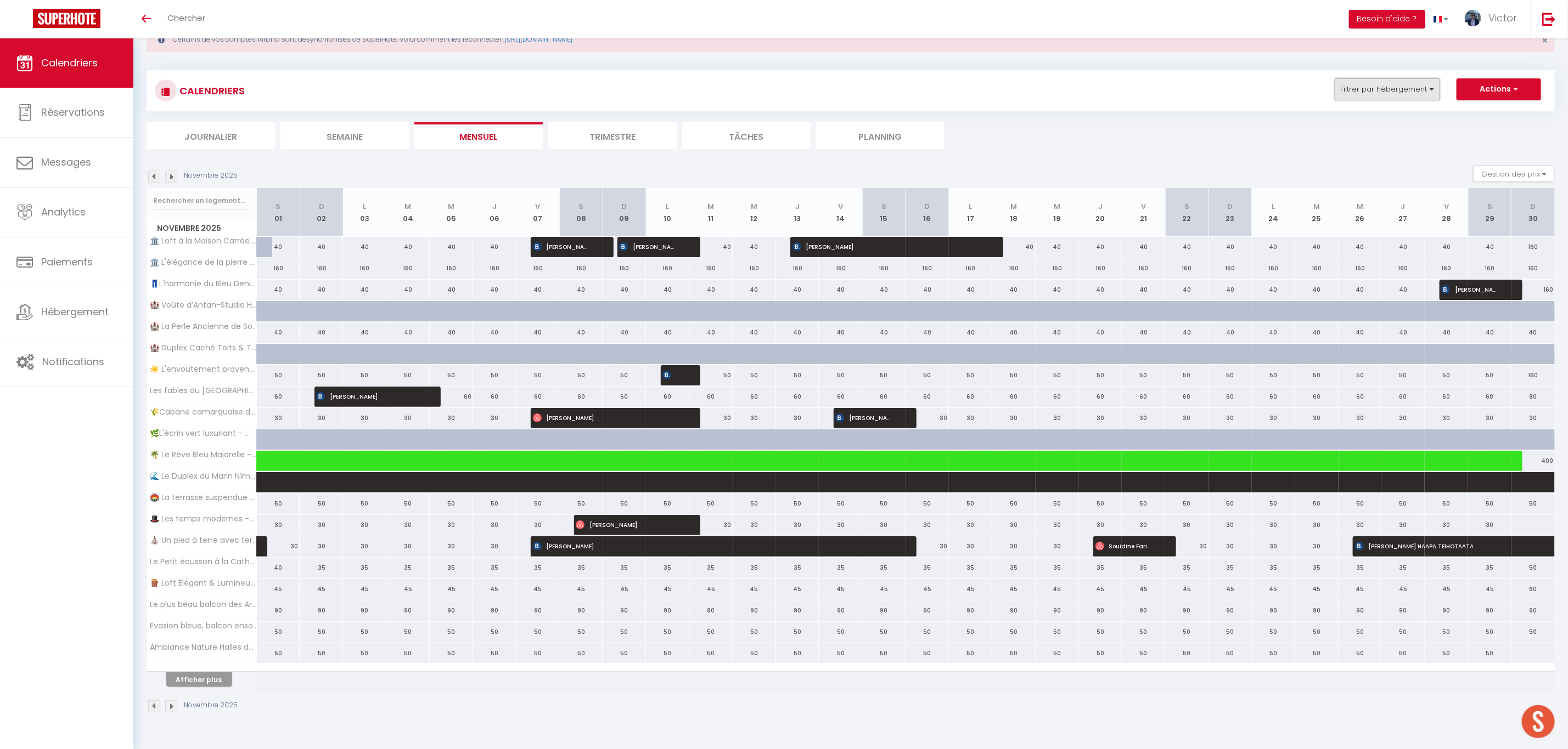
click at [1377, 94] on button "Filtrer par hébergement" at bounding box center [1387, 89] width 105 height 22
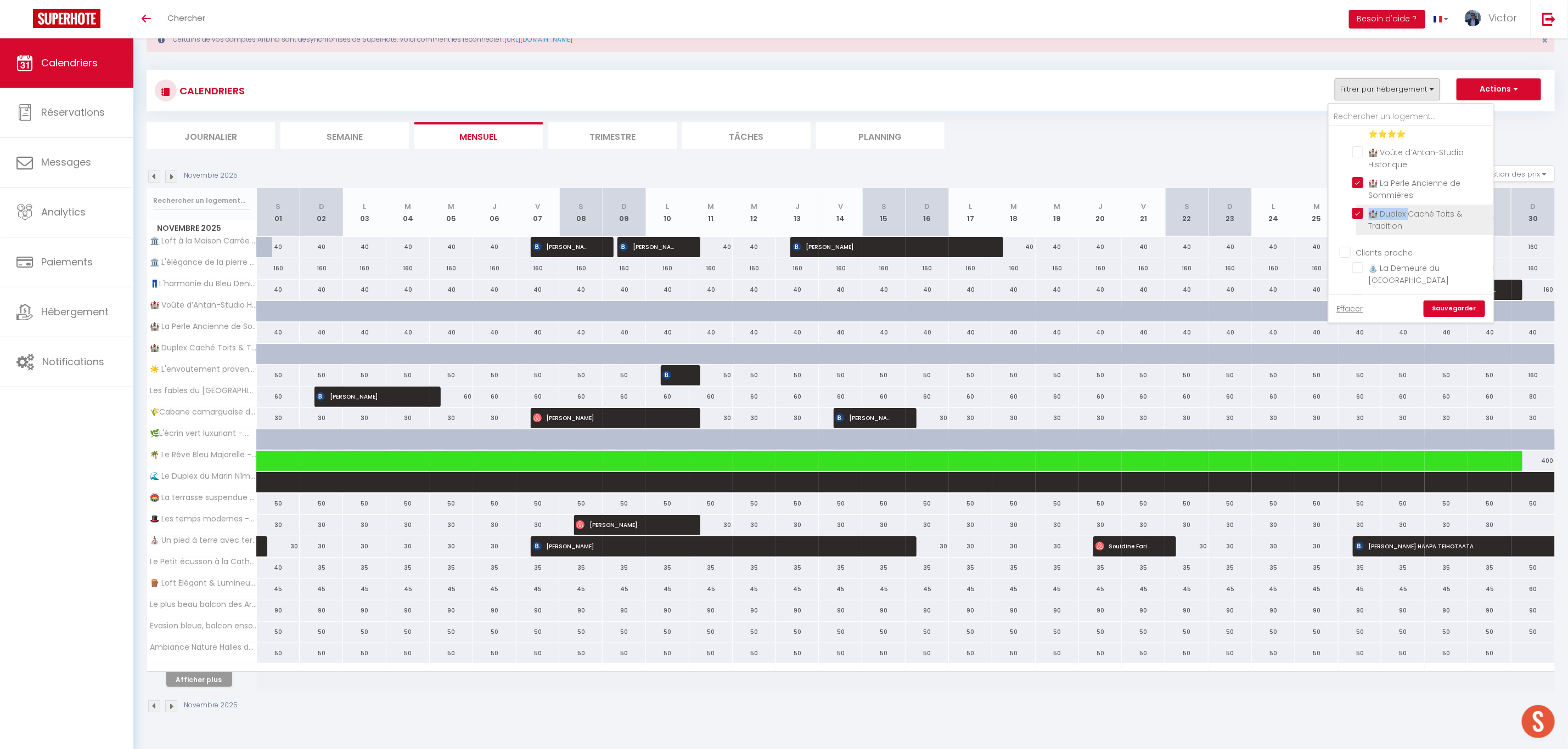
click at [1357, 215] on input "🏰 Duplex Caché Toits & Tradition" at bounding box center [1421, 213] width 137 height 11
checkbox input "false"
click at [1441, 308] on link "Sauvegarder" at bounding box center [1454, 308] width 61 height 16
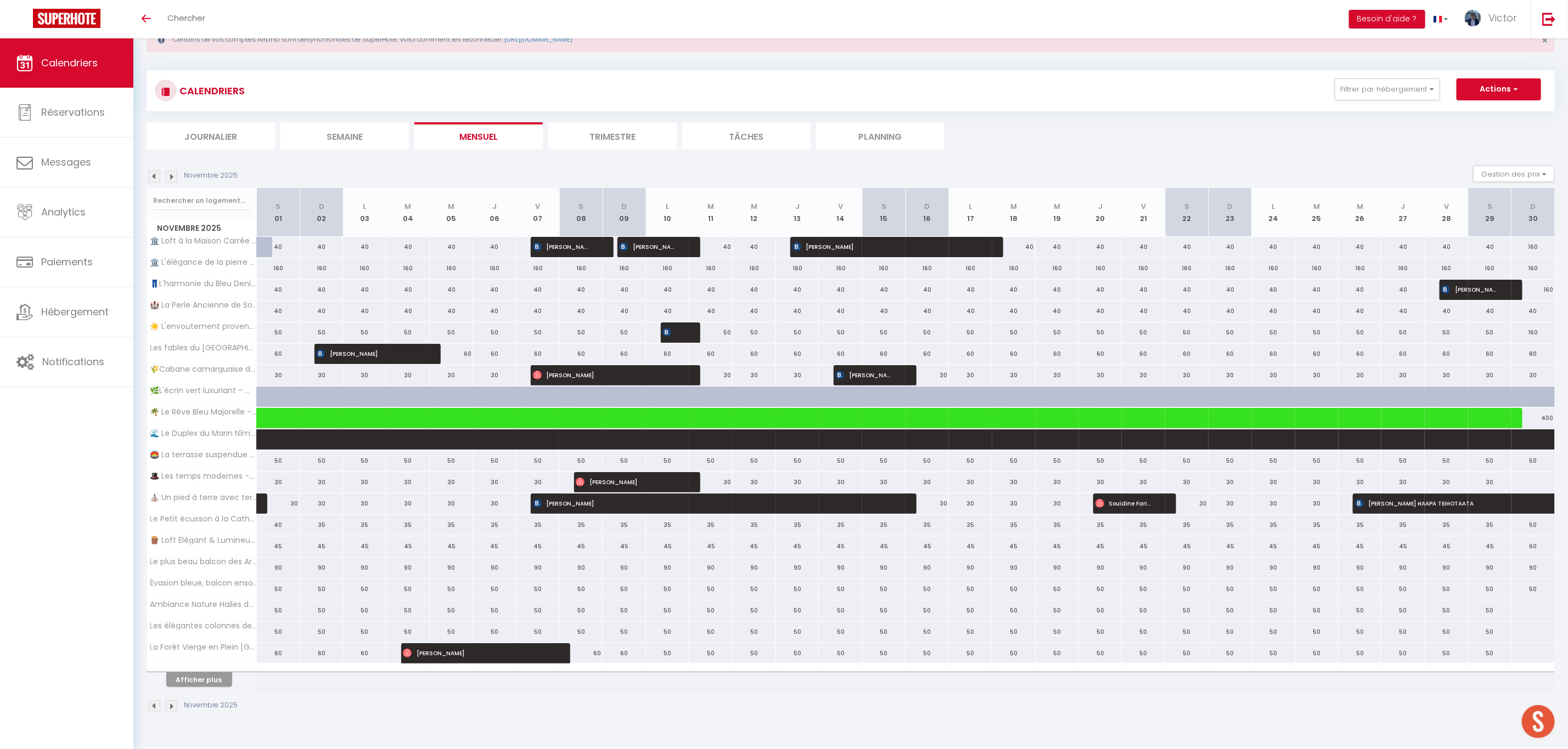
click at [1522, 617] on div at bounding box center [1533, 610] width 44 height 20
type input "Dim 30 Novembre 2025"
type input "Lun 01 Décembre 2025"
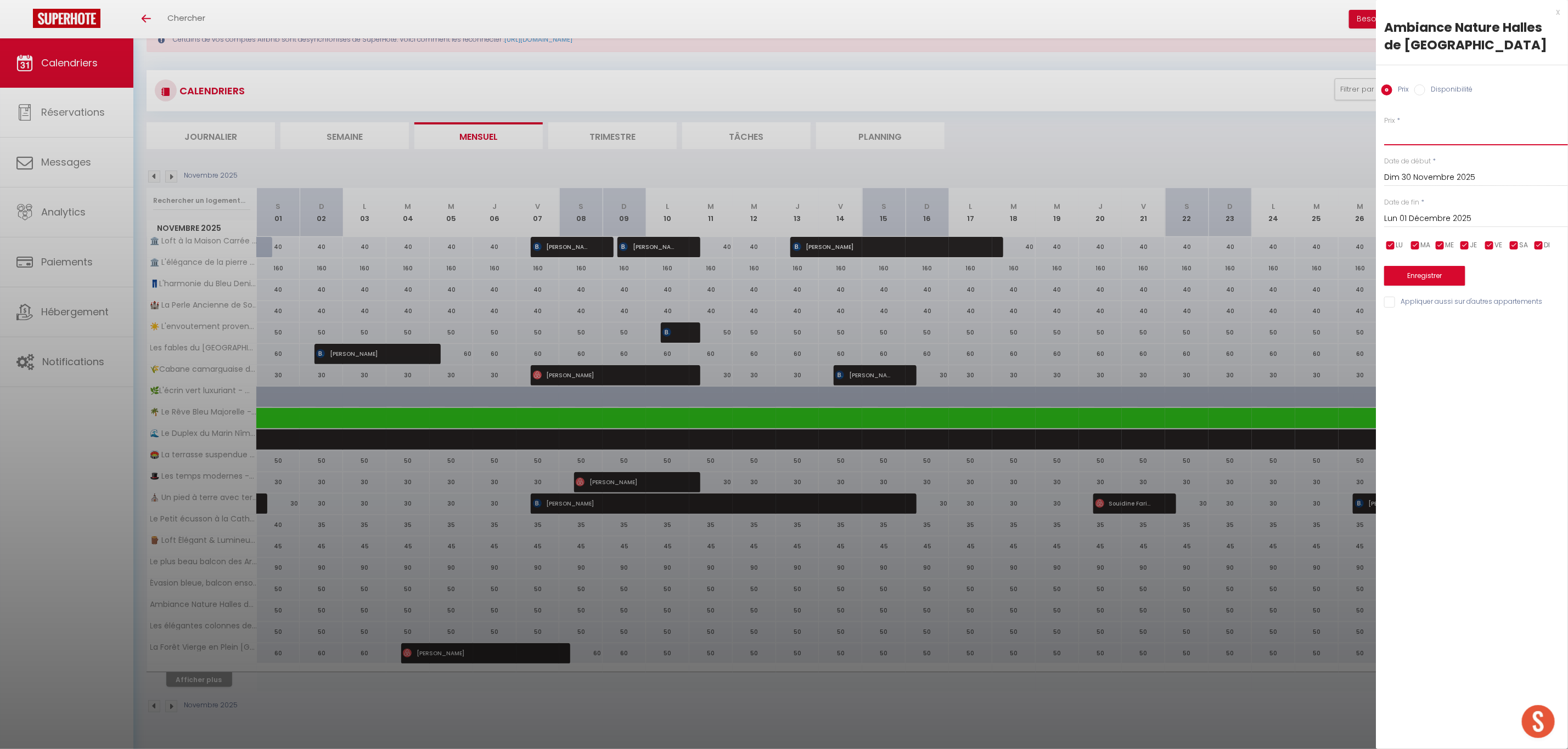
click at [1411, 136] on input "Prix" at bounding box center [1476, 135] width 184 height 20
type input "60"
click at [1408, 211] on div "[DATE] < [DATE] > Dim Lun Mar Mer Jeu Ven Sam 1 2 3 4 5 6 7 8 9 10 11 12 13 14 …" at bounding box center [1476, 218] width 184 height 20
click at [1411, 220] on input "Lun 01 Décembre 2025" at bounding box center [1476, 219] width 184 height 14
click at [1533, 319] on span "20" at bounding box center [1536, 325] width 23 height 22
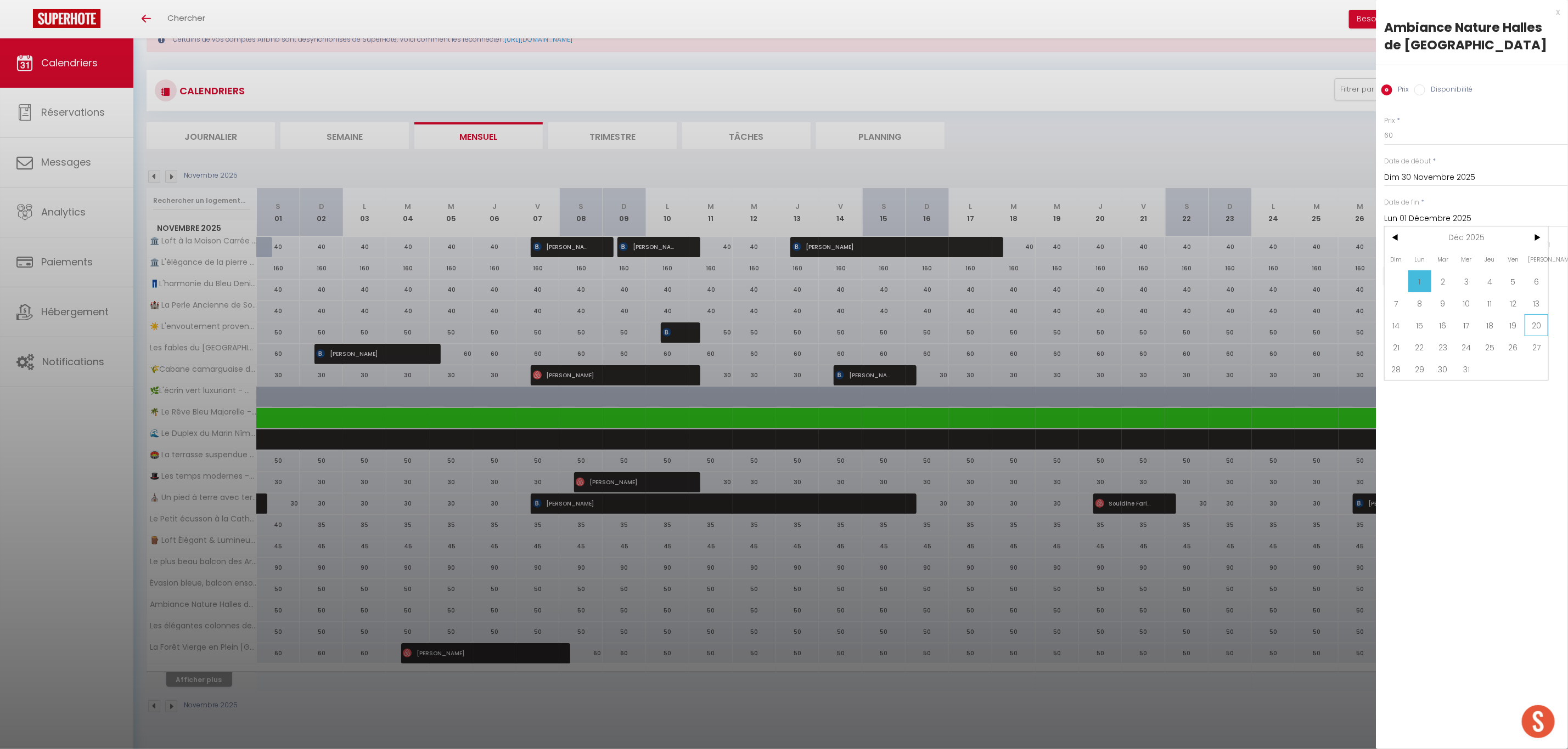
type input "Sam 20 Décembre 2025"
click at [1435, 300] on input "Appliquer aussi sur d'autres appartements" at bounding box center [1476, 302] width 184 height 11
checkbox input "true"
click at [1432, 270] on button "Enregistrer" at bounding box center [1425, 276] width 81 height 20
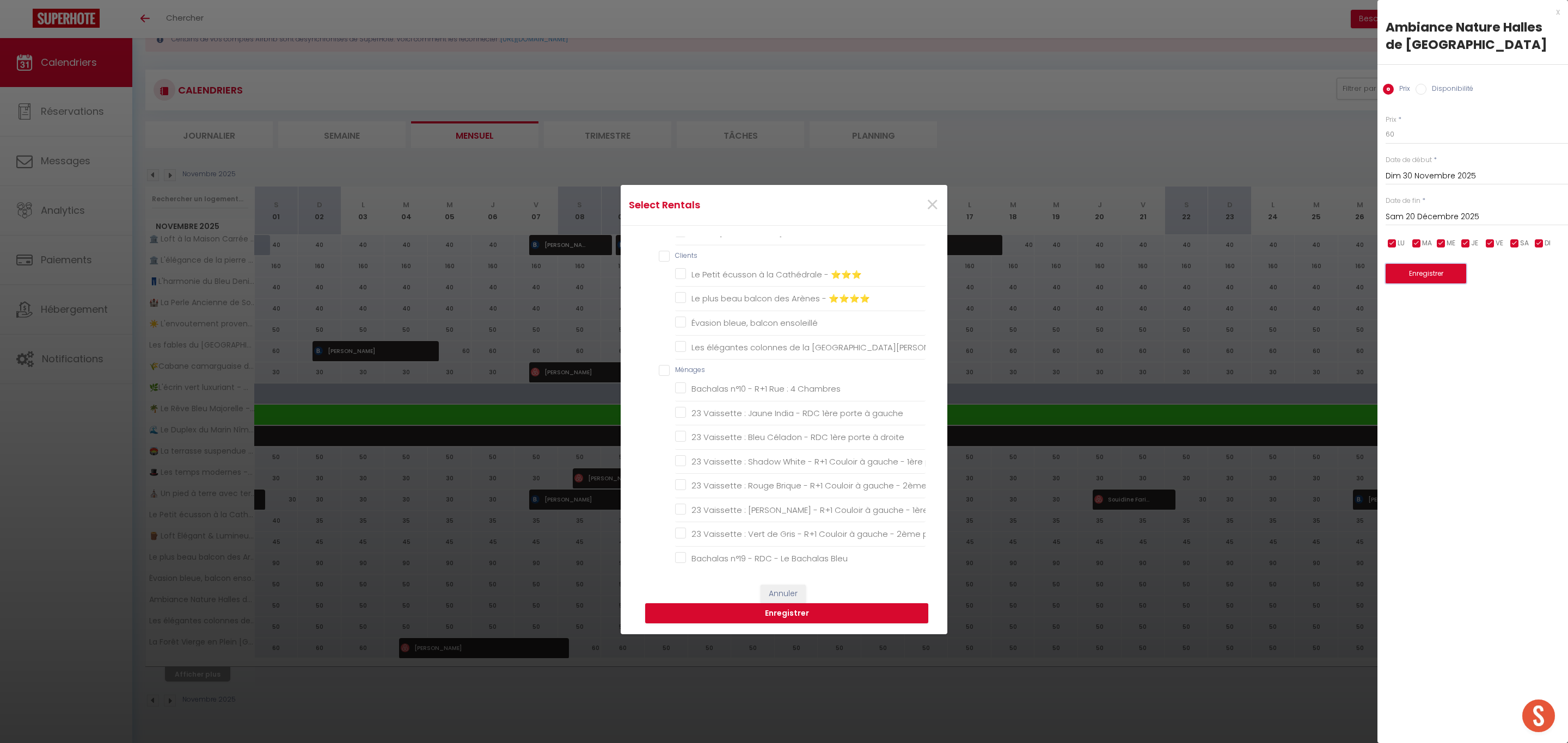
scroll to position [571, 0]
click at [798, 351] on Charles "Les élégantes colonnes de la [GEOGRAPHIC_DATA][PERSON_NAME]" at bounding box center [800, 346] width 250 height 11
checkbox Charles "true"
checkbox ⭐⭐⭐ "false"
checkbox Fontaine "false"
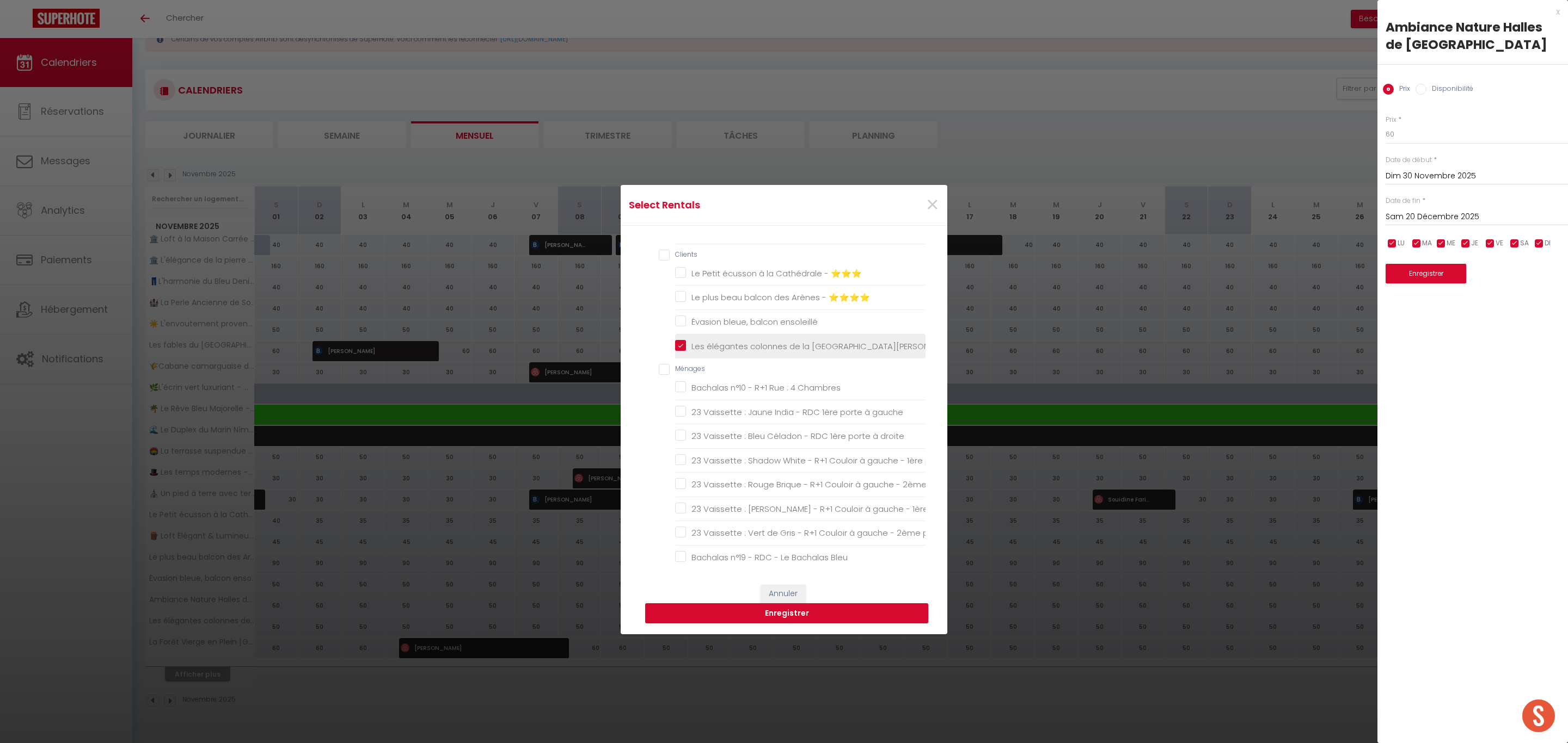
checkbox ⭐⭐⭐ "false"
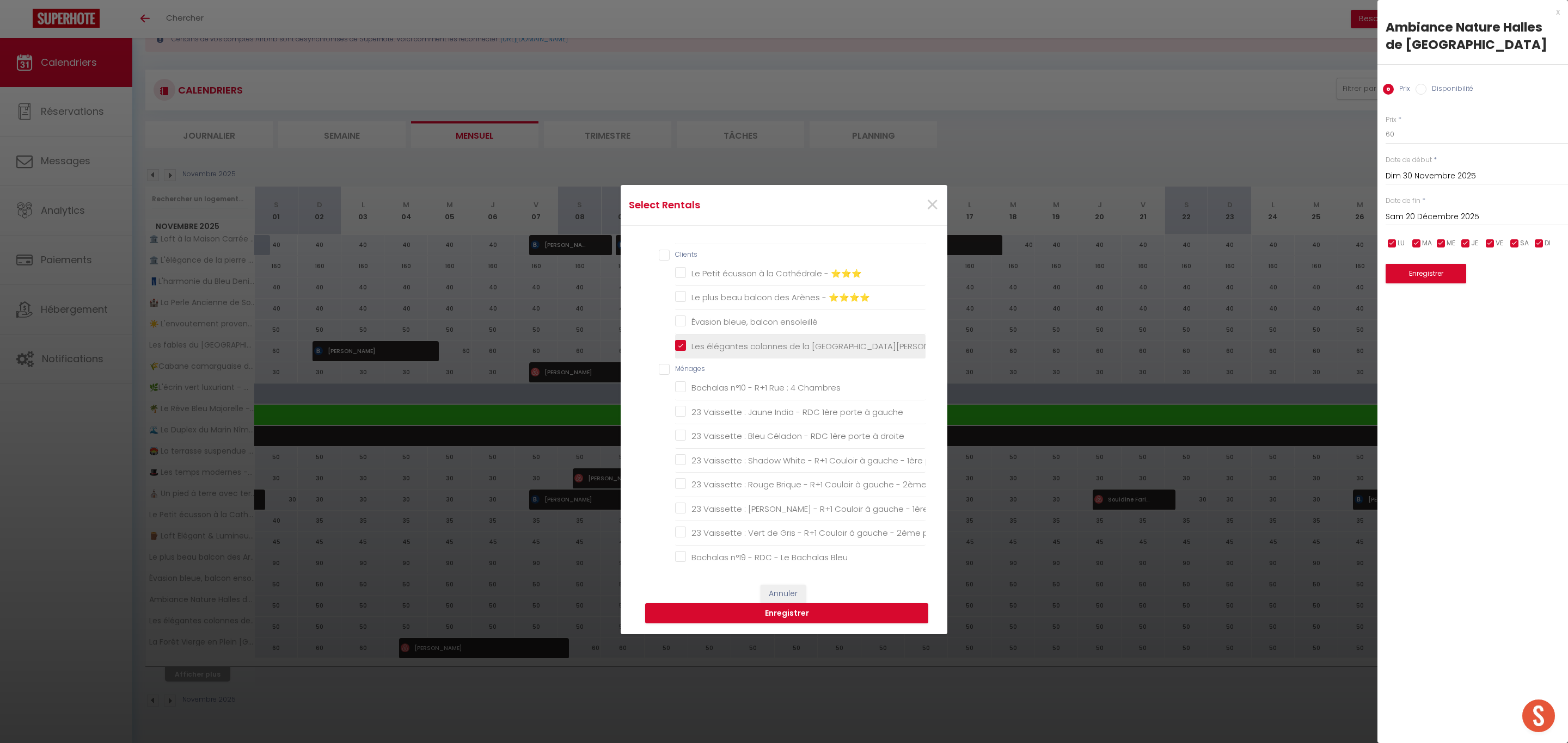
checkbox ⭐⭐⭐ "false"
checkbox ⭐⭐⭐⭐ "false"
checkbox Historique "false"
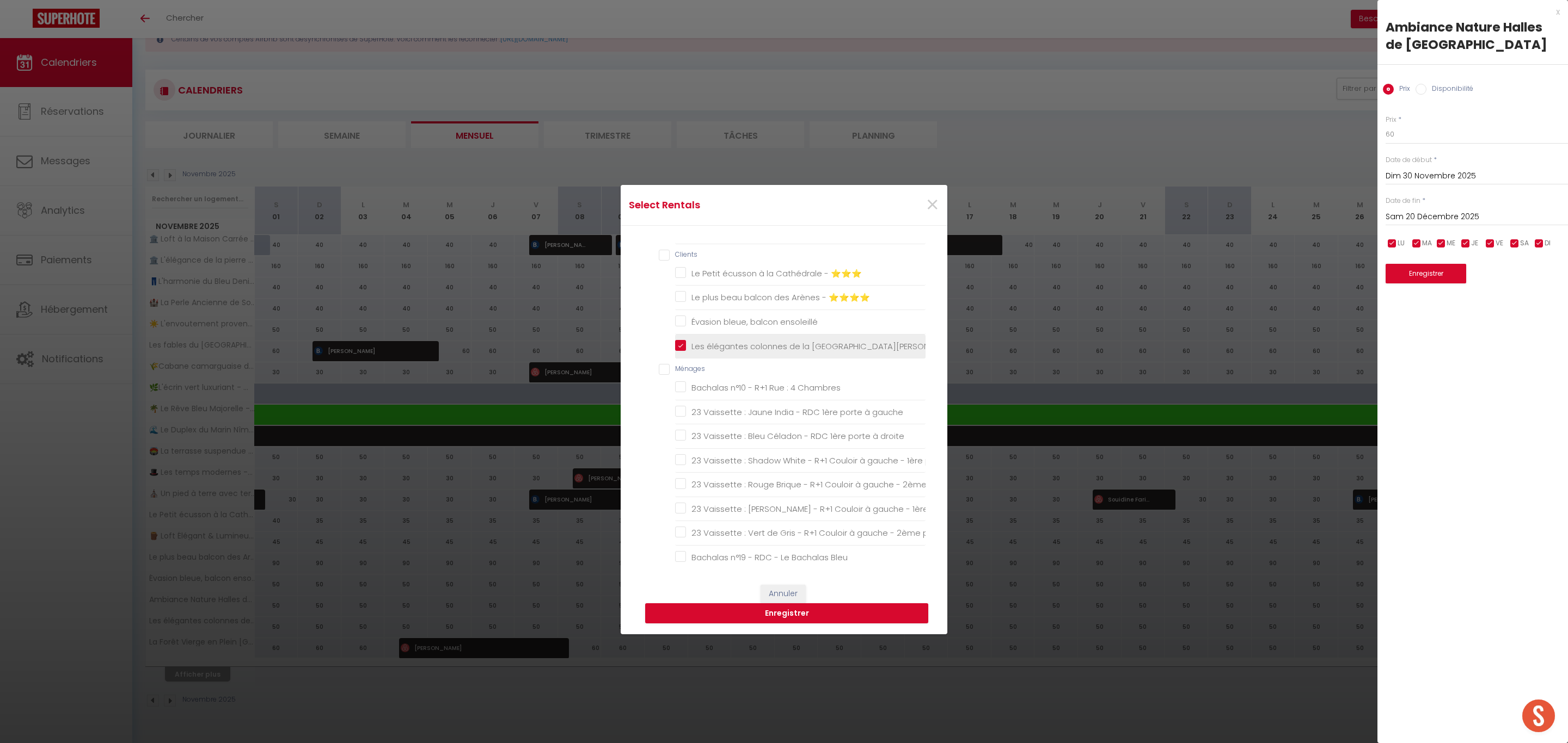
checkbox Sommières "false"
checkbox Tradition "false"
checkbox Fontaine "false"
checkbox bois "false"
checkbox ⭐⭐⭐ "false"
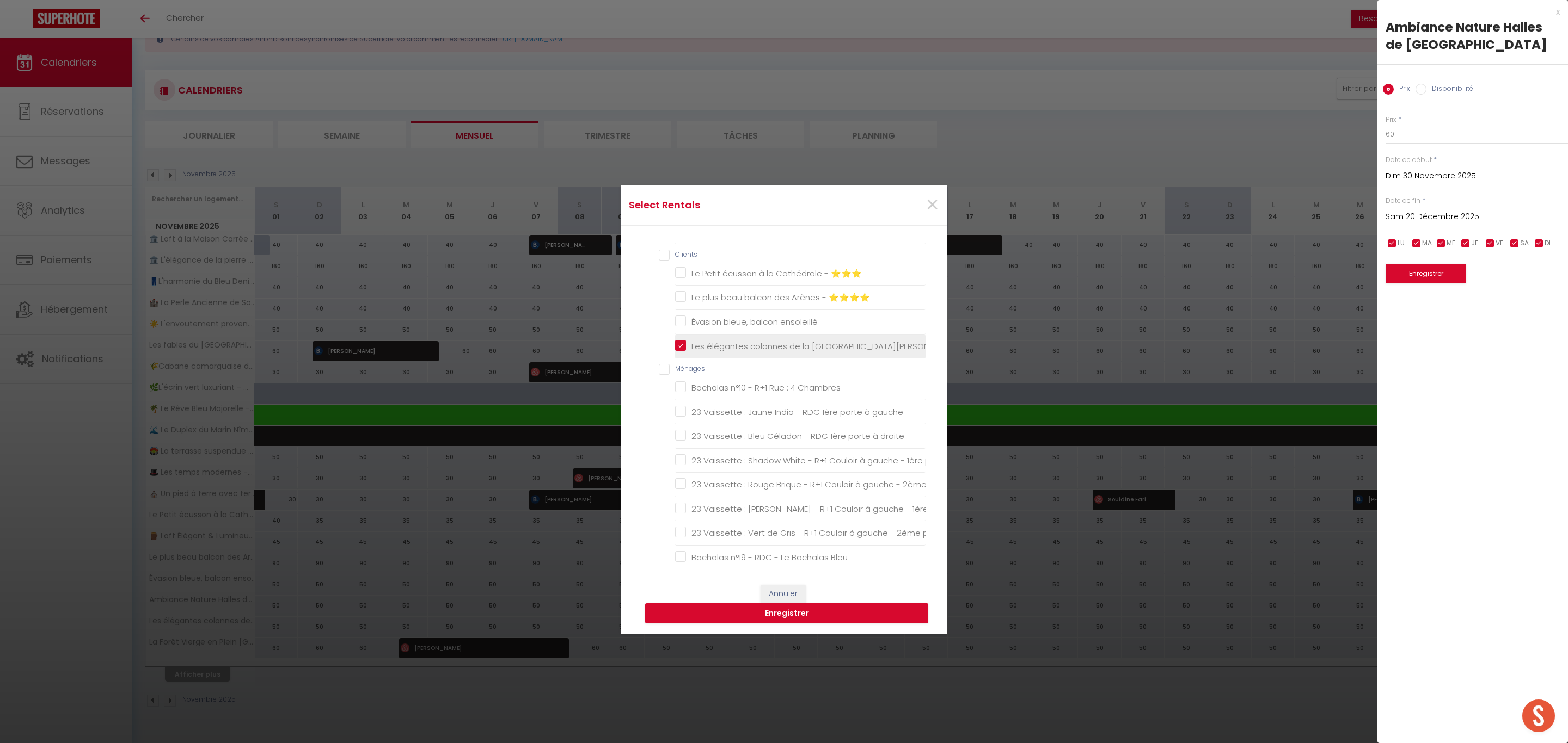
checkbox 🏰 "false"
checkbox Nîmes "false"
checkbox Provençal "false"
checkbox Lumière "false"
checkbox ⭐⭐⭐ "false"
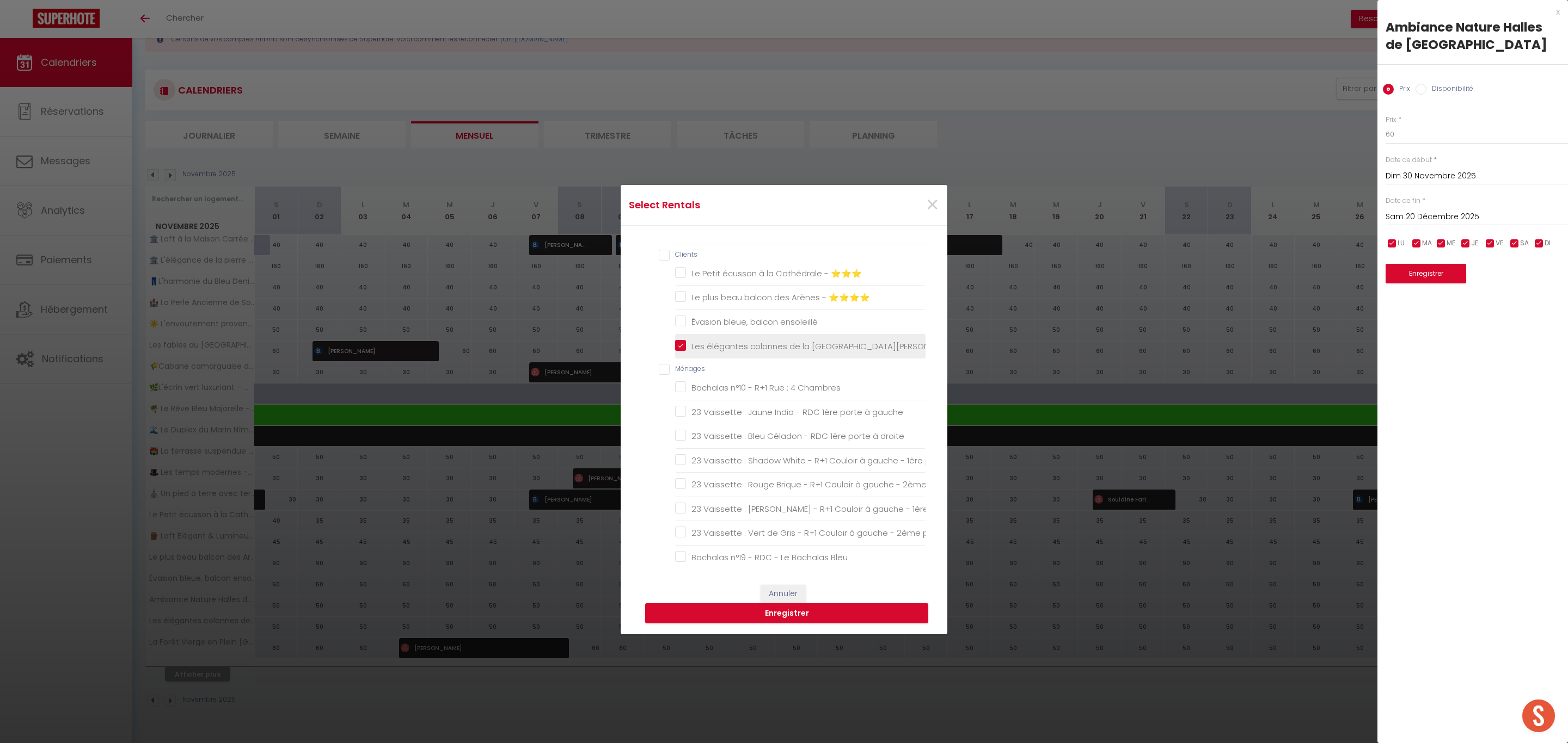
checkbox ⭐⭐⭐⭐ "false"
checkbox ensoleillé "false"
checkbox Chambres "false"
checkbox gauche "false"
checkbox droite "false"
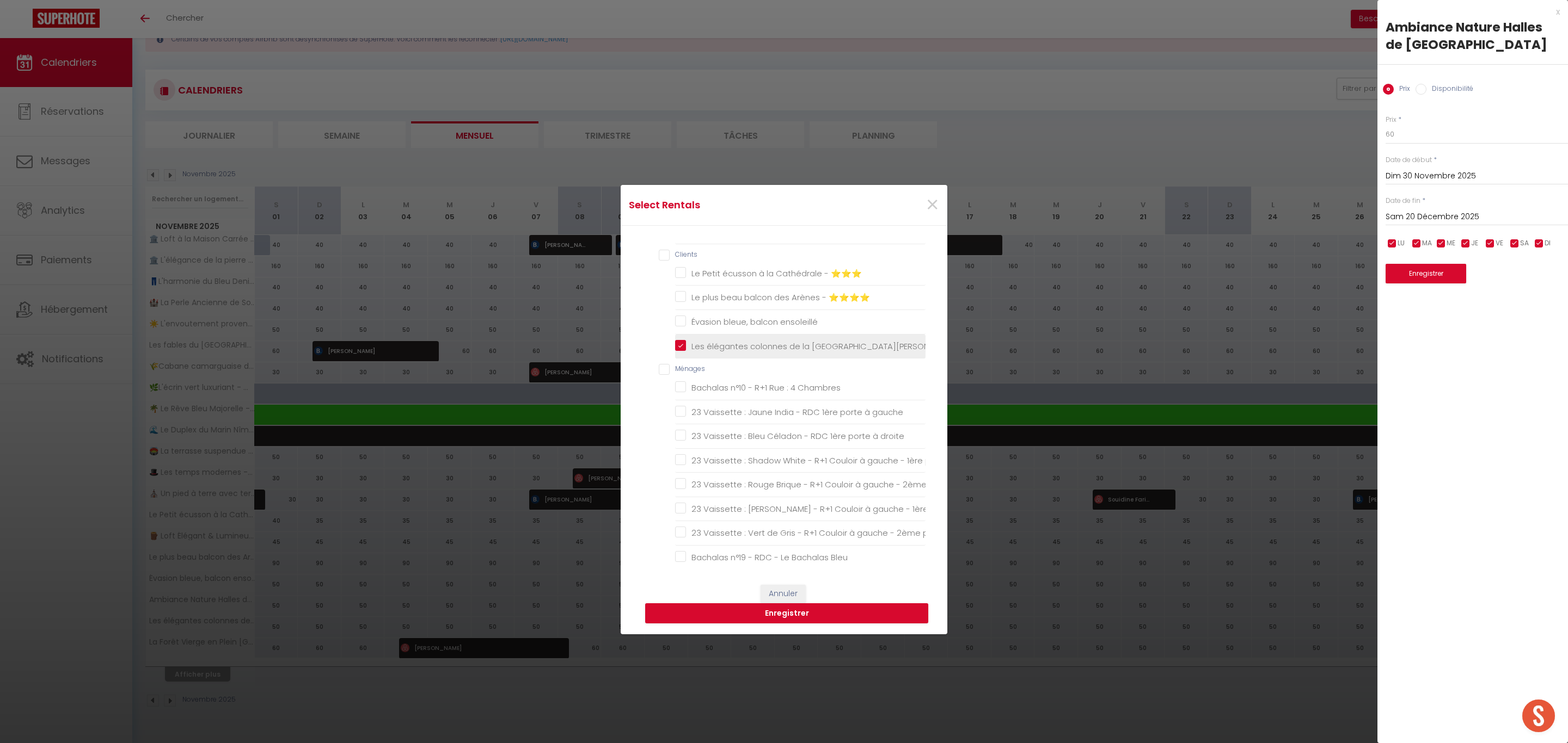
checkbox gauche "false"
checkbox droite "false"
click at [815, 613] on button "Enregistrer" at bounding box center [786, 614] width 283 height 21
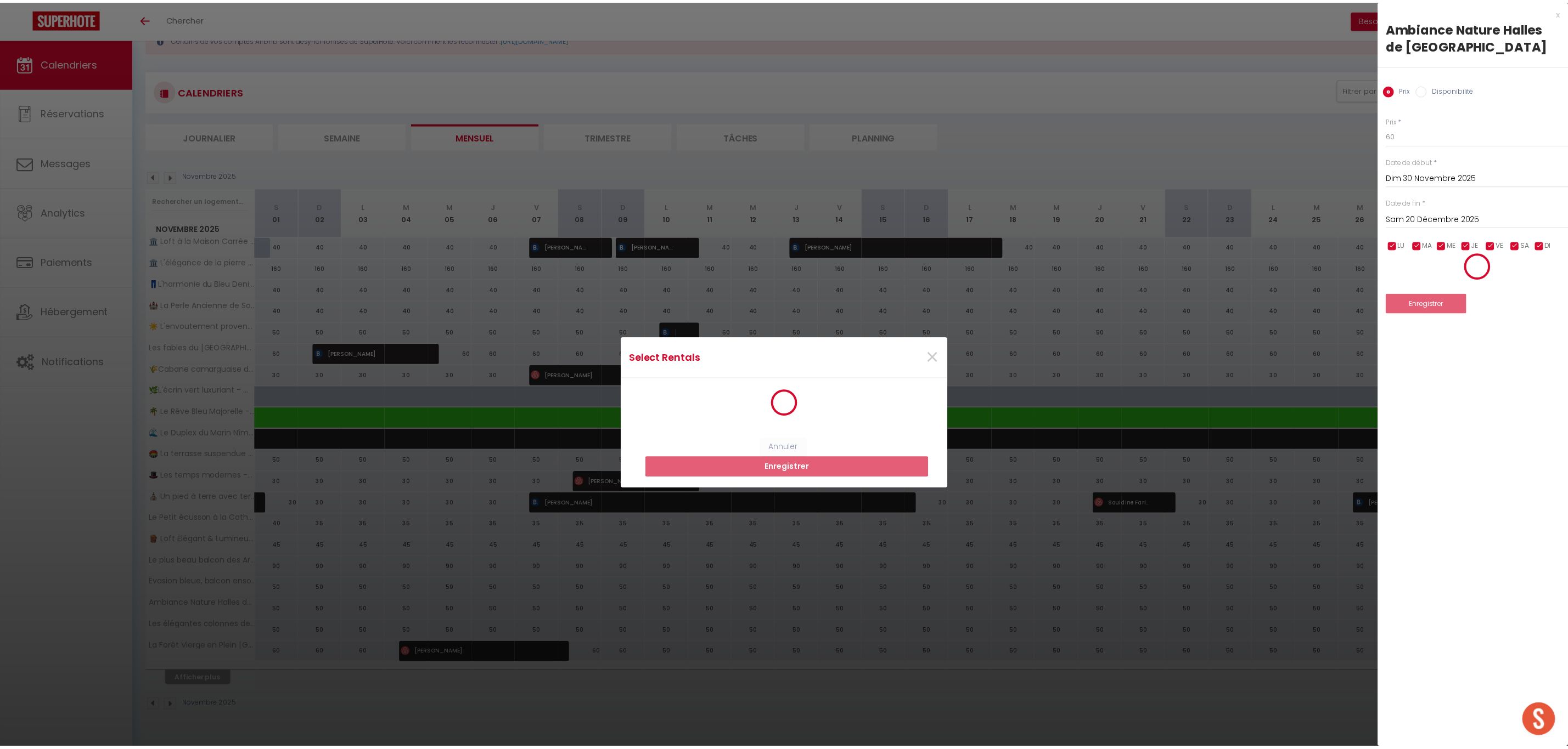
scroll to position [2, 0]
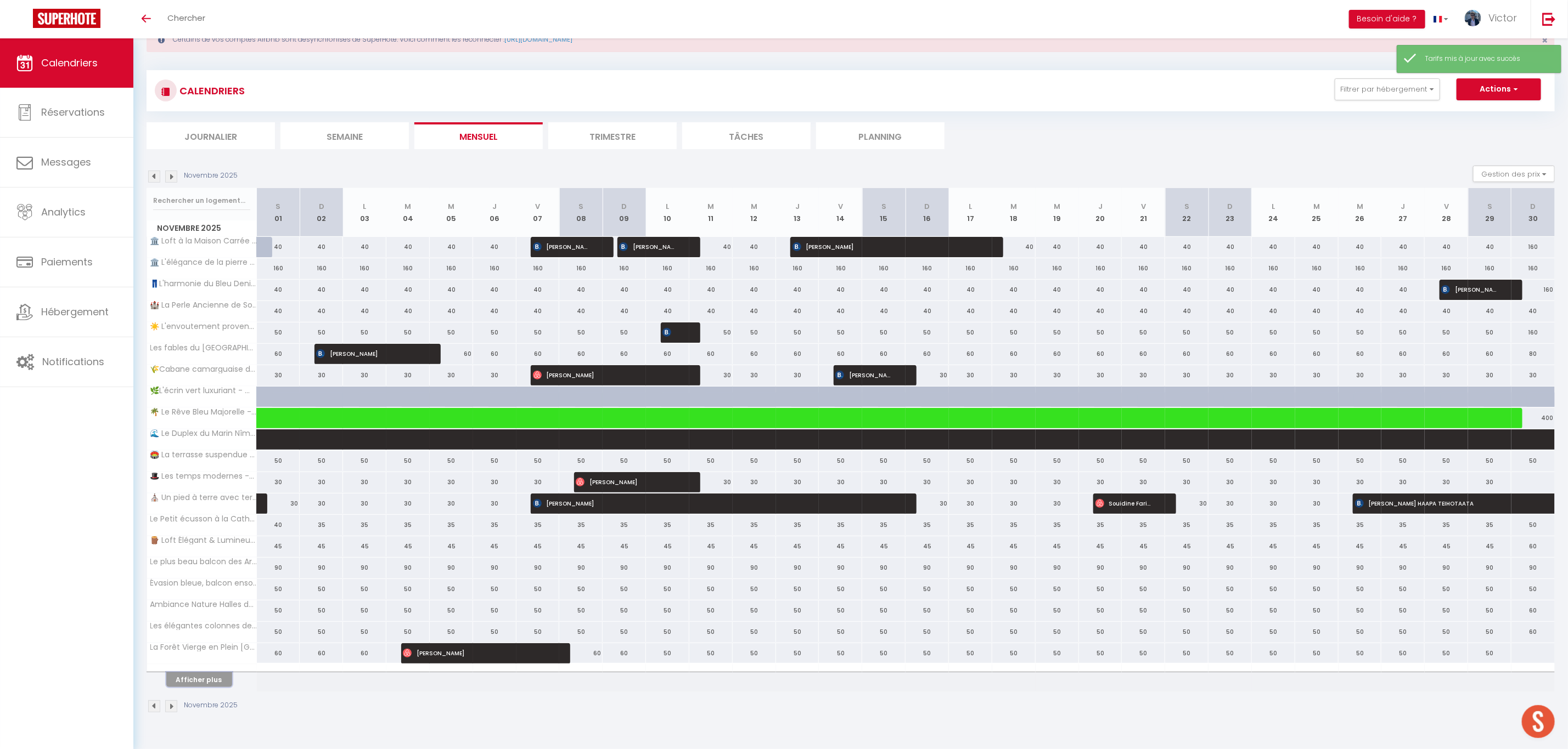
click at [218, 687] on button "Afficher plus" at bounding box center [199, 680] width 66 height 15
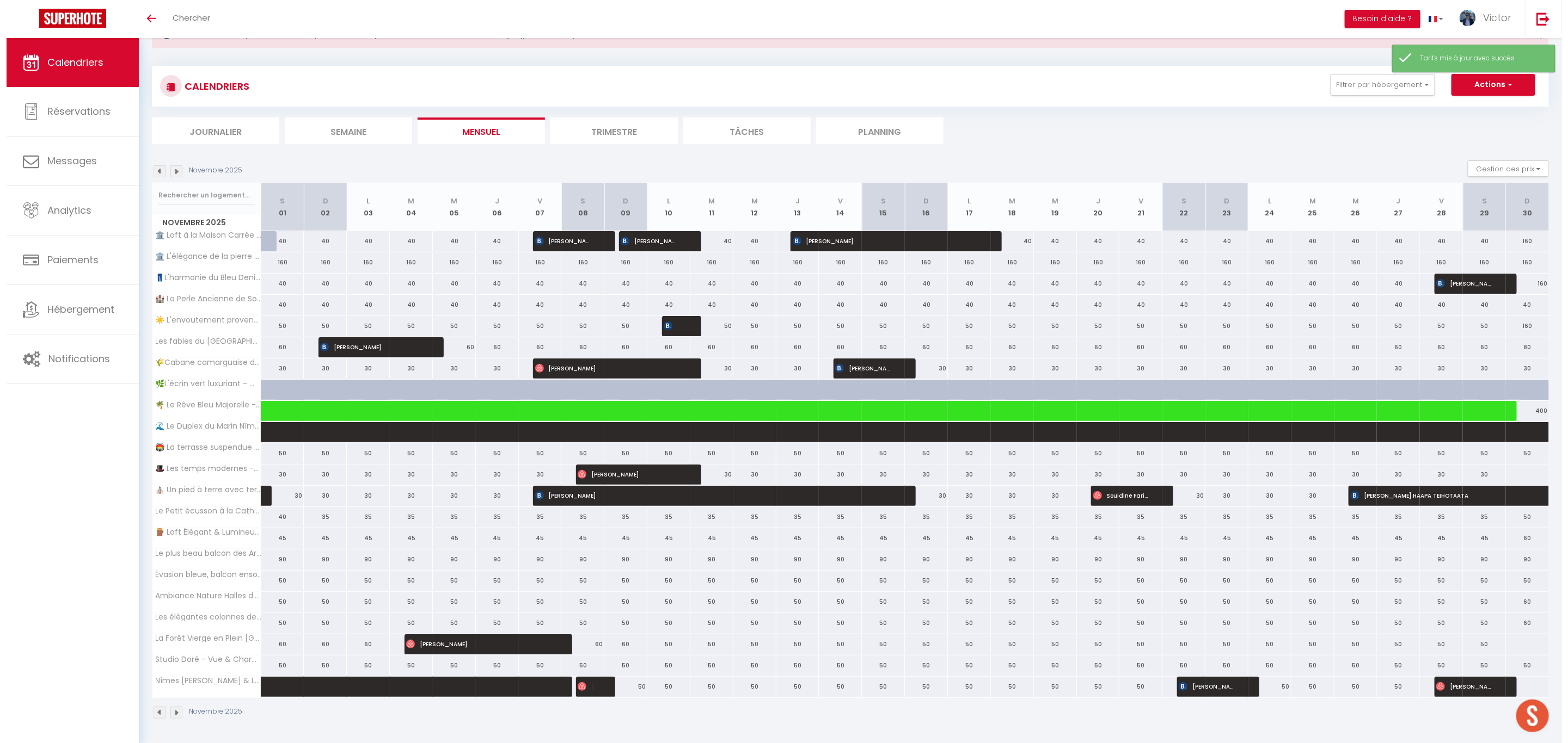
scroll to position [49, 0]
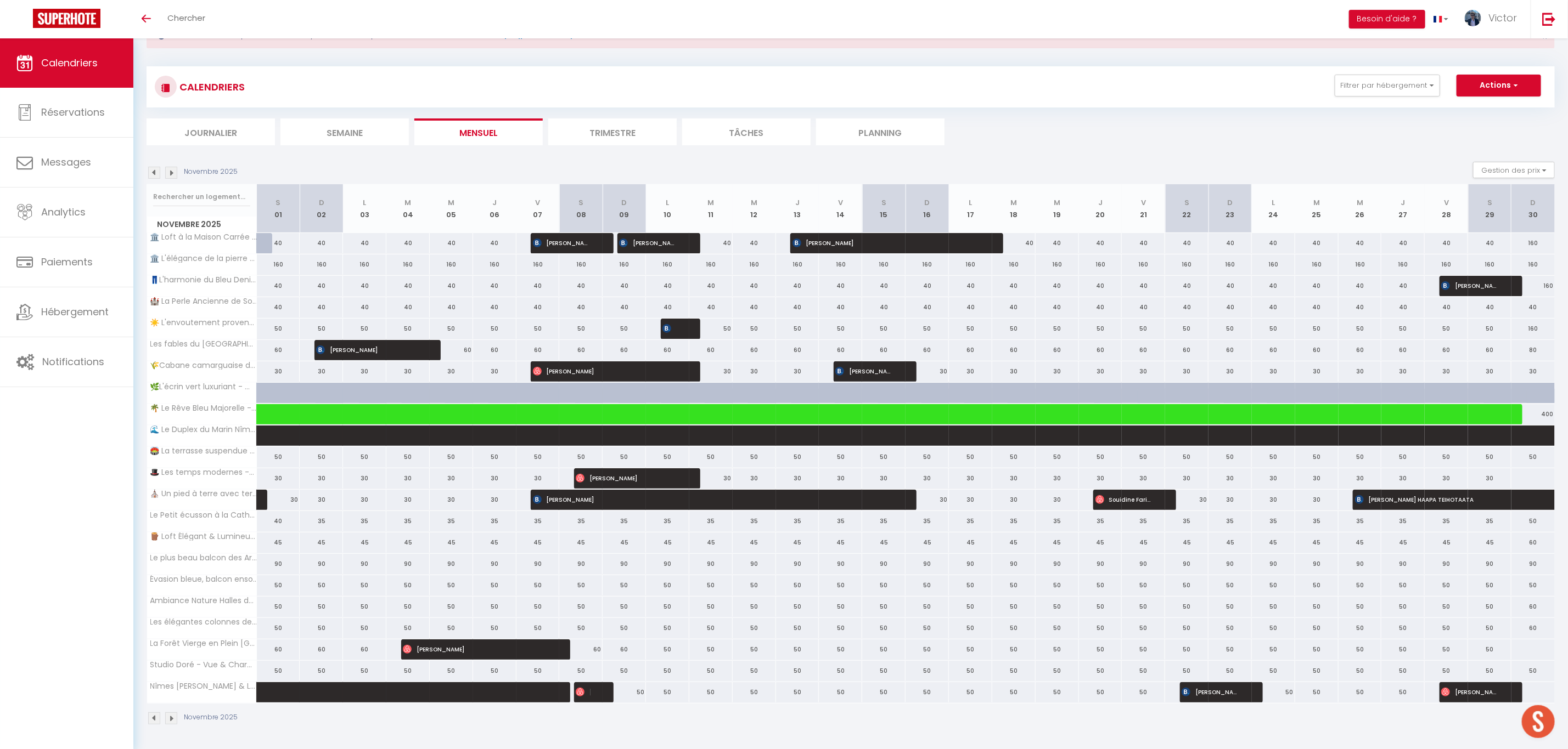
click at [1535, 650] on div at bounding box center [1533, 649] width 44 height 20
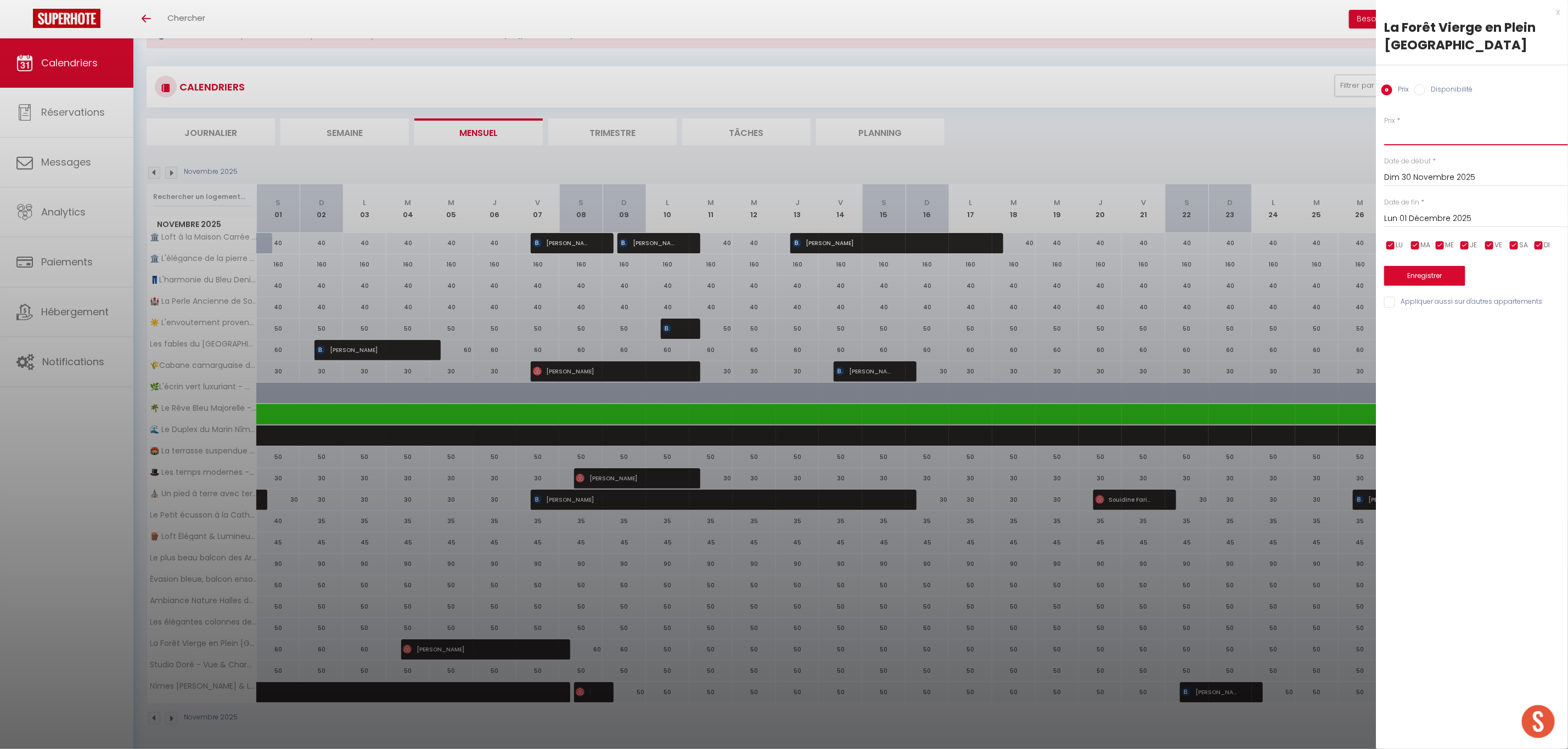
click at [1410, 142] on input "Prix" at bounding box center [1476, 135] width 184 height 20
click at [1405, 220] on input "Lun 01 Décembre 2025" at bounding box center [1476, 219] width 184 height 14
click at [1527, 320] on span "20" at bounding box center [1536, 325] width 23 height 22
click at [1429, 297] on input "Appliquer aussi sur d'autres appartements" at bounding box center [1476, 302] width 184 height 11
click at [1428, 274] on button "Enregistrer" at bounding box center [1425, 276] width 81 height 20
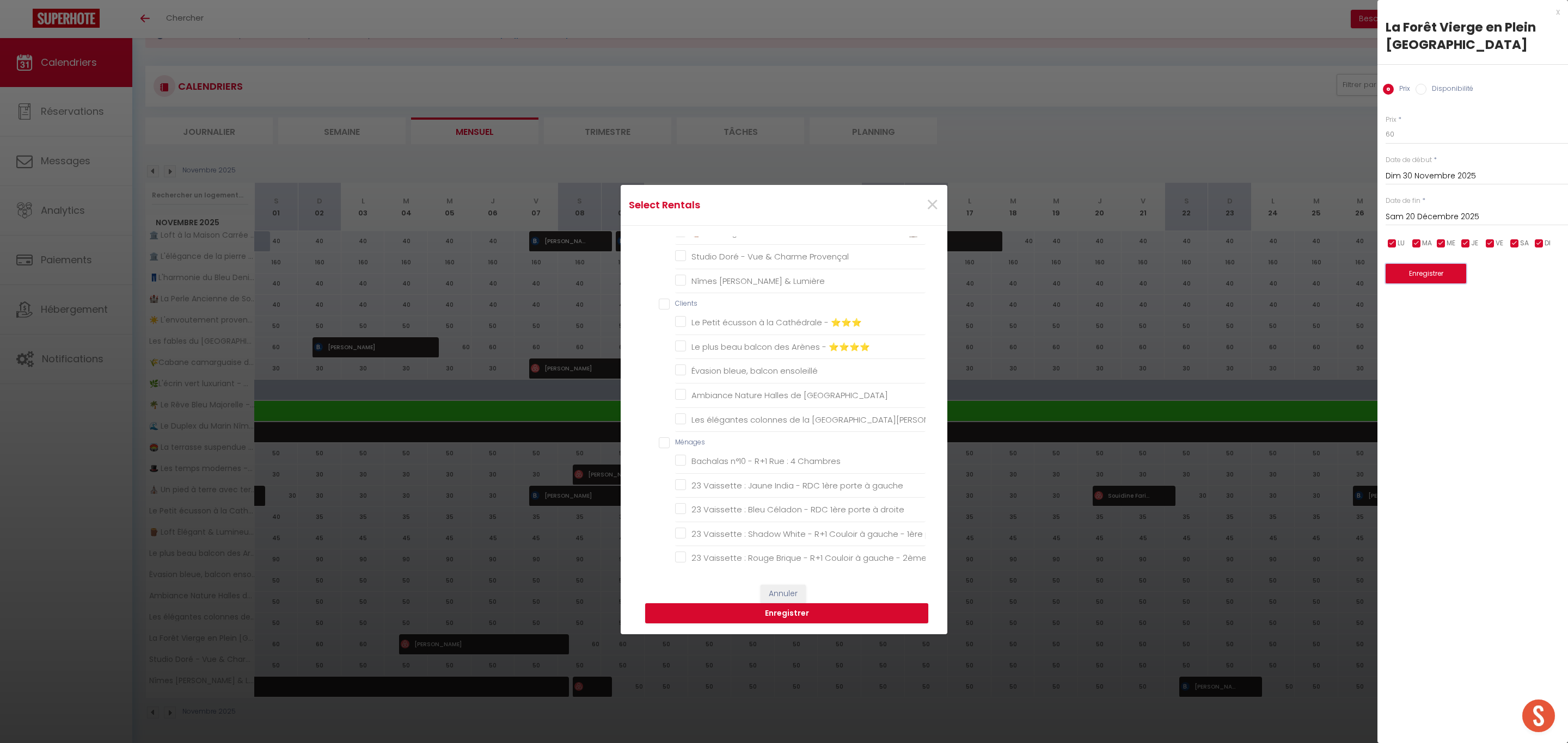
scroll to position [490, 0]
click at [761, 430] on Charles "Les élégantes colonnes de la [GEOGRAPHIC_DATA][PERSON_NAME]" at bounding box center [800, 428] width 250 height 11
click at [782, 610] on button "Enregistrer" at bounding box center [786, 614] width 283 height 21
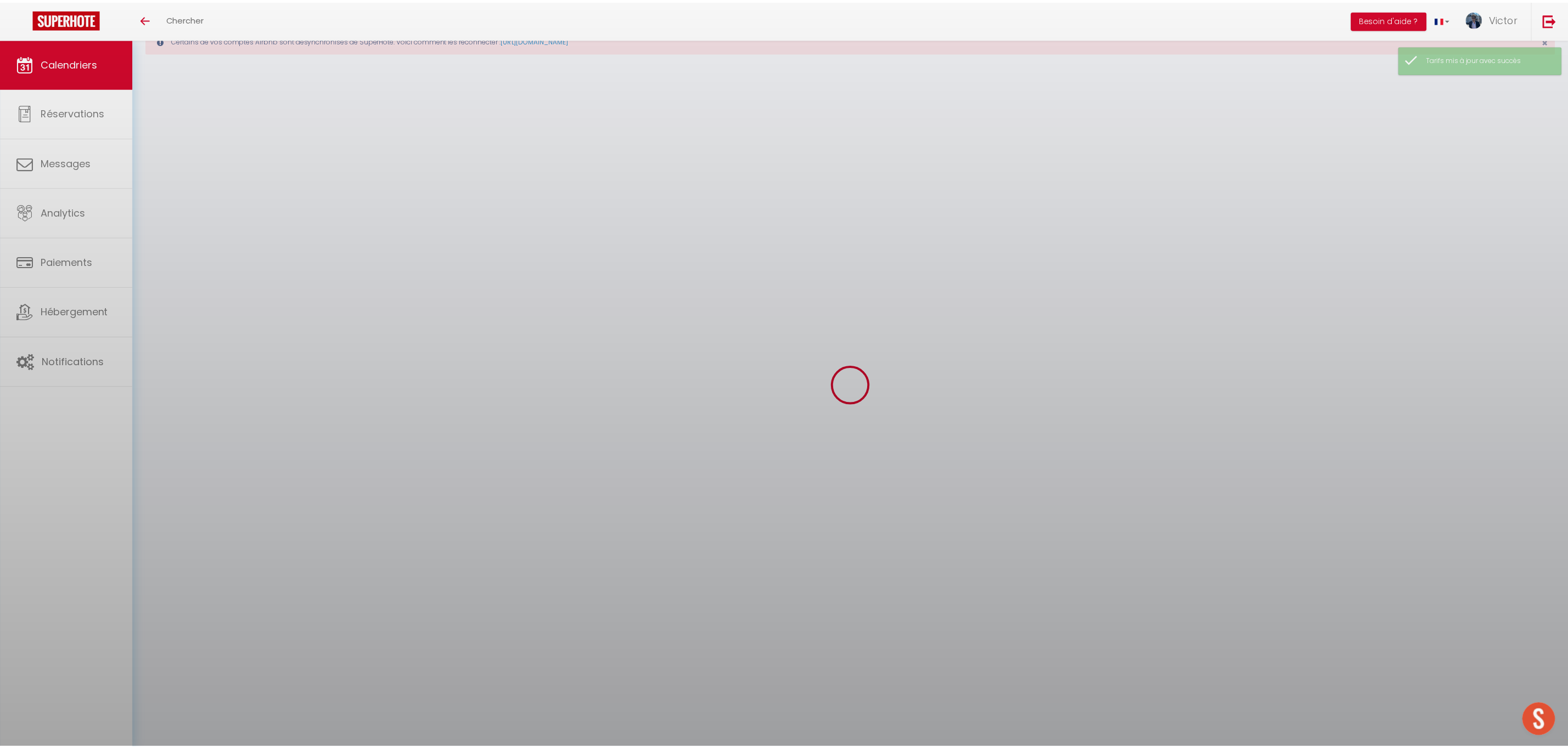
scroll to position [38, 0]
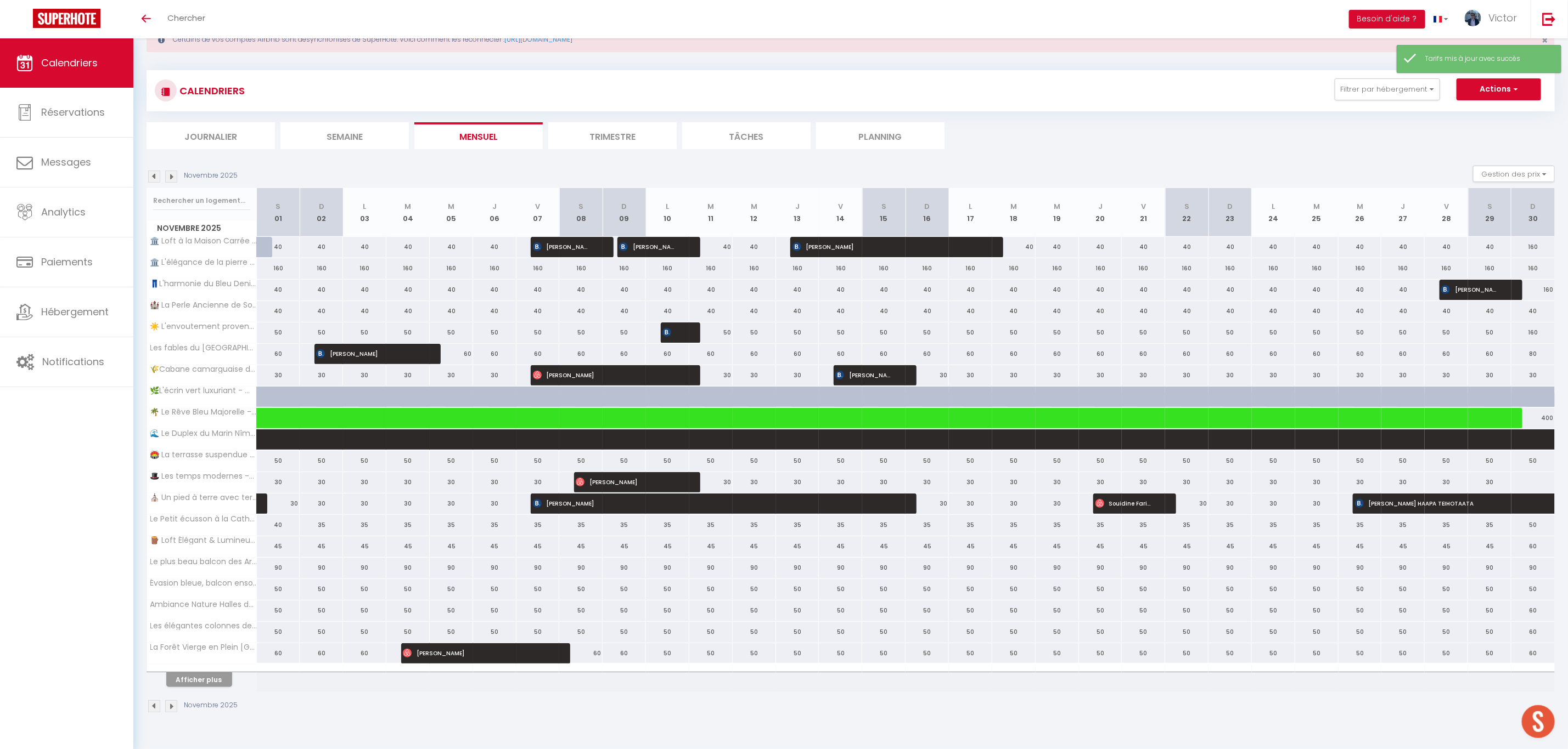
click at [1534, 485] on div at bounding box center [1533, 482] width 44 height 20
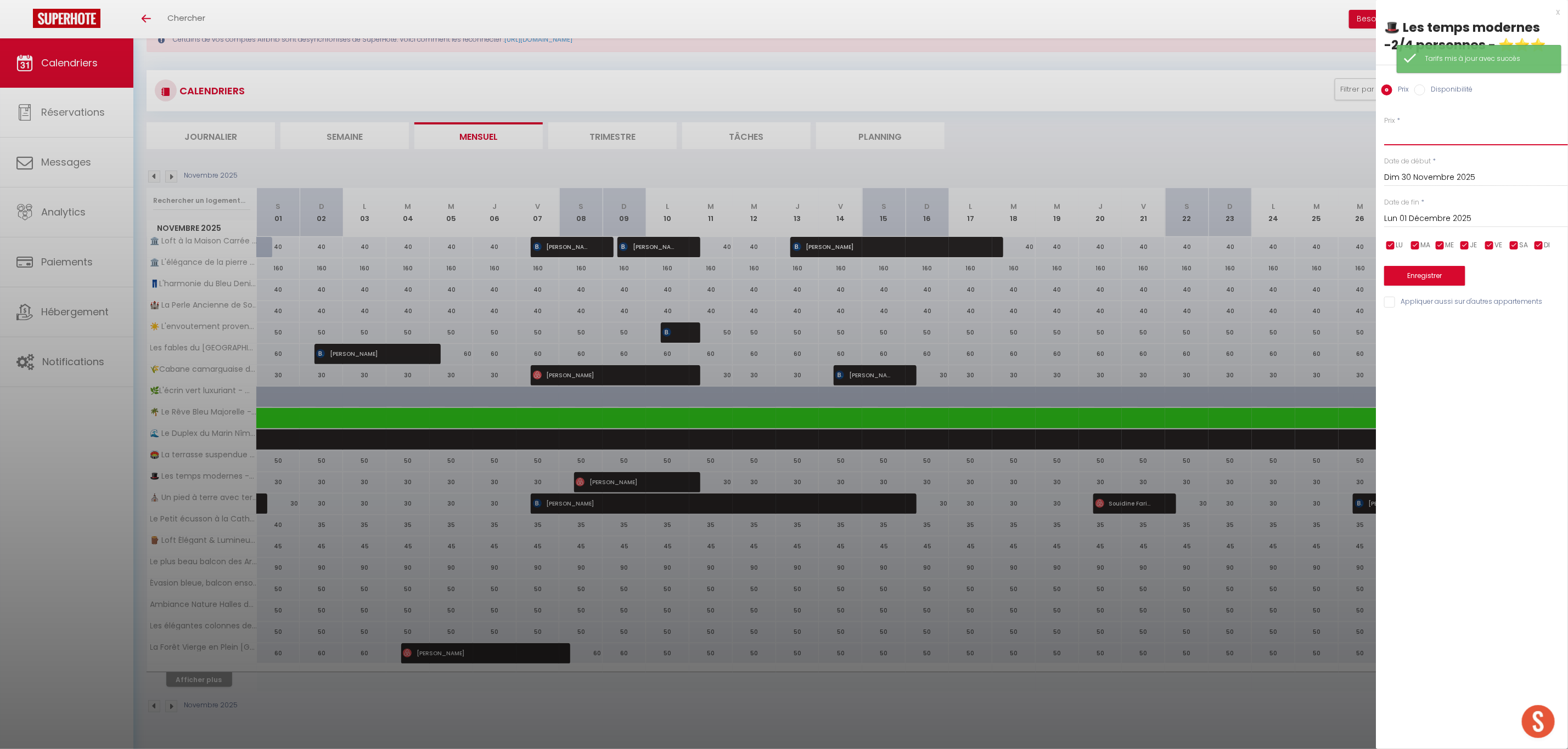
click at [1415, 138] on input "Prix" at bounding box center [1476, 135] width 184 height 20
click at [1401, 212] on input "Lun 01 Décembre 2025" at bounding box center [1476, 219] width 184 height 14
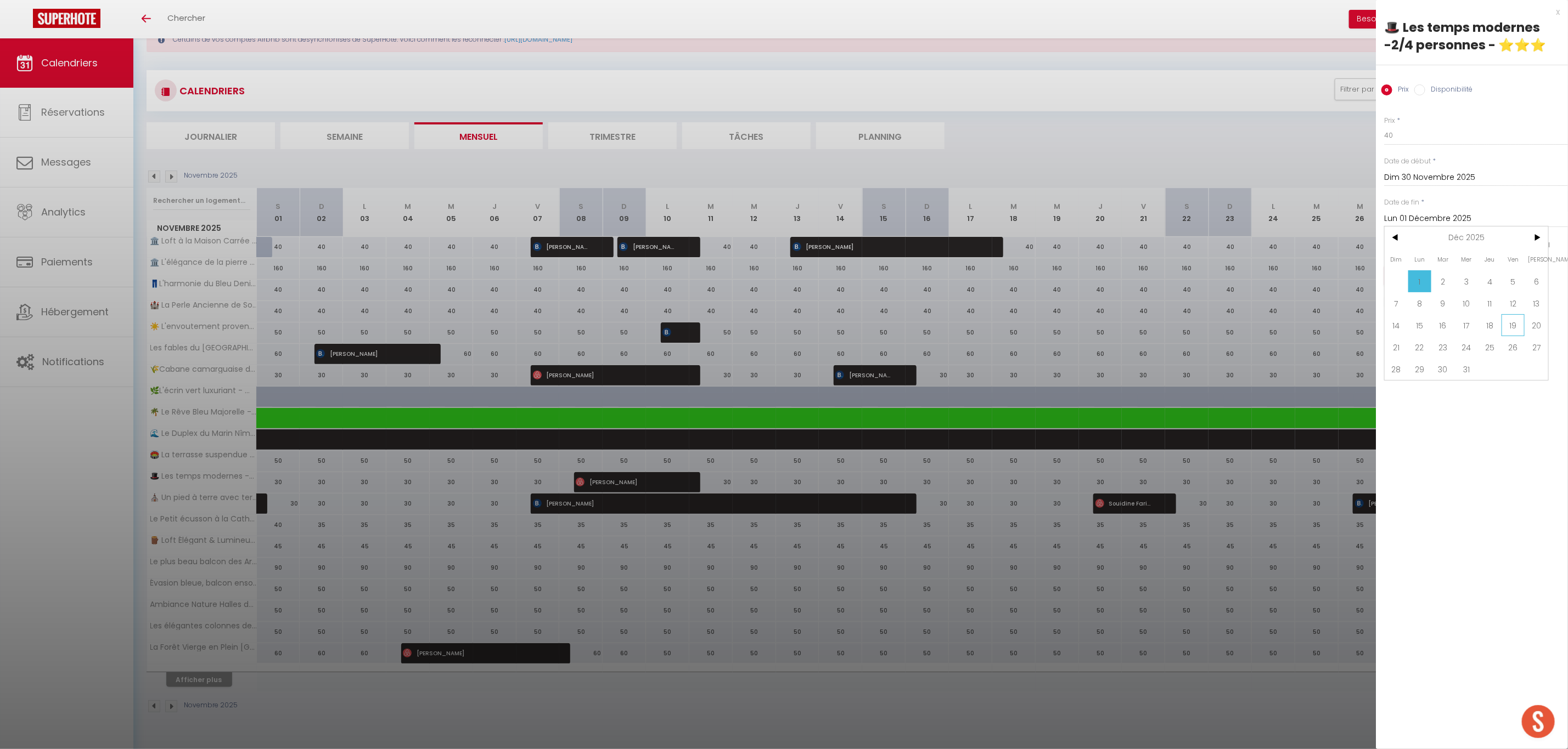
click at [1514, 328] on span "19" at bounding box center [1513, 325] width 23 height 22
click at [1420, 278] on button "Enregistrer" at bounding box center [1425, 276] width 81 height 20
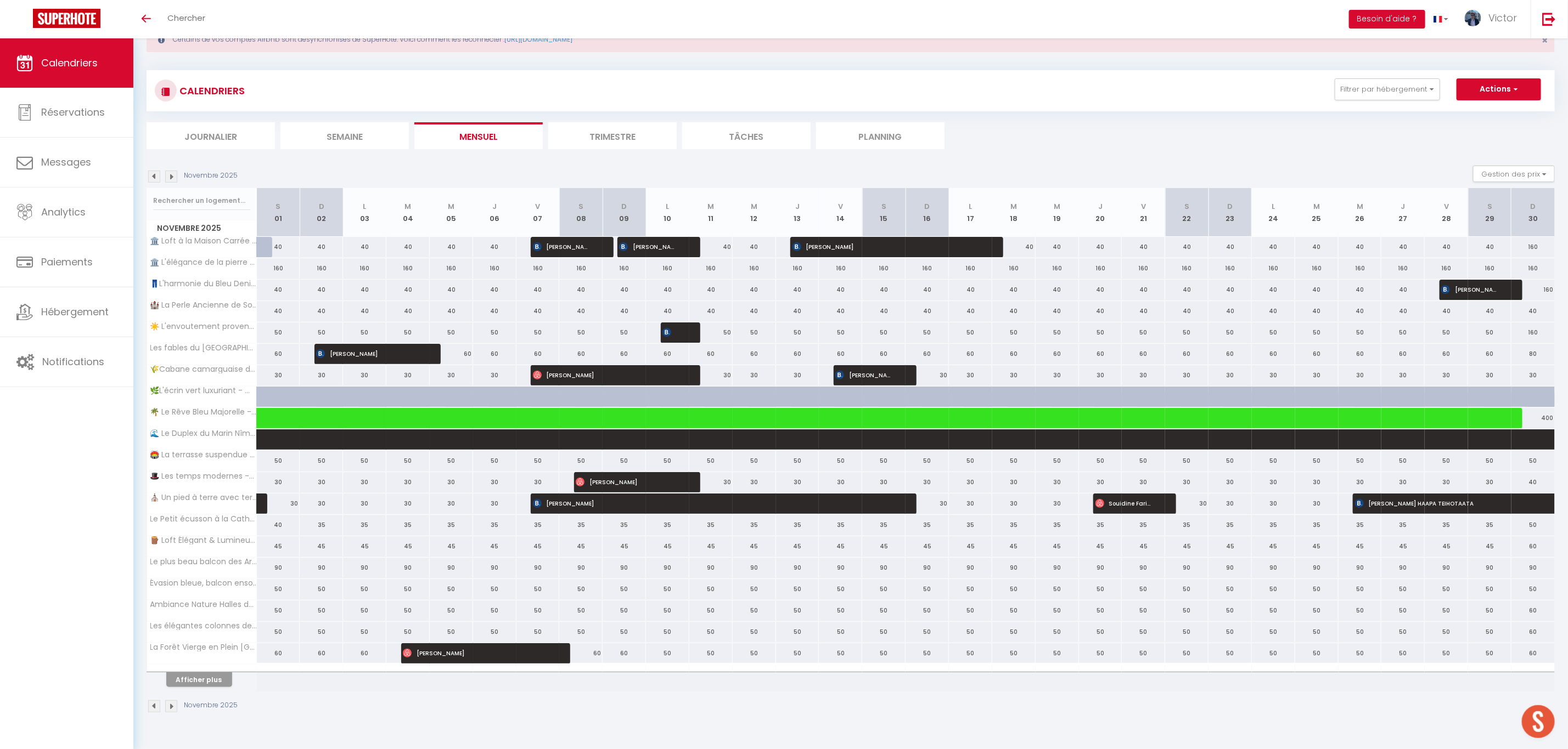
click at [1547, 418] on div "400" at bounding box center [1533, 417] width 43 height 20
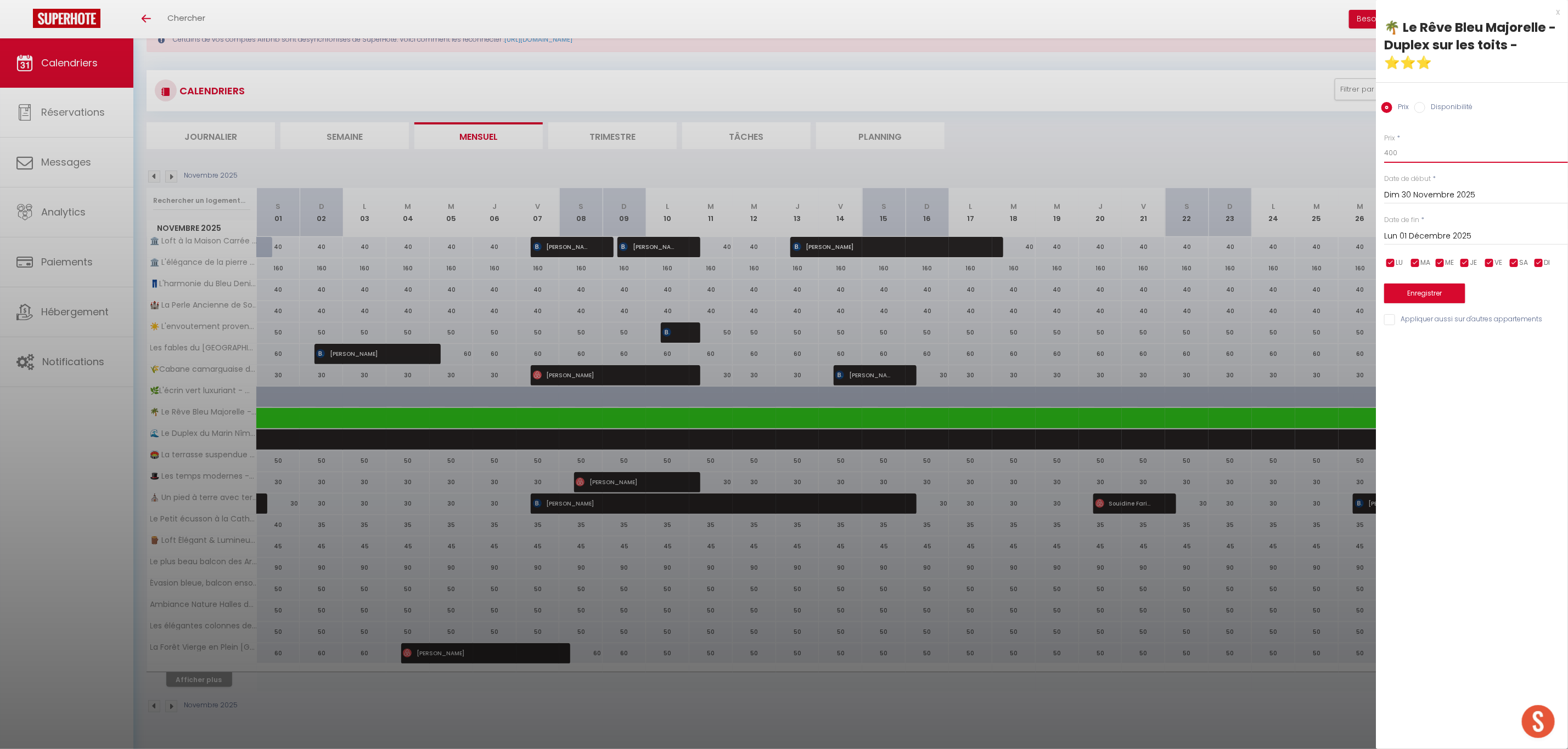
drag, startPoint x: 1410, startPoint y: 162, endPoint x: 1254, endPoint y: 147, distance: 156.7
click at [1255, 147] on body "🟢 Des questions ou besoin d'assistance pour la migration AirBnB? Prenez rdv >>>…" at bounding box center [784, 374] width 1568 height 749
click at [1404, 235] on input "Lun 01 Décembre 2025" at bounding box center [1476, 237] width 184 height 14
click at [1538, 255] on span ">" at bounding box center [1536, 255] width 23 height 22
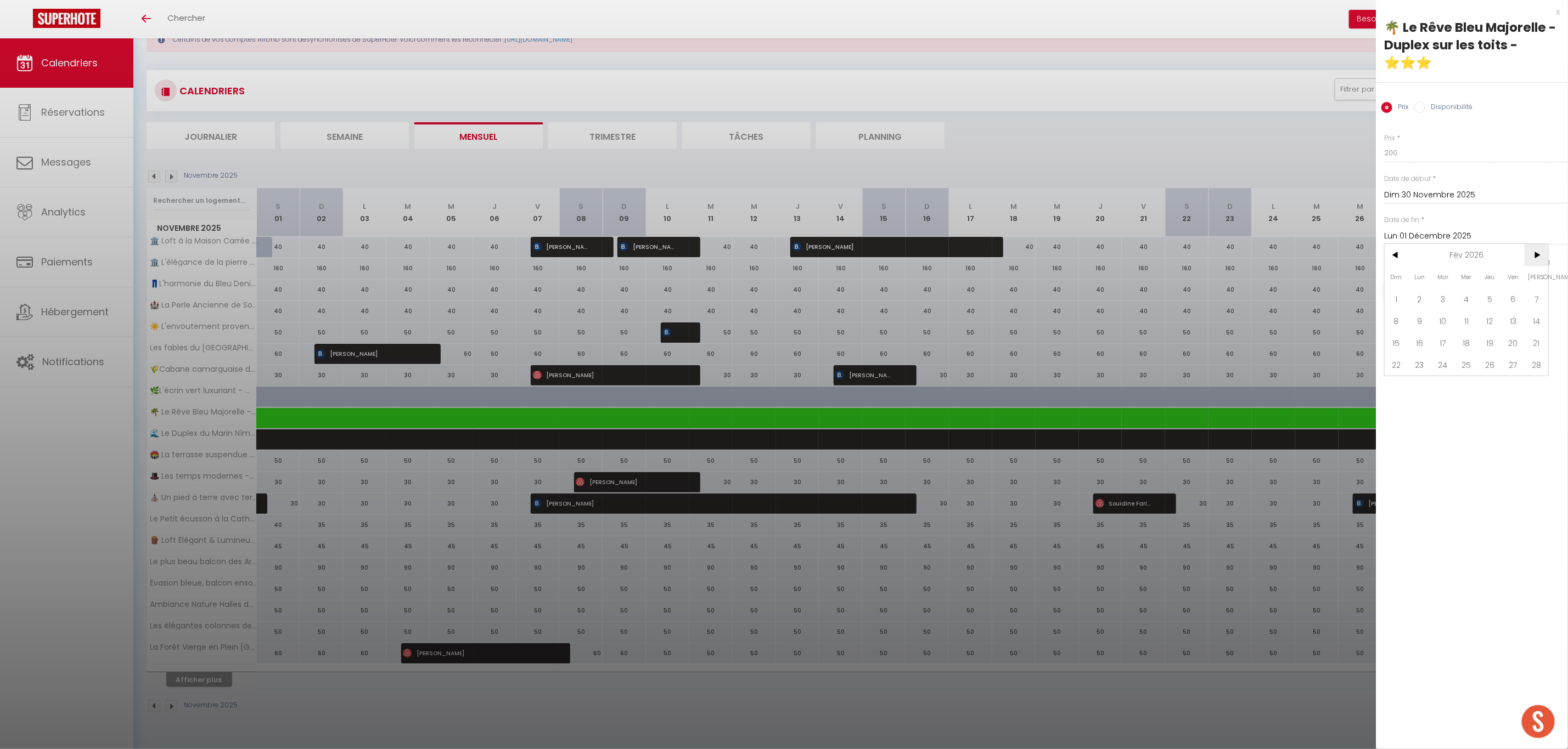
click at [1538, 255] on span ">" at bounding box center [1536, 255] width 23 height 22
click at [1449, 383] on span "31" at bounding box center [1443, 386] width 23 height 22
click at [1426, 295] on button "Enregistrer" at bounding box center [1425, 293] width 81 height 20
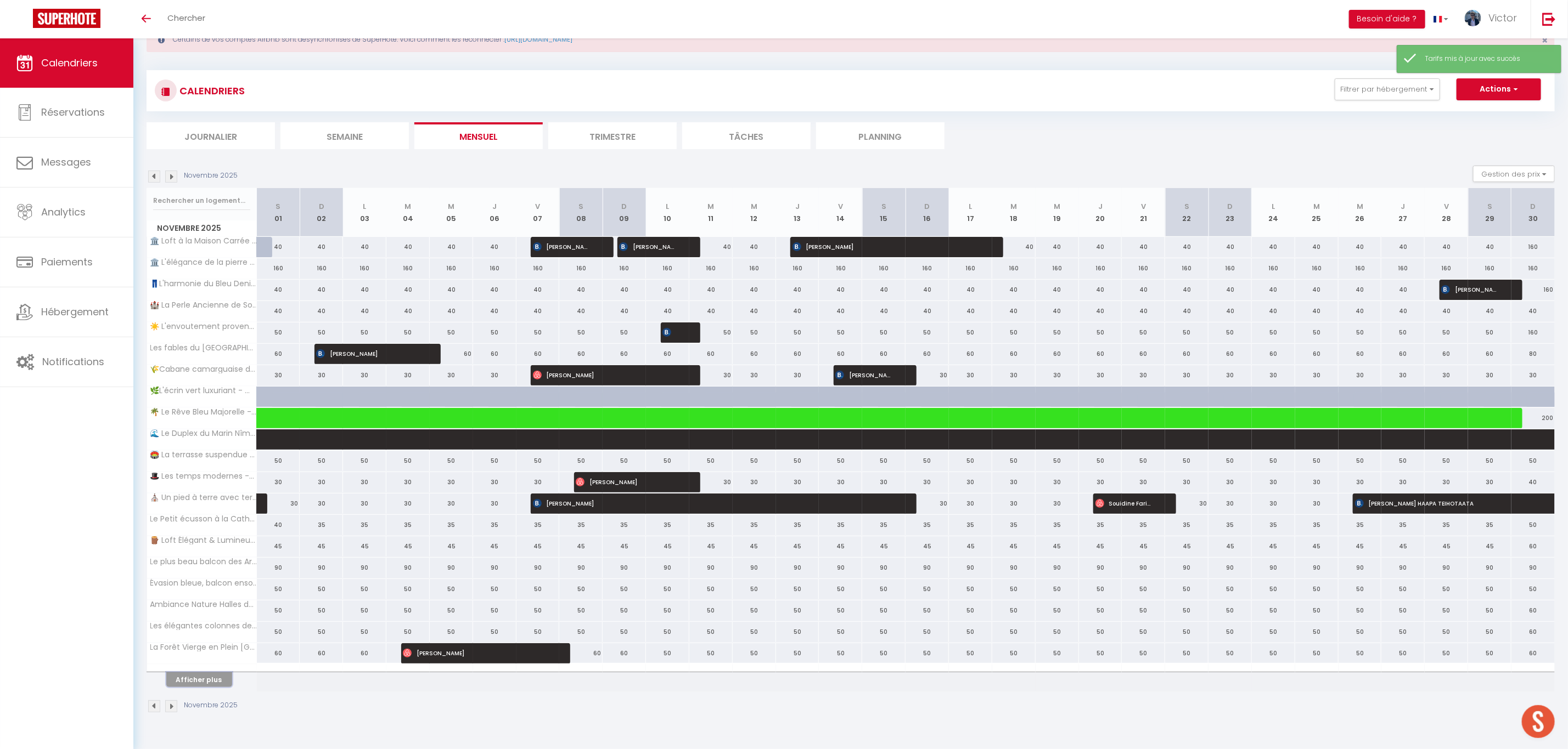
click at [211, 683] on button "Afficher plus" at bounding box center [199, 680] width 66 height 15
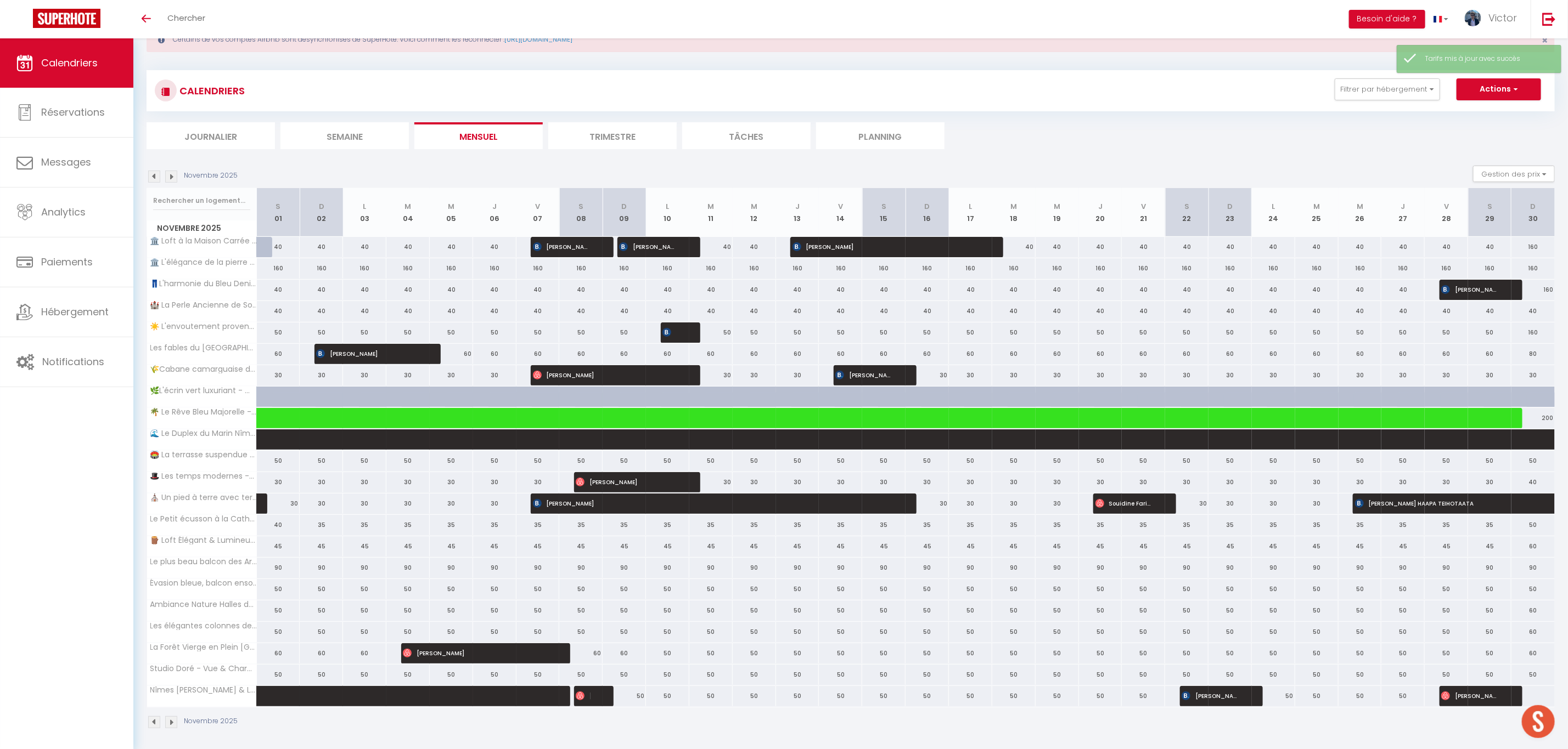
click at [1541, 697] on div at bounding box center [1533, 696] width 44 height 20
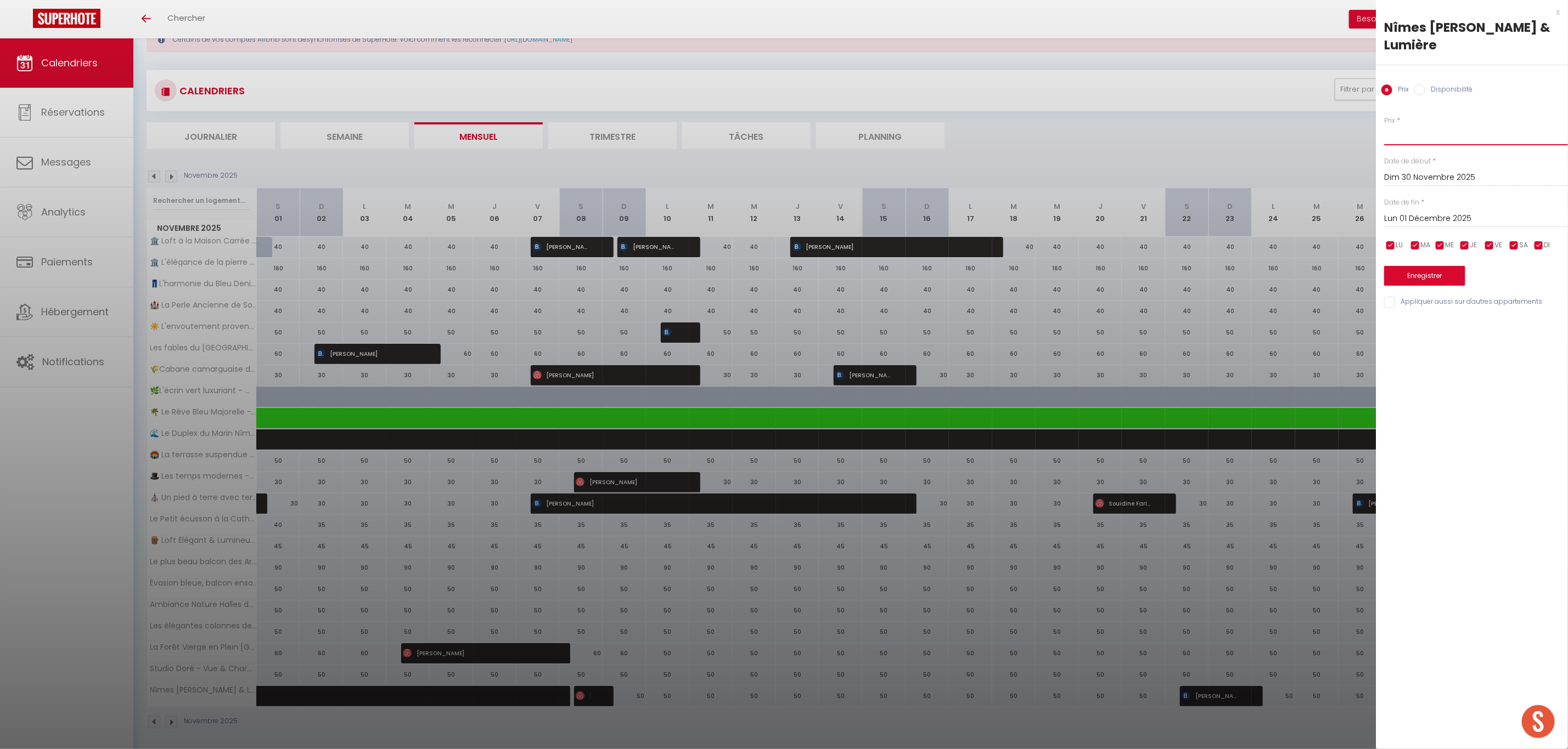
click at [1433, 137] on input "Prix" at bounding box center [1476, 135] width 184 height 20
click at [1412, 220] on input "Lun 01 Décembre 2025" at bounding box center [1476, 219] width 184 height 14
click at [1535, 318] on span "20" at bounding box center [1536, 325] width 23 height 22
click at [1435, 270] on button "Enregistrer" at bounding box center [1425, 276] width 81 height 20
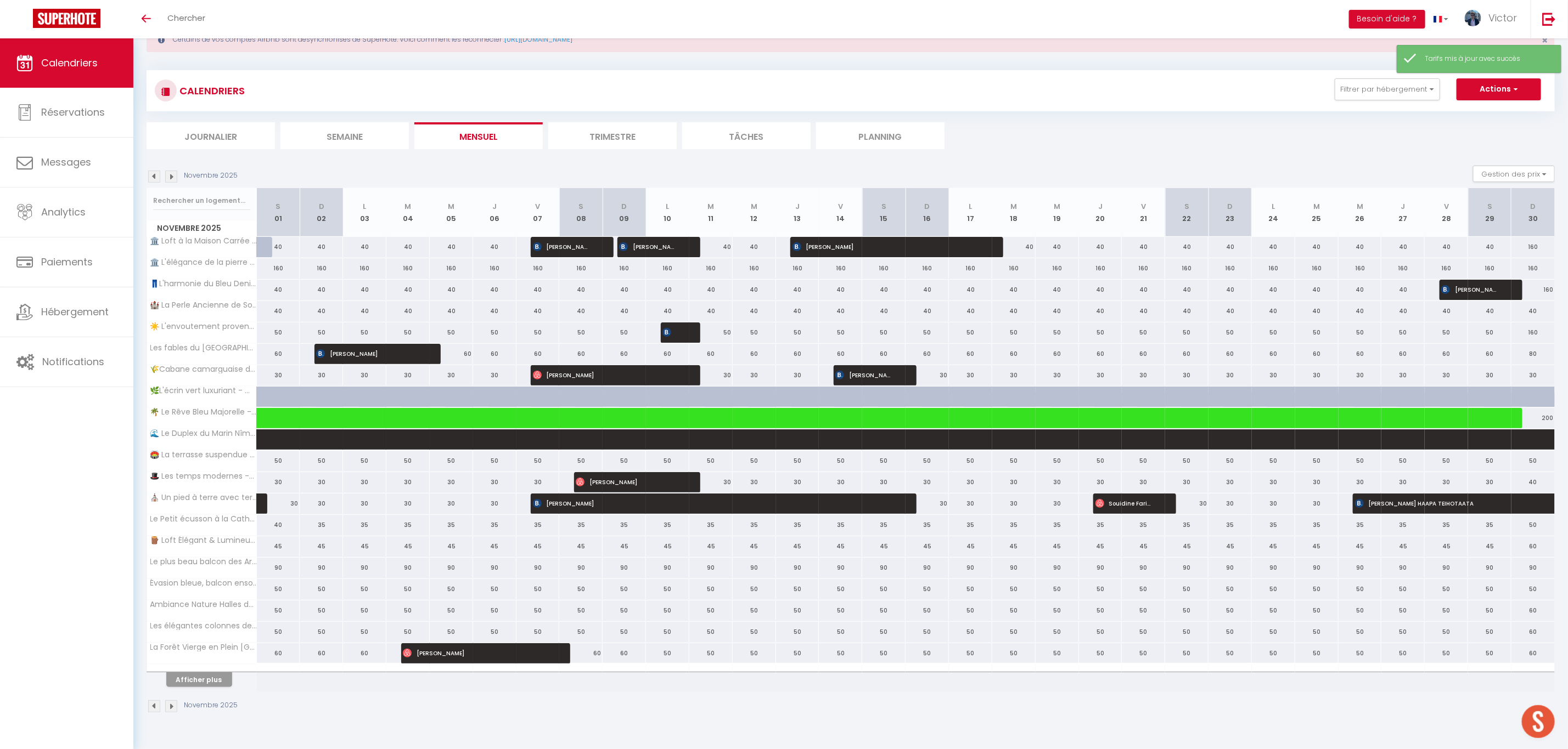
click at [171, 180] on img at bounding box center [171, 176] width 12 height 12
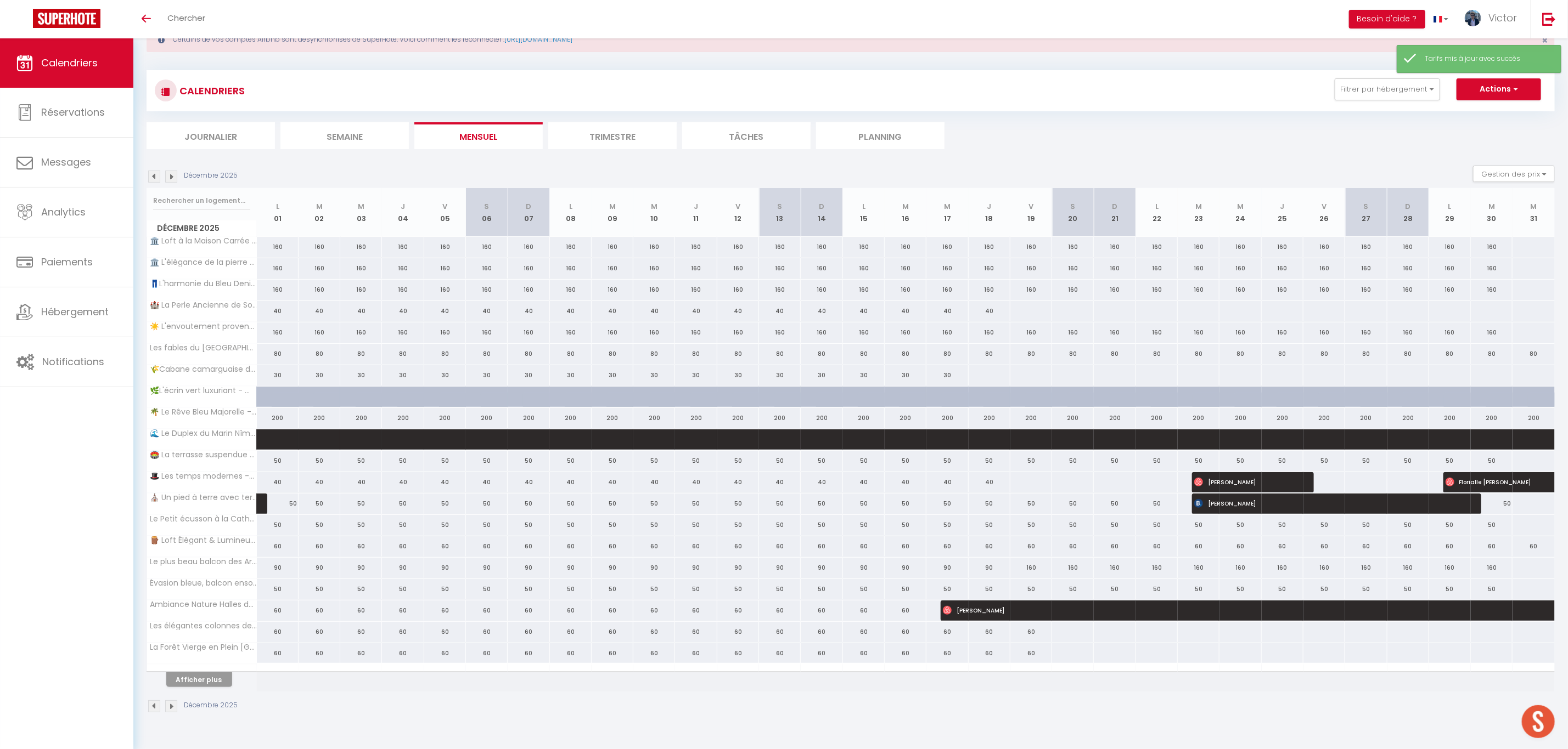
click at [171, 180] on img at bounding box center [171, 176] width 12 height 12
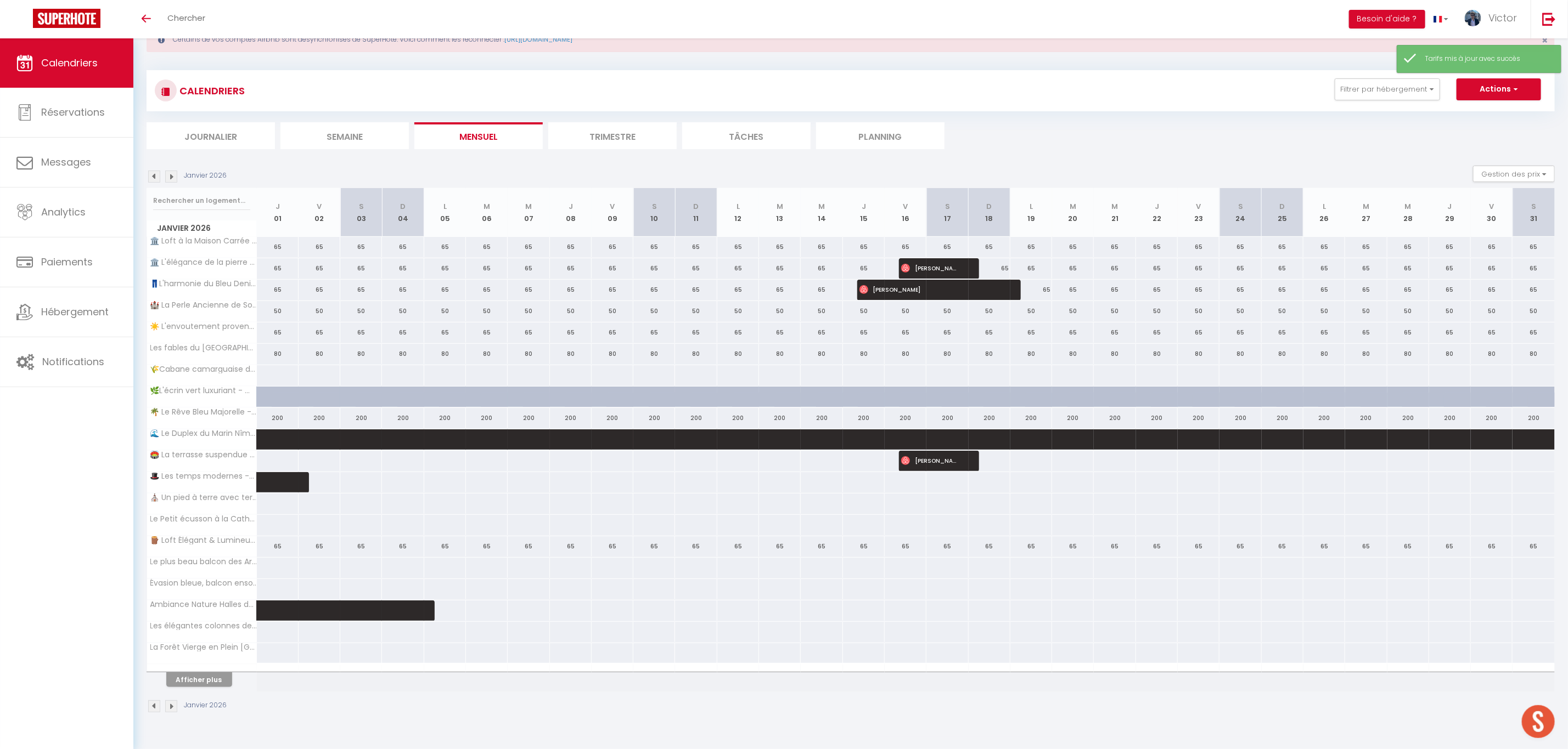
click at [171, 178] on img at bounding box center [171, 176] width 12 height 12
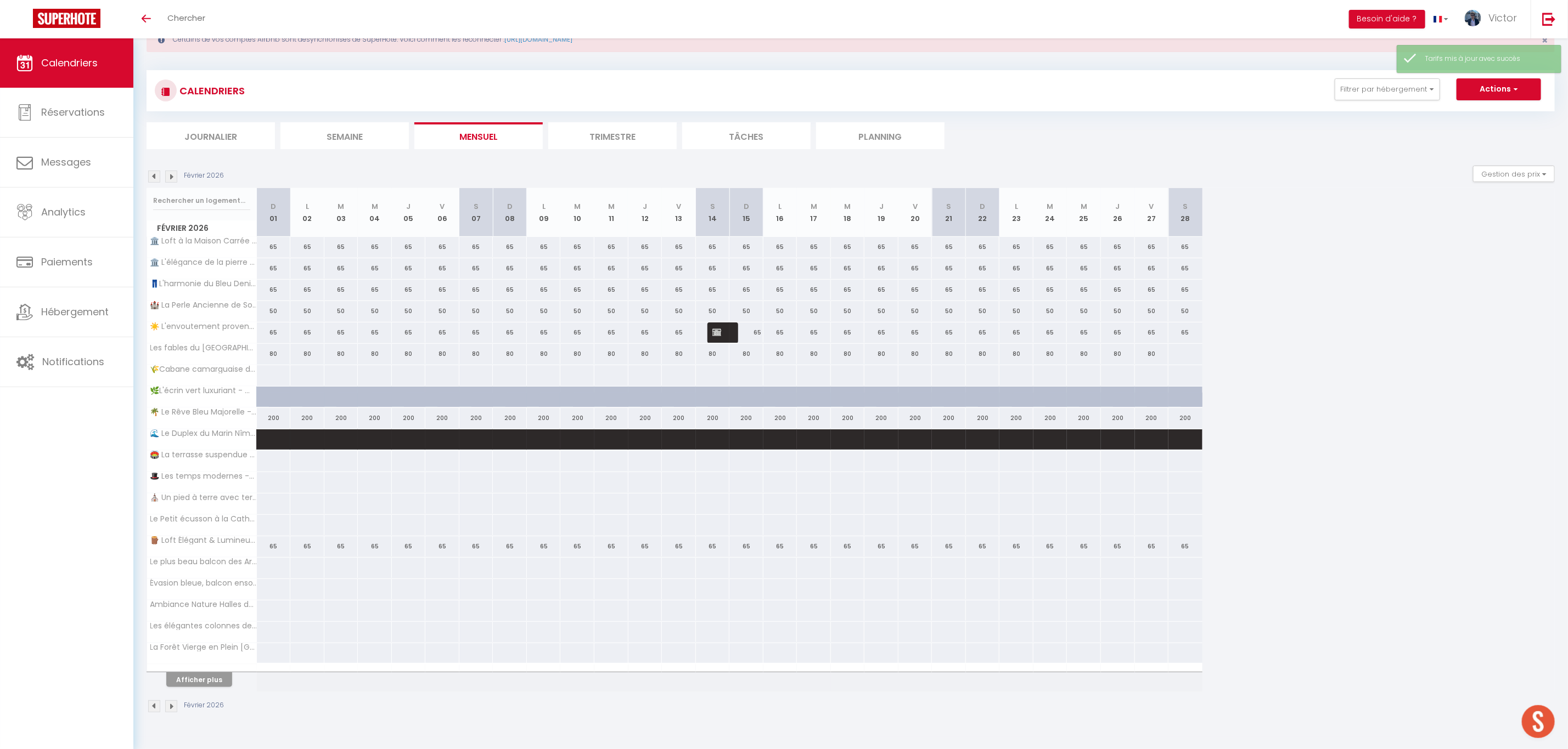
click at [171, 178] on img at bounding box center [171, 176] width 12 height 12
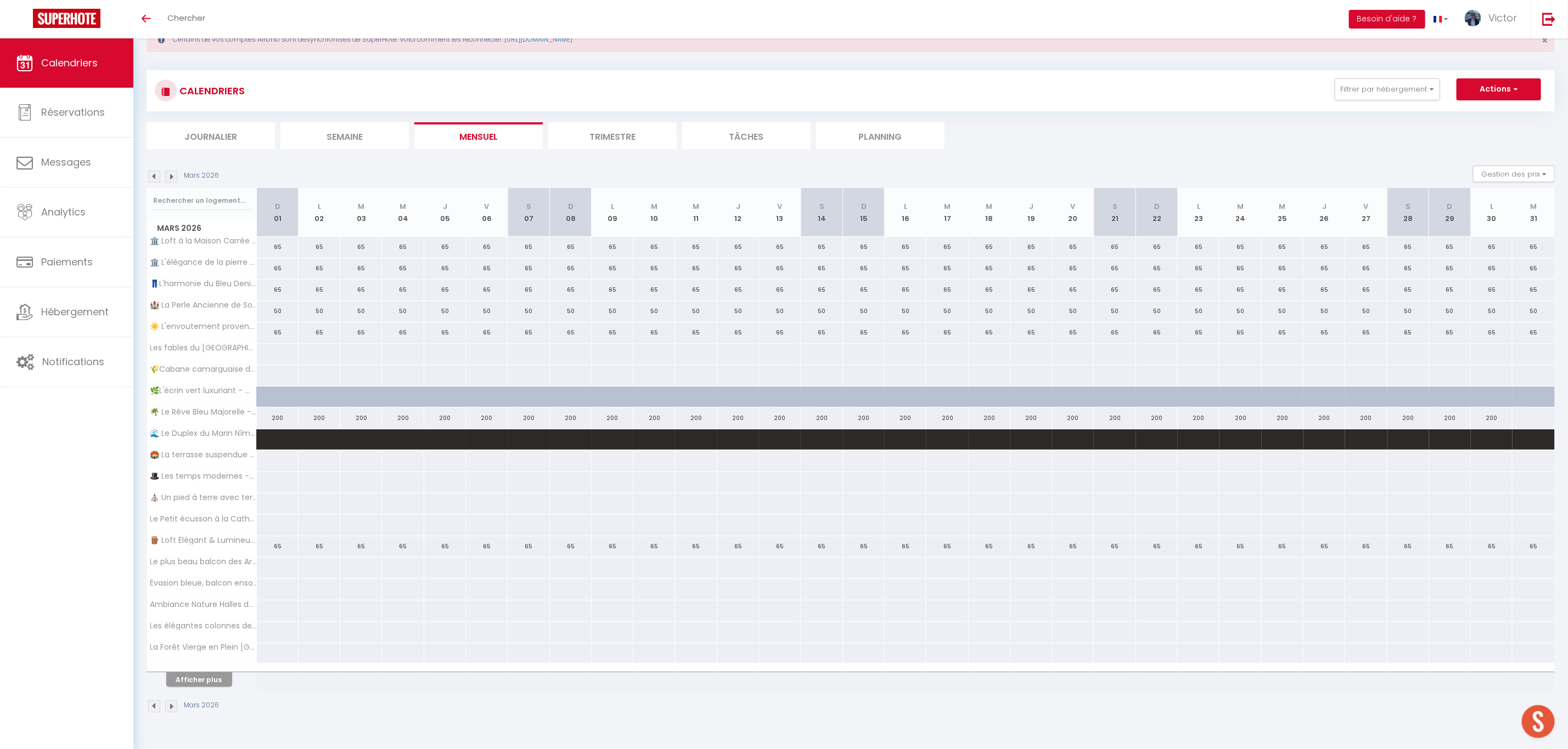
click at [165, 173] on img at bounding box center [171, 176] width 12 height 12
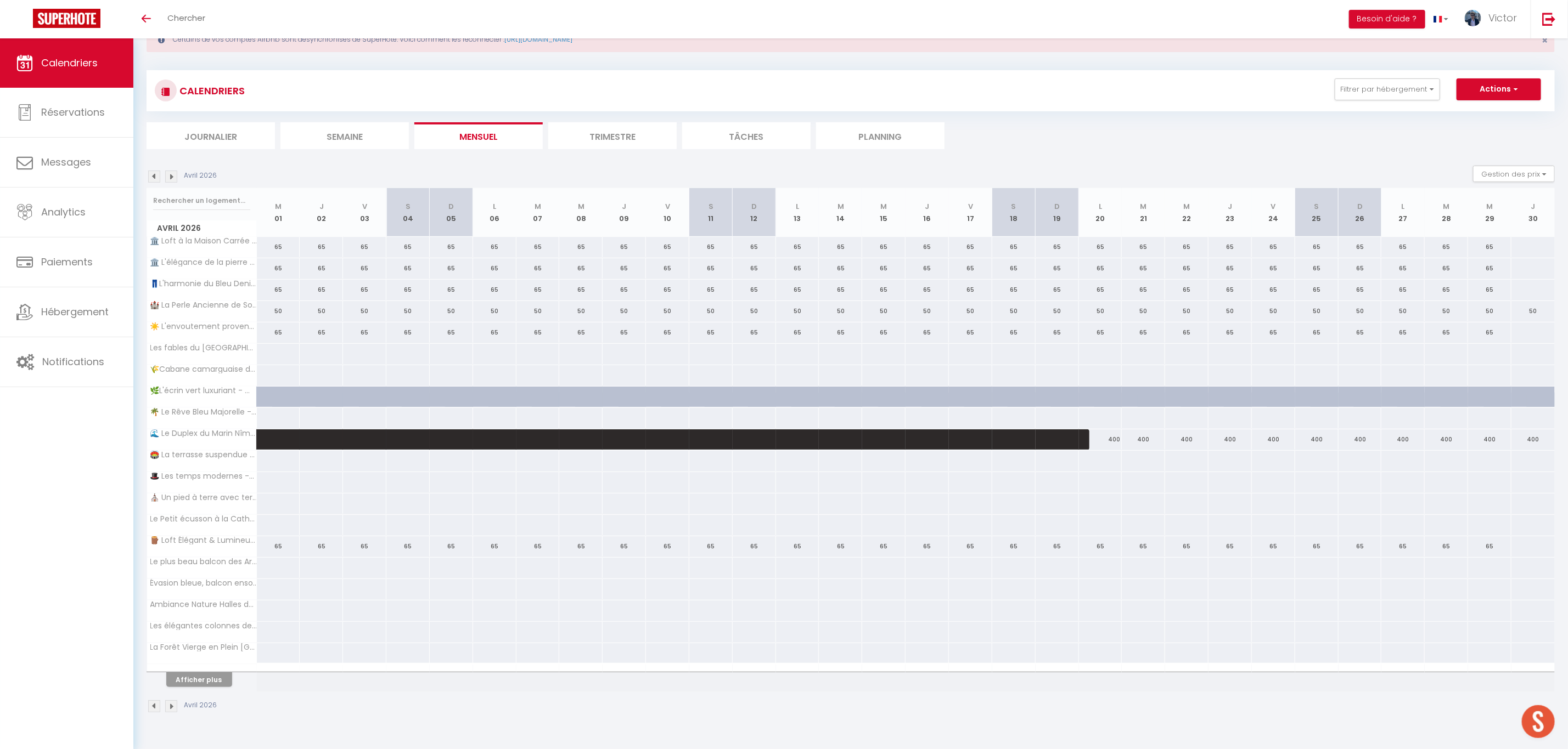
click at [171, 173] on img at bounding box center [171, 176] width 12 height 12
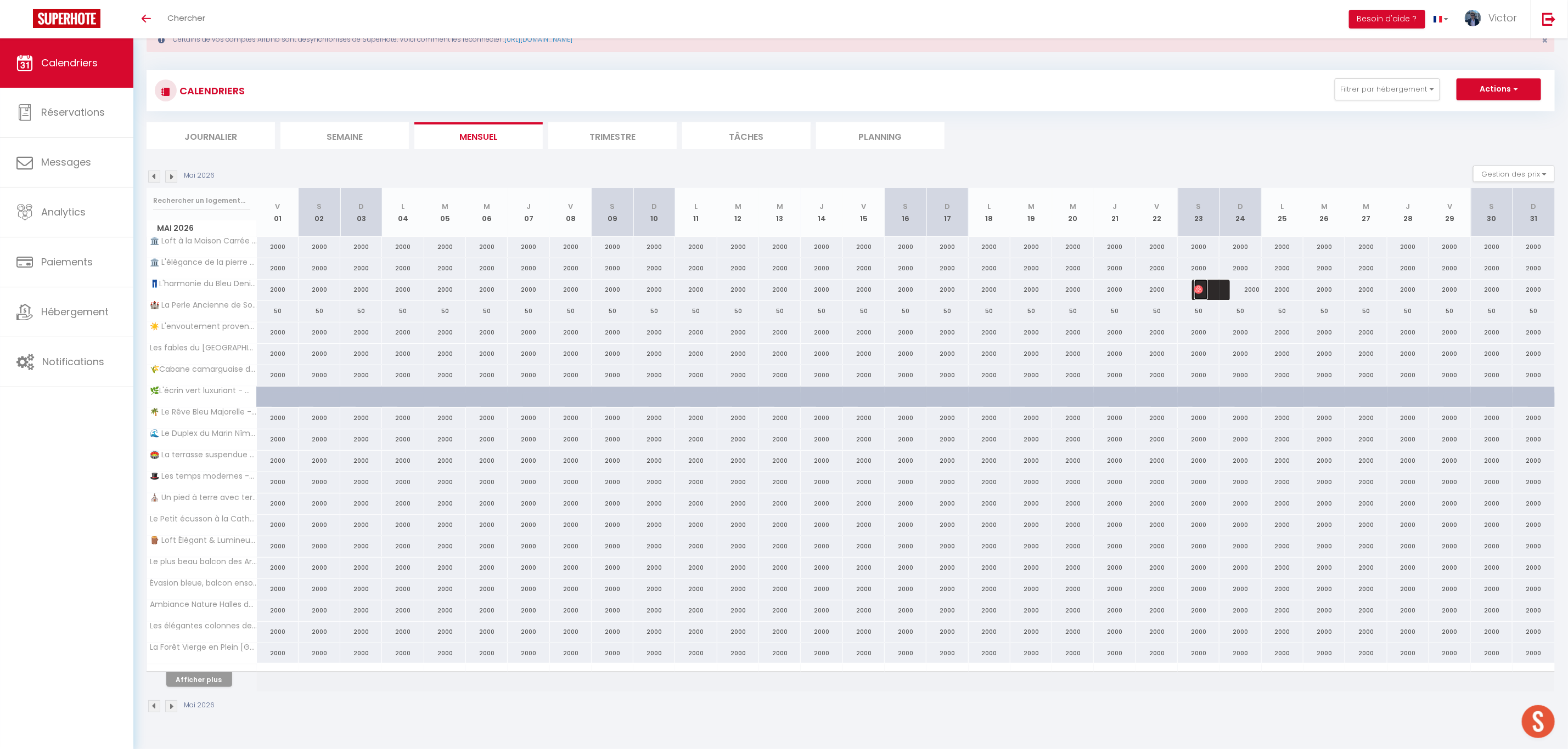
click at [1204, 288] on span "[PERSON_NAME]" at bounding box center [1201, 290] width 14 height 21
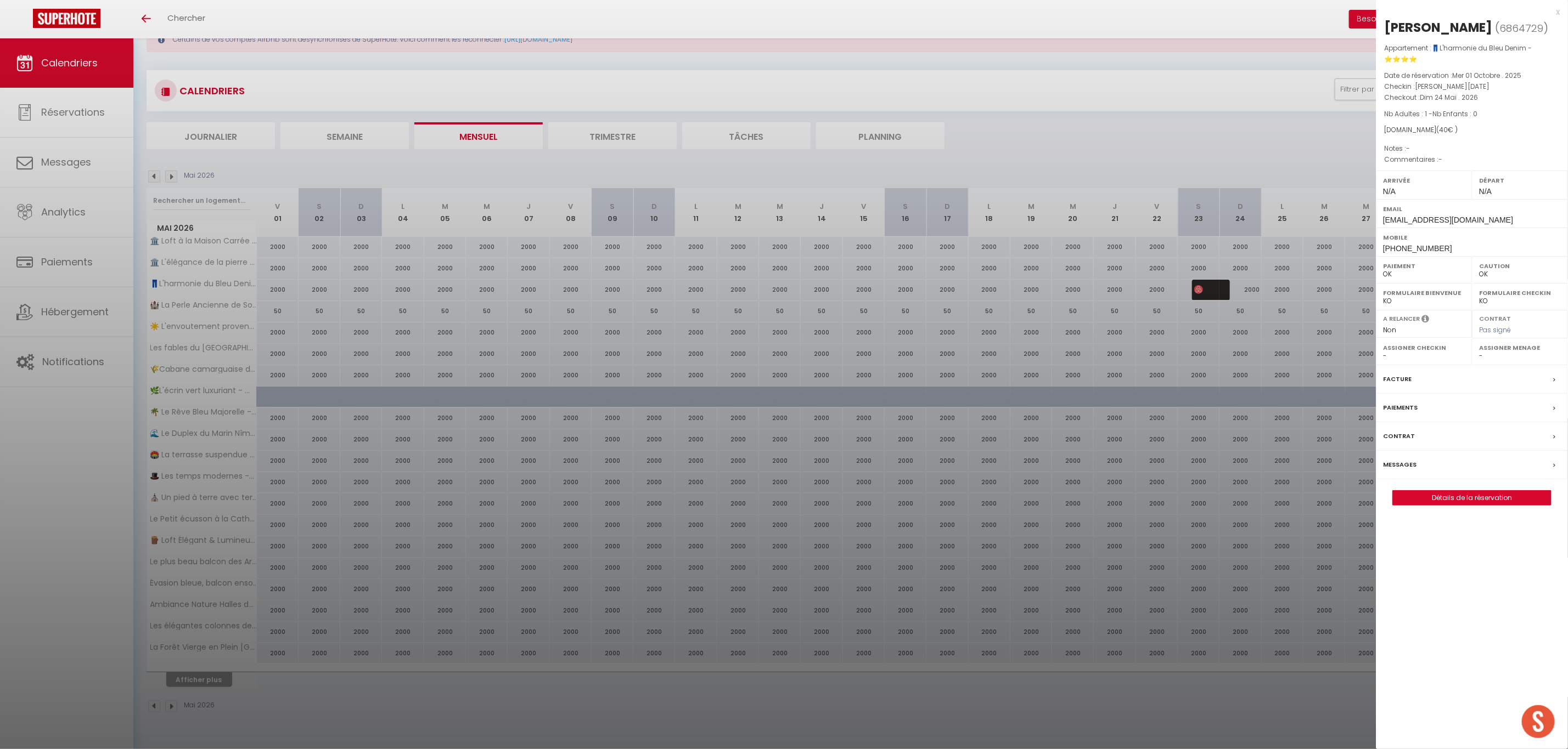
click at [1413, 470] on label "Messages" at bounding box center [1400, 465] width 34 height 12
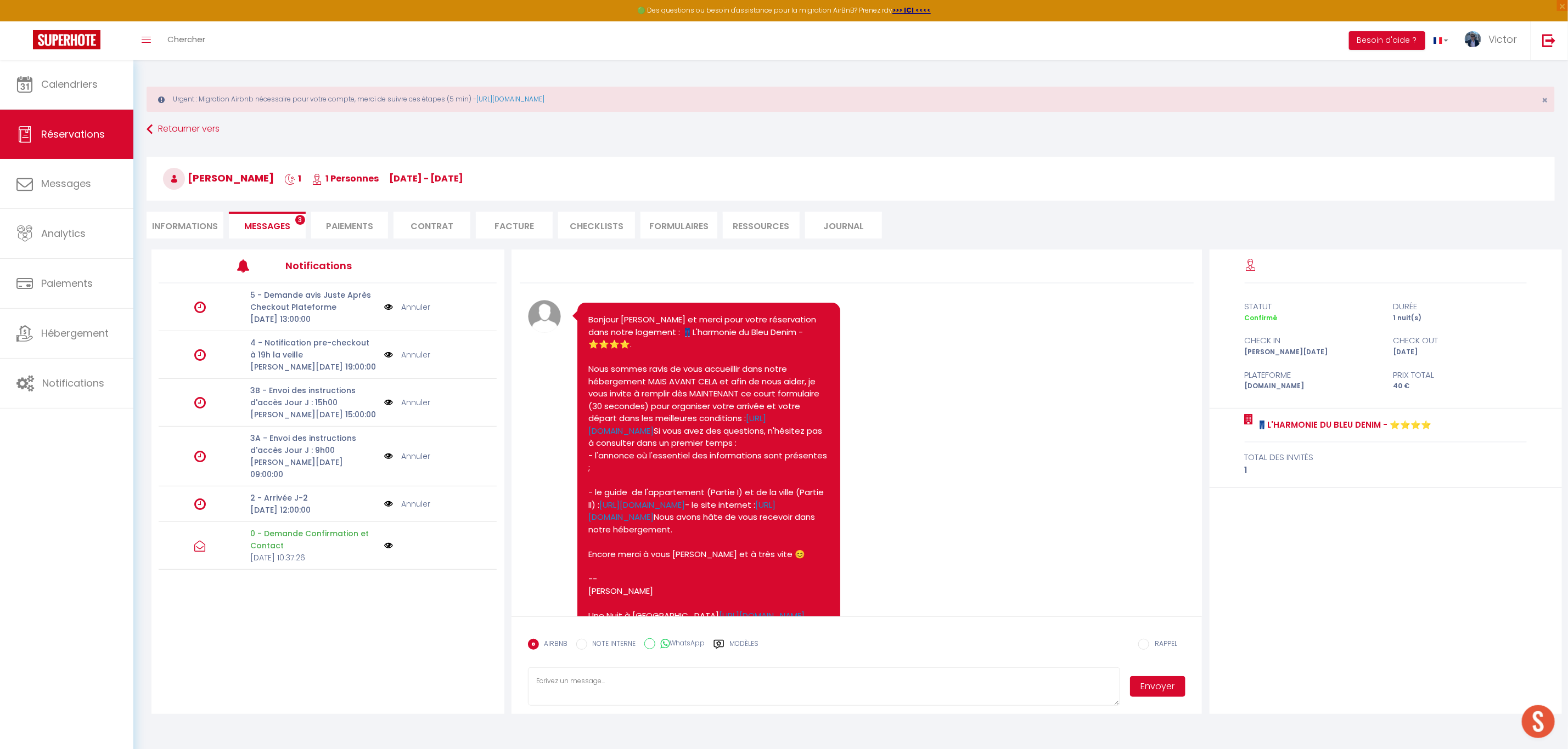
scroll to position [290, 0]
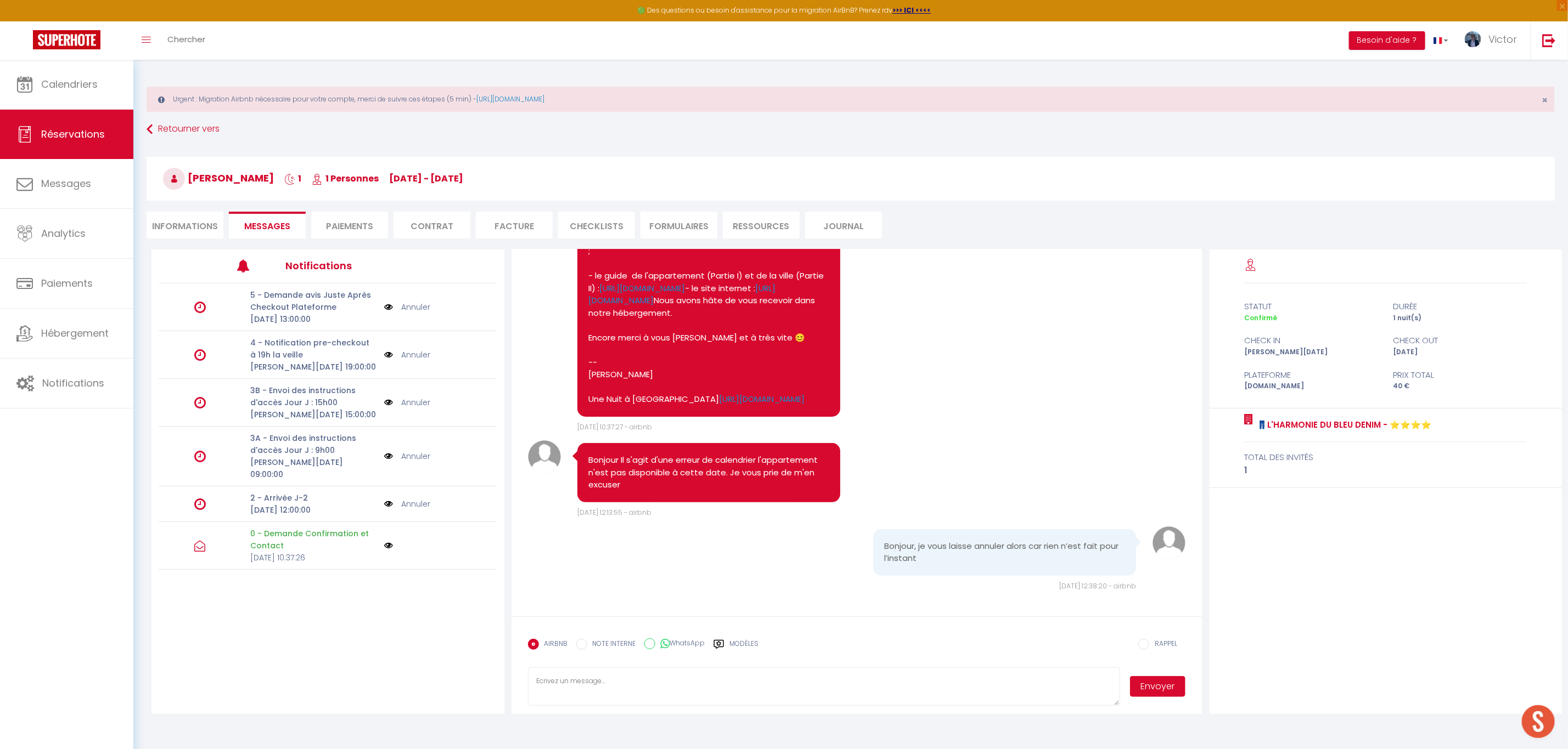
click at [909, 664] on form "AIRBNB NOTE INTERNE WhatsApp Modèles 12 « ‹ » › [DATE] [PHONE_NUMBER] Dim Lun M…" at bounding box center [857, 665] width 691 height 98
click at [899, 681] on textarea at bounding box center [824, 686] width 592 height 38
click at [384, 498] on img at bounding box center [389, 504] width 9 height 12
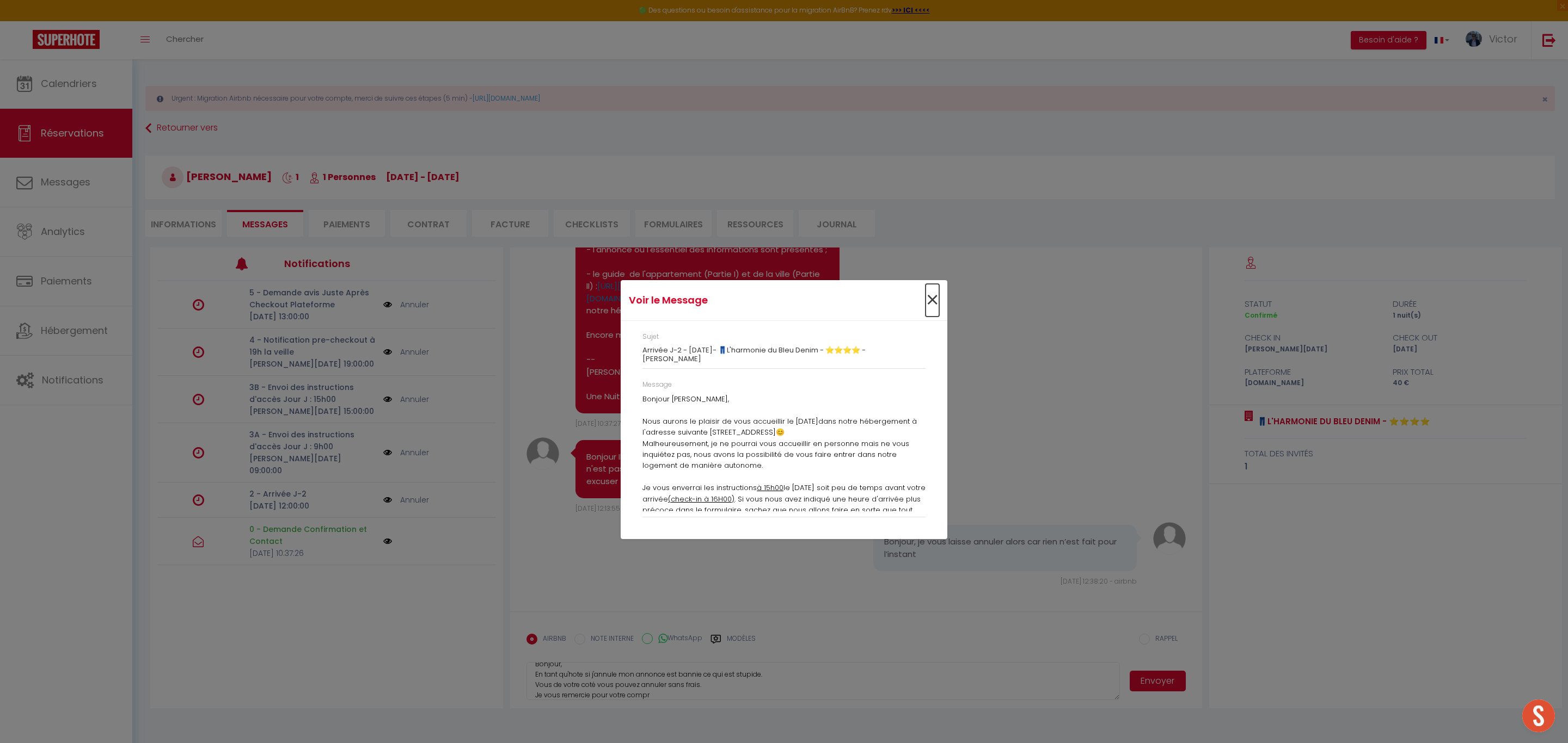
click at [936, 299] on span "×" at bounding box center [932, 300] width 13 height 33
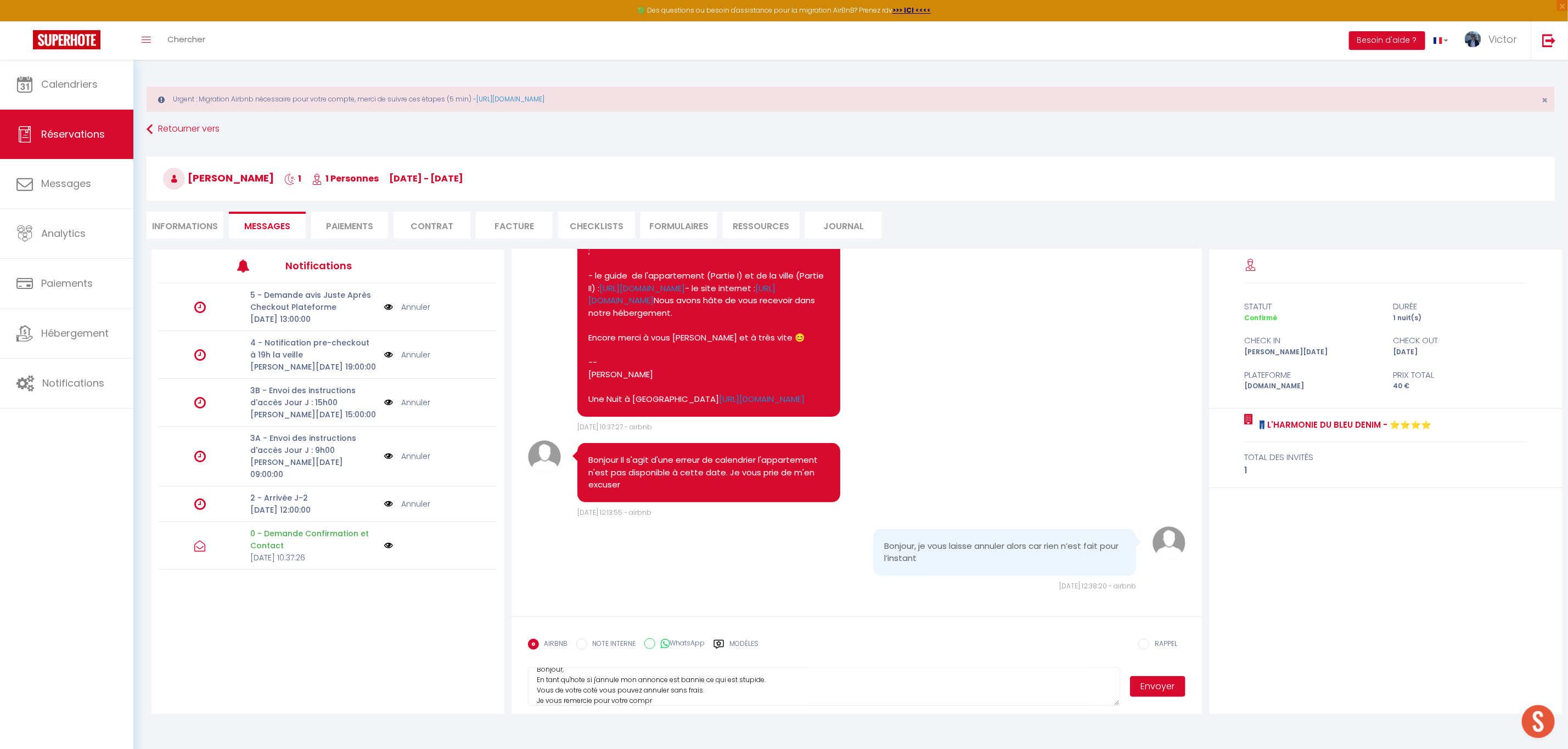
click at [418, 498] on link "Annuler" at bounding box center [415, 504] width 29 height 12
click at [419, 452] on link "Annuler" at bounding box center [415, 456] width 29 height 12
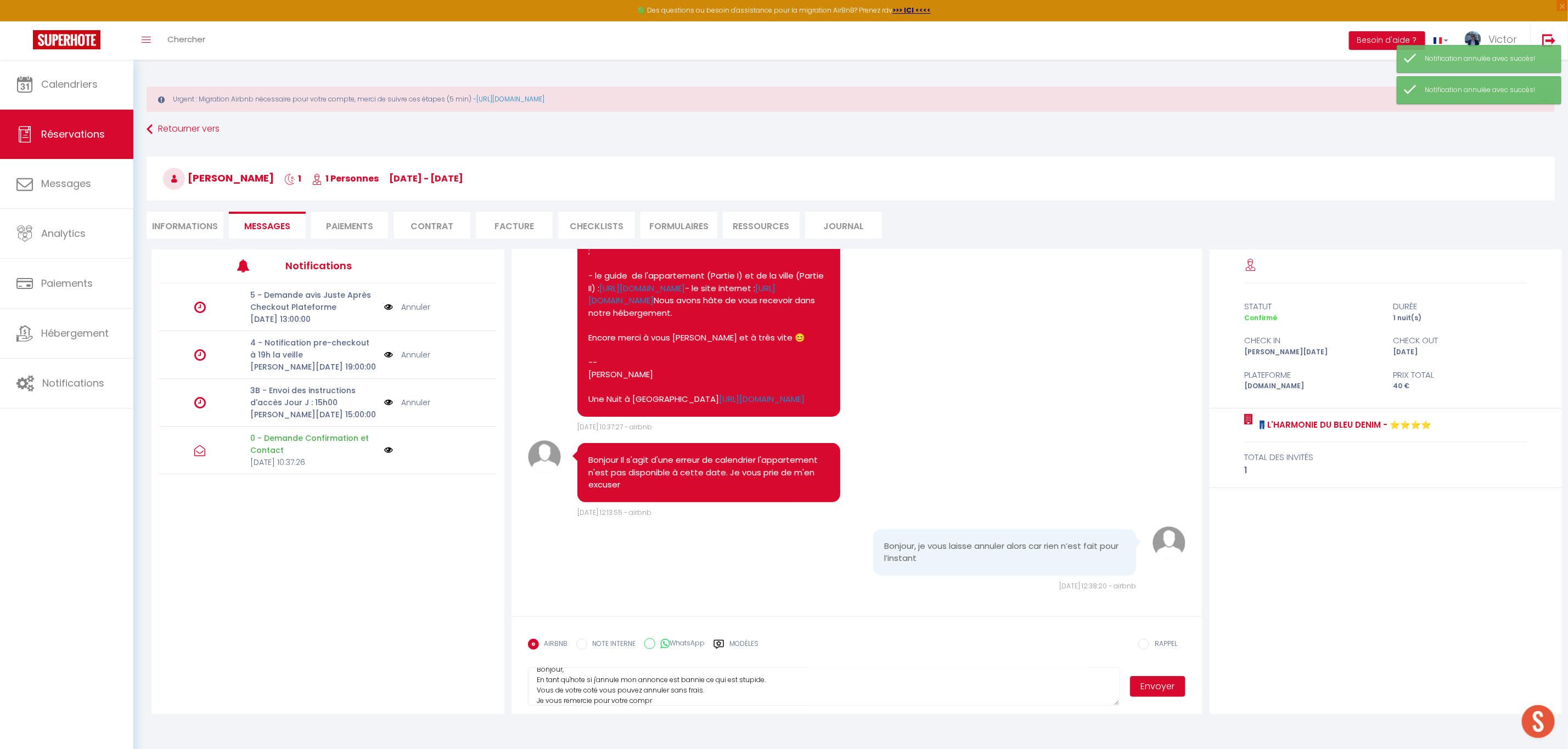
click at [415, 404] on link "Annuler" at bounding box center [415, 403] width 29 height 12
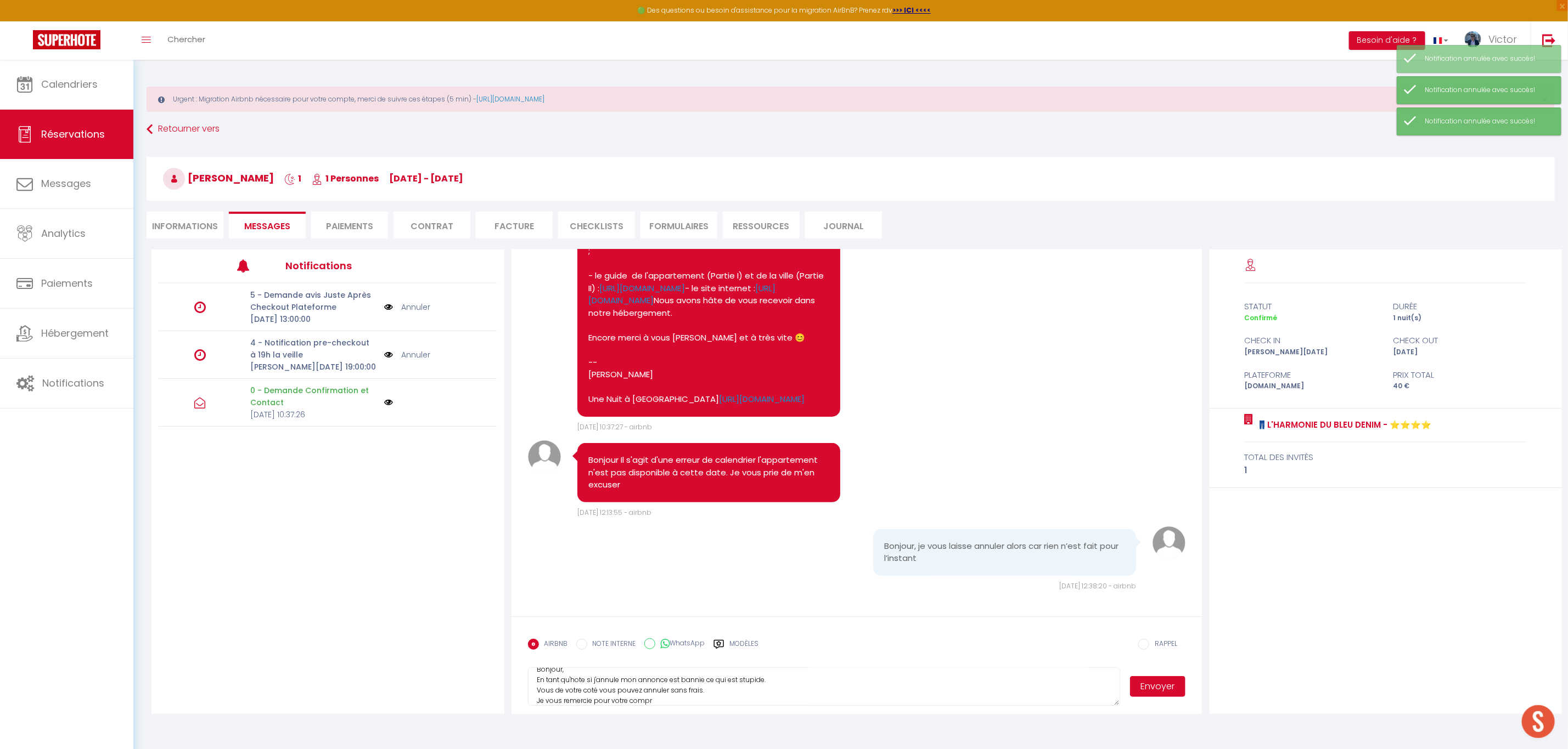
click at [416, 353] on link "Annuler" at bounding box center [415, 355] width 29 height 12
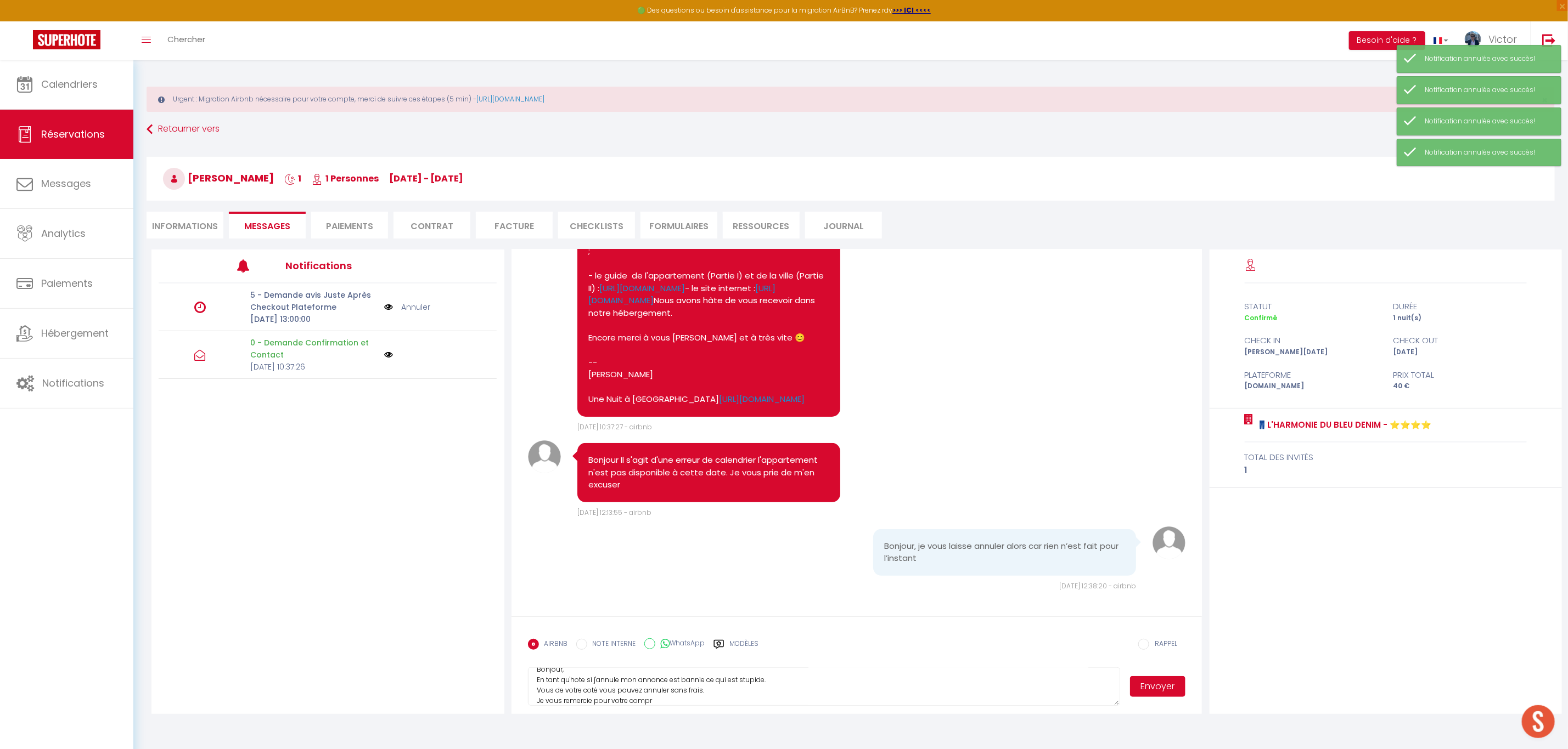
click at [420, 303] on link "Annuler" at bounding box center [415, 307] width 29 height 12
click at [687, 702] on textarea "Bonjour, En tant qu'hote si j'annule mon annonce est bannie ce qui est stupide.…" at bounding box center [824, 686] width 592 height 38
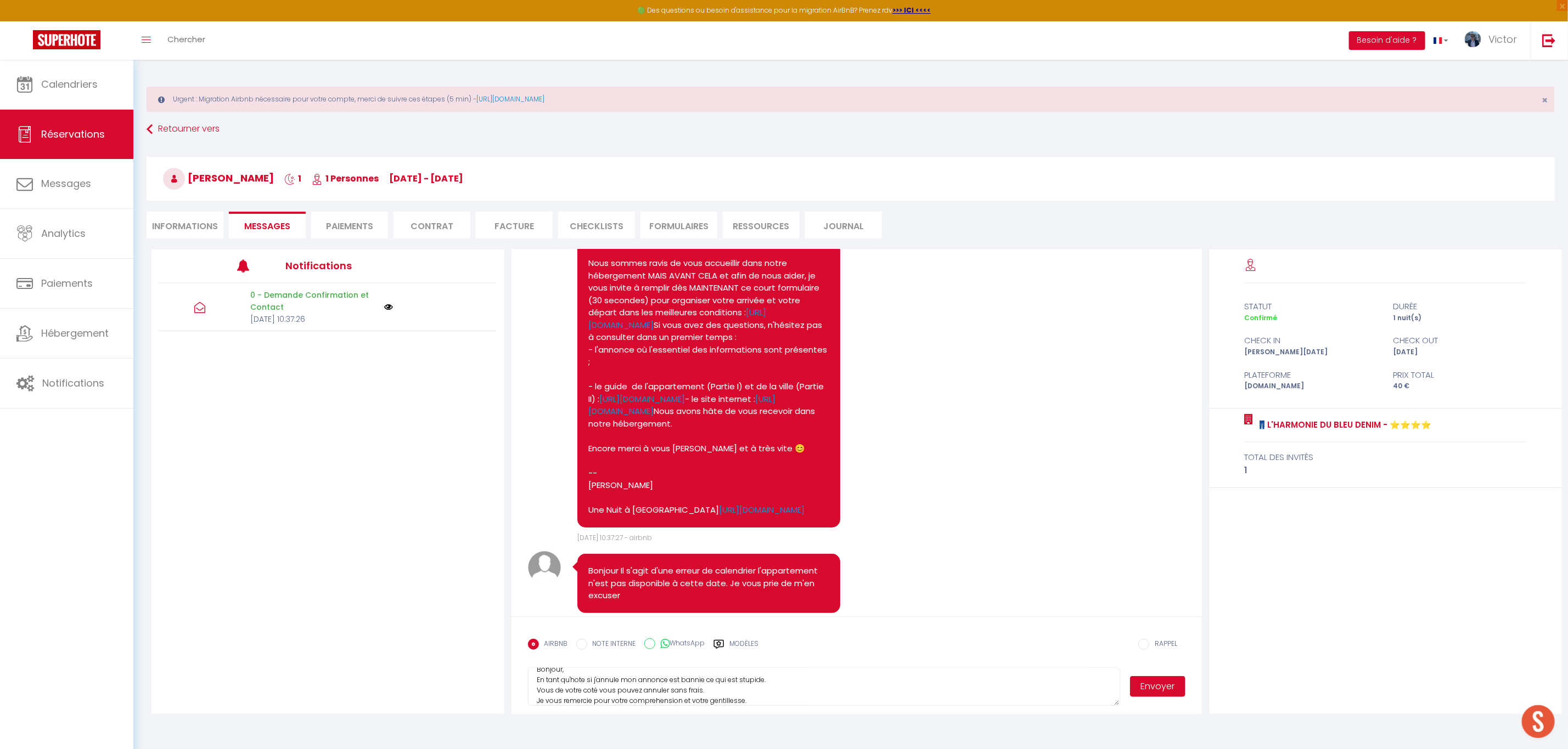
scroll to position [290, 0]
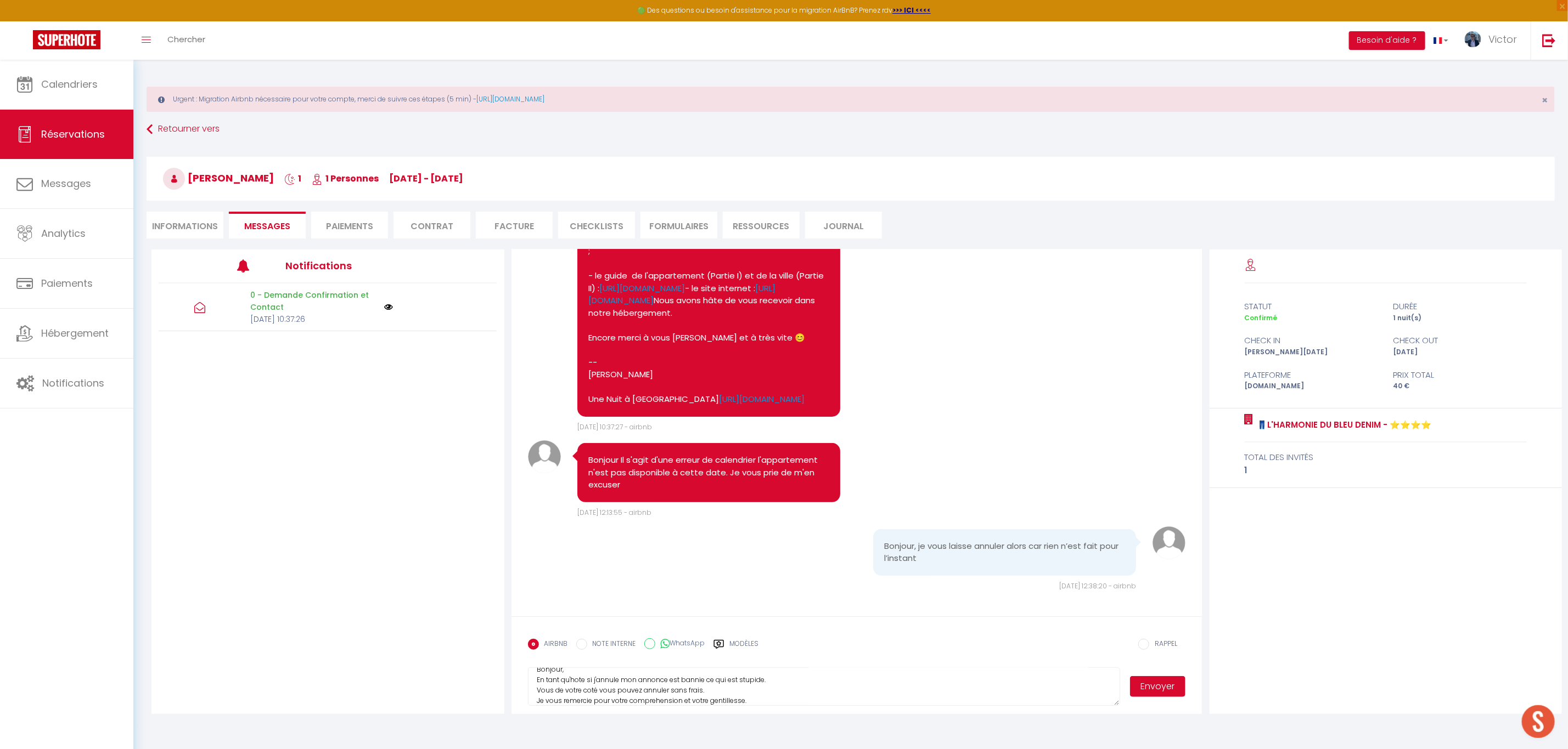
click at [1161, 685] on button "Envoyer" at bounding box center [1158, 687] width 56 height 21
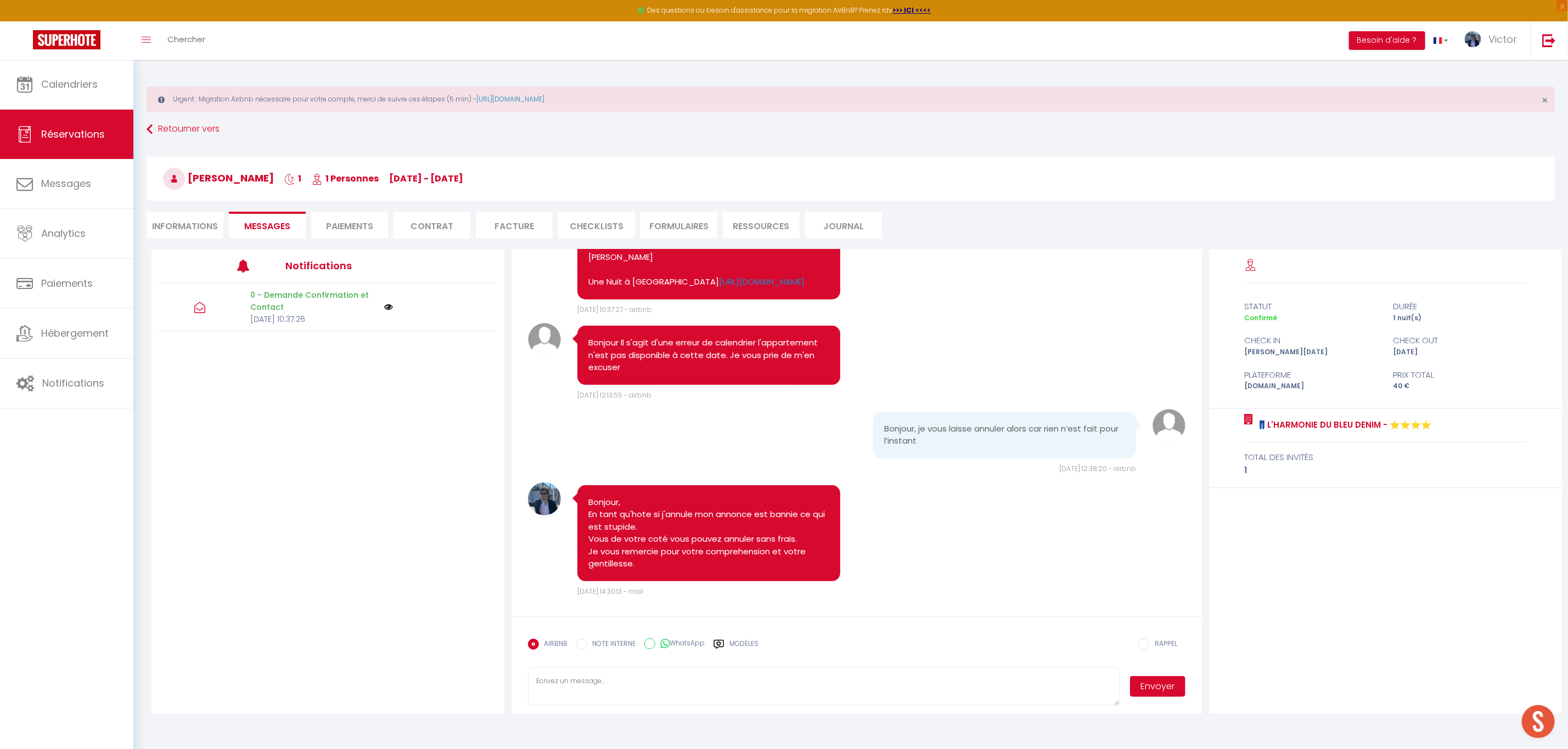
scroll to position [412, 0]
